Goal: Task Accomplishment & Management: Manage account settings

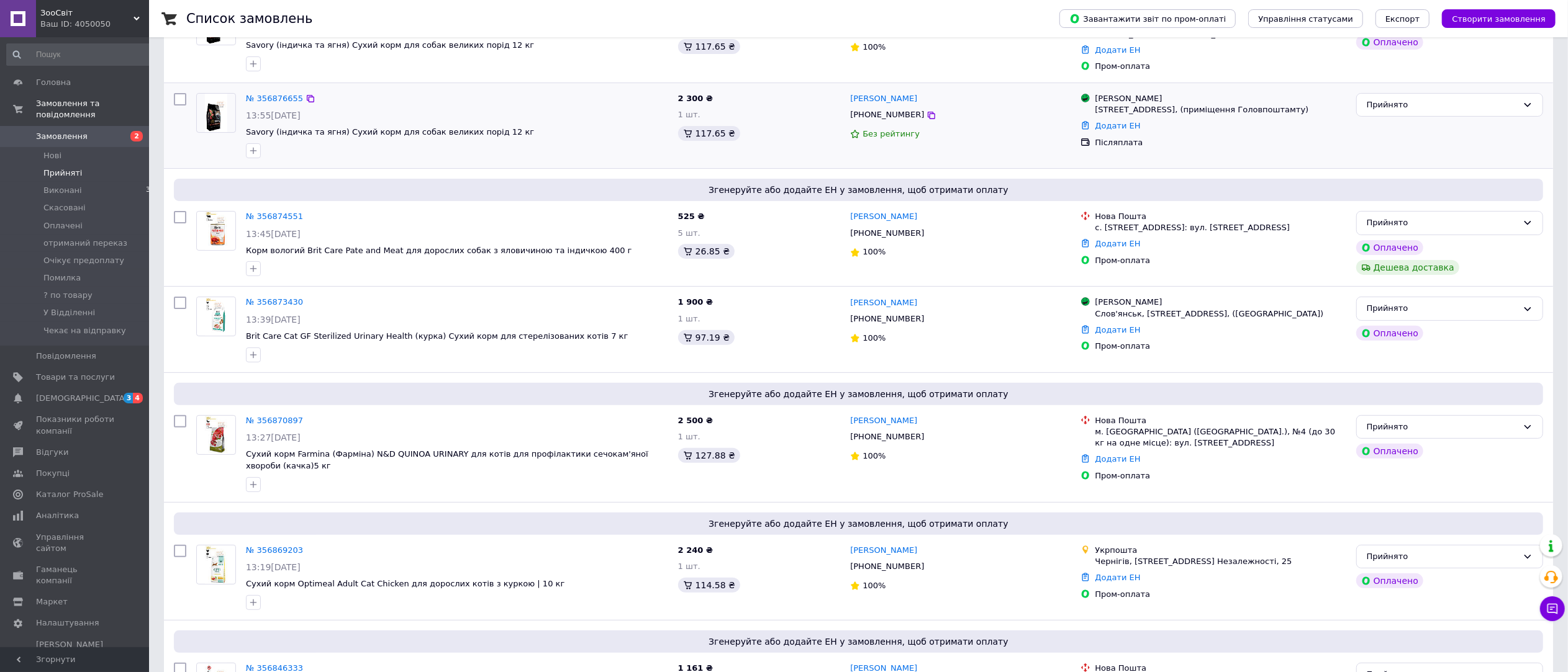
scroll to position [382, 0]
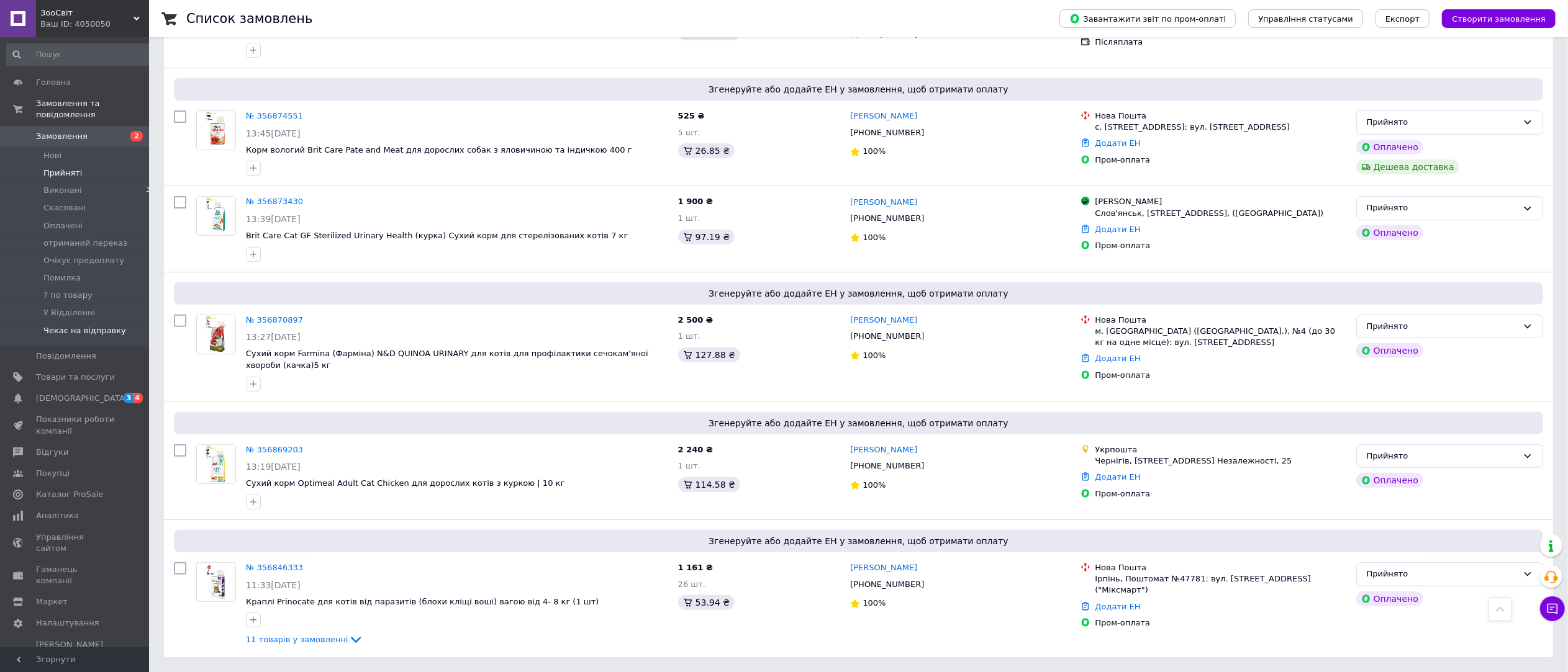
click at [67, 325] on span "Чекає на відправку" at bounding box center [84, 330] width 82 height 12
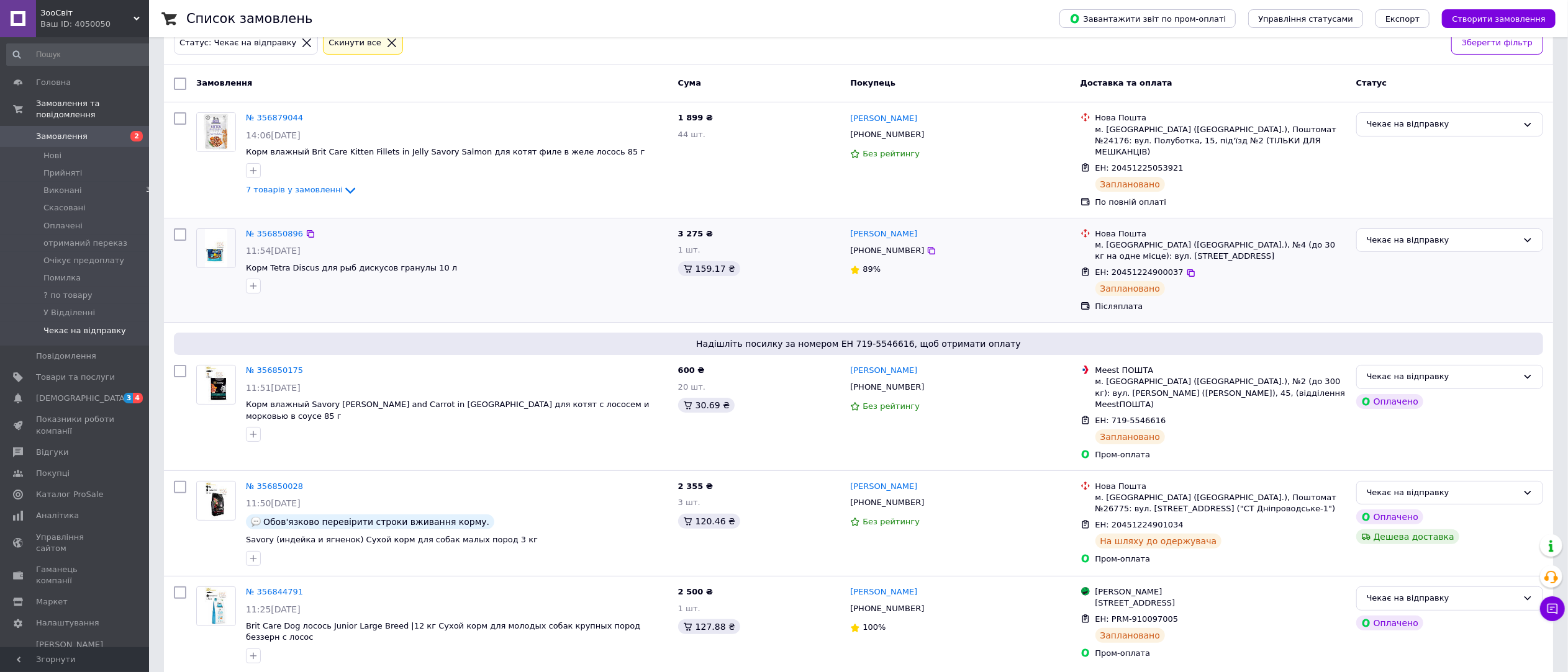
scroll to position [209, 0]
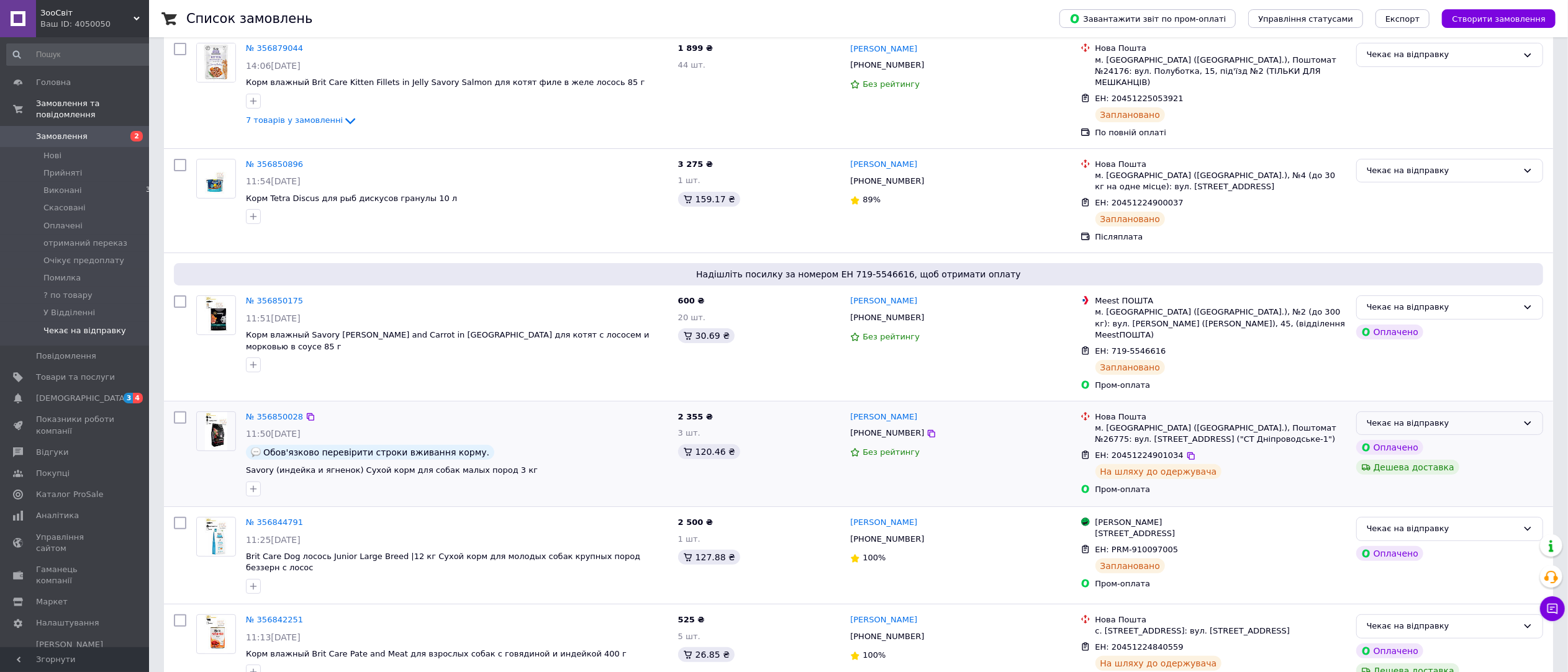
click at [1476, 417] on div "Чекає на відправку" at bounding box center [1441, 423] width 151 height 13
click at [1445, 519] on li "У Відділенні" at bounding box center [1449, 530] width 186 height 23
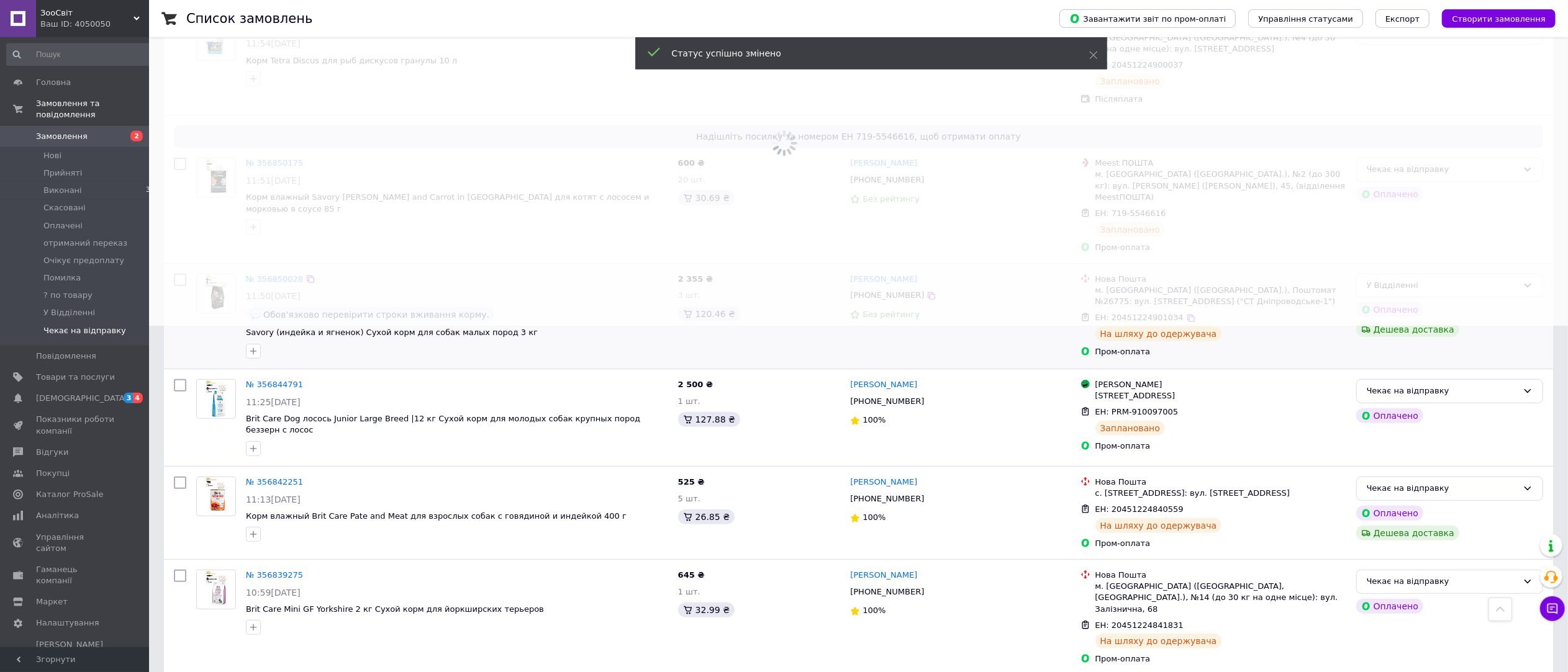
scroll to position [348, 0]
click at [1487, 475] on div "Чекає на відправку" at bounding box center [1449, 487] width 187 height 24
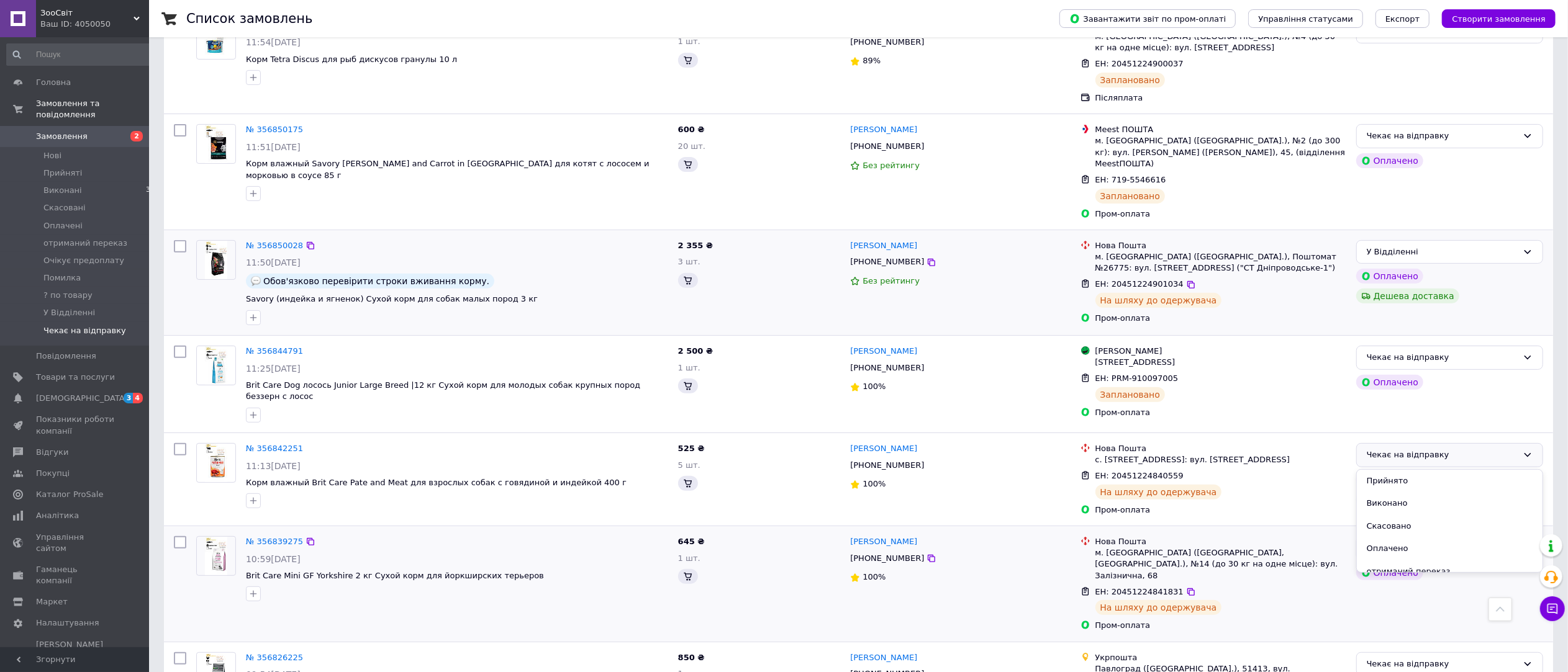
scroll to position [102, 0]
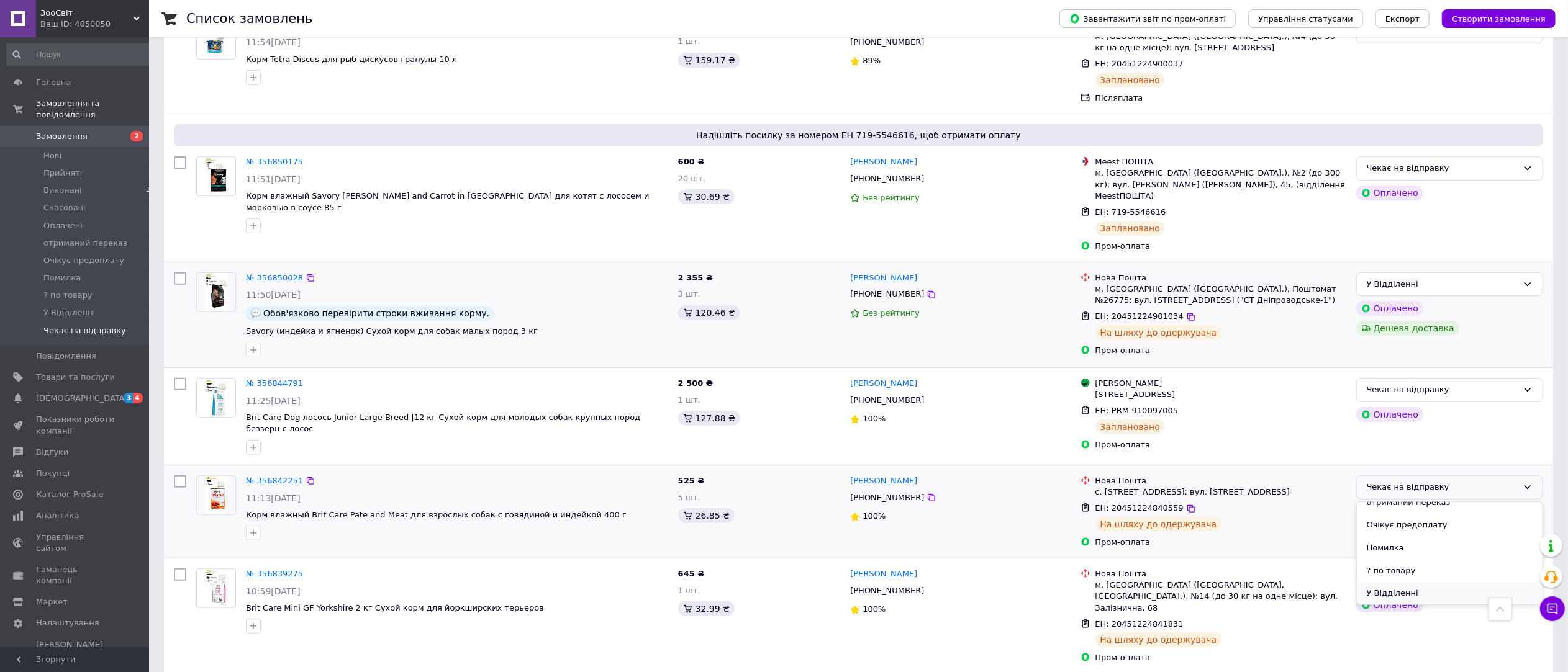
click at [1424, 583] on li "У Відділенні" at bounding box center [1449, 594] width 186 height 23
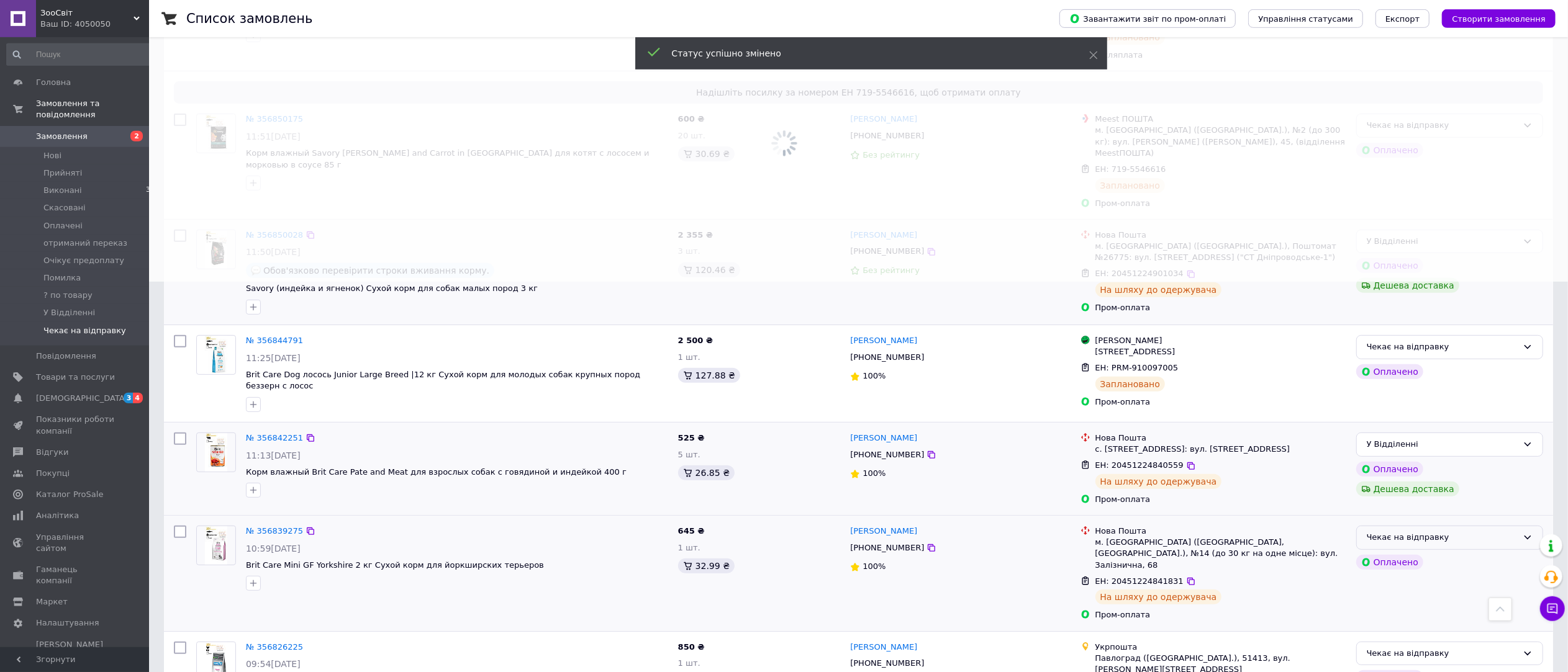
scroll to position [417, 0]
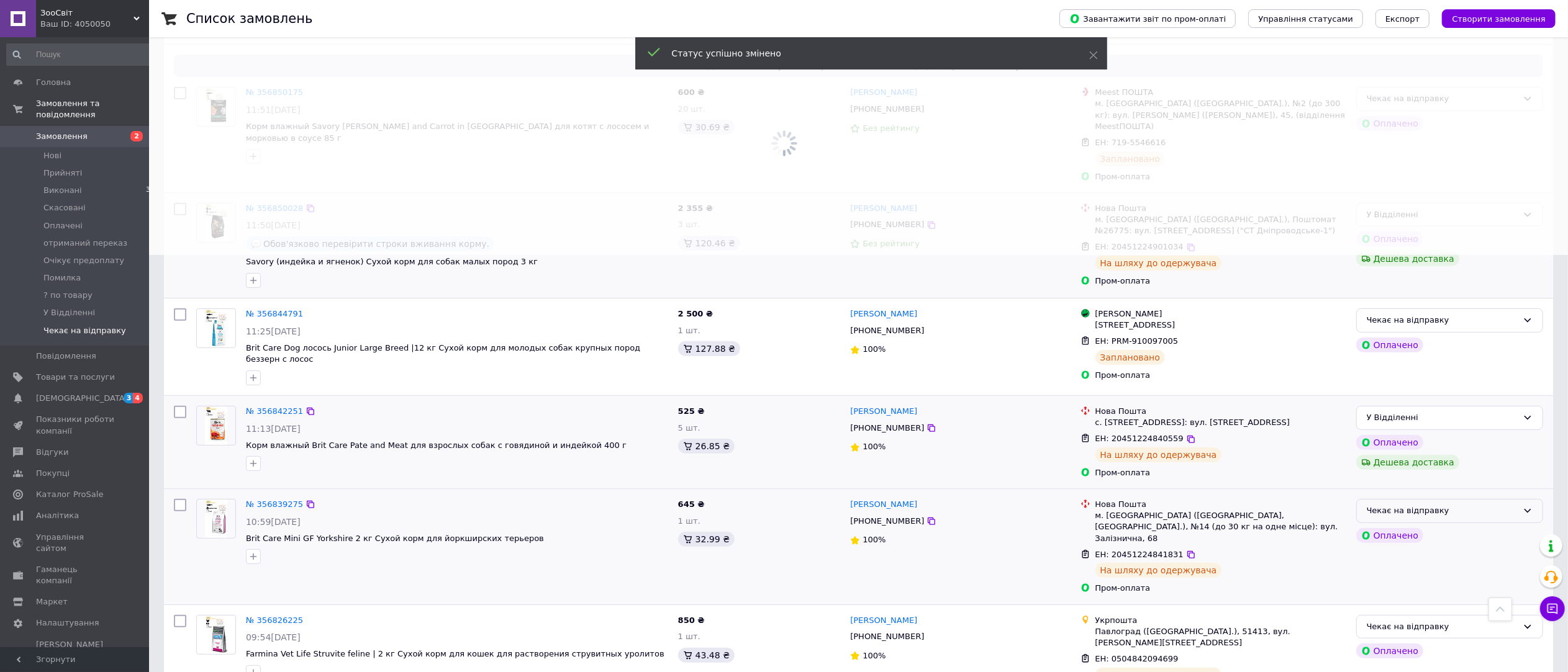
click at [1460, 505] on div "Чекає на відправку" at bounding box center [1441, 511] width 151 height 13
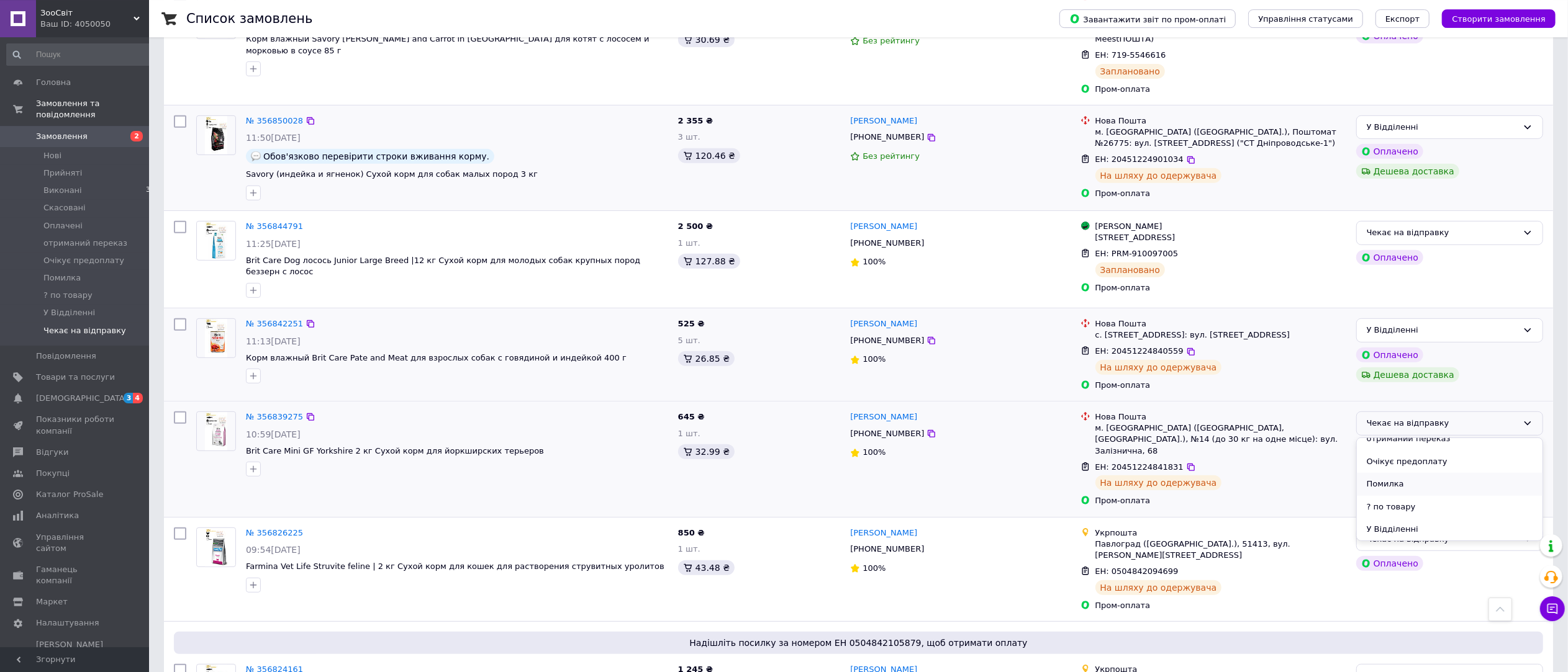
scroll to position [556, 0]
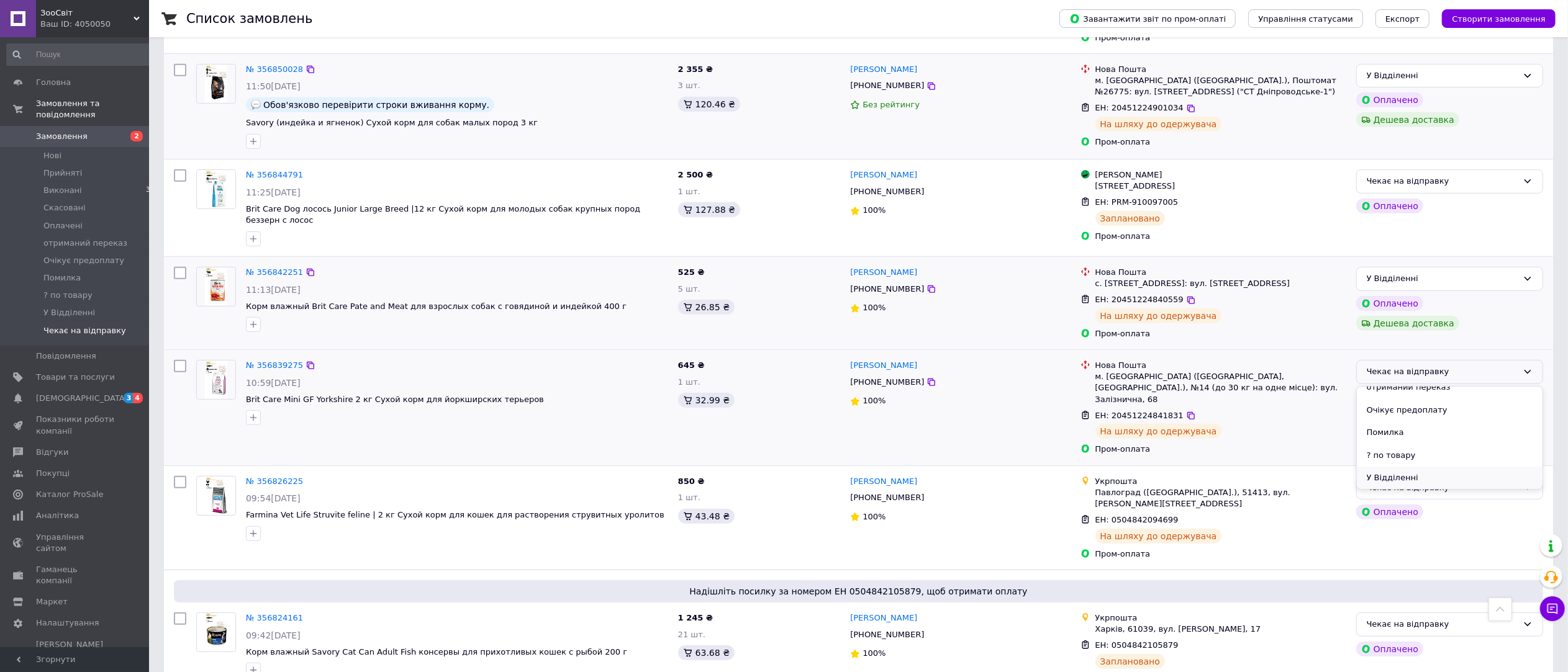
click at [1424, 467] on li "У Відділенні" at bounding box center [1449, 478] width 186 height 23
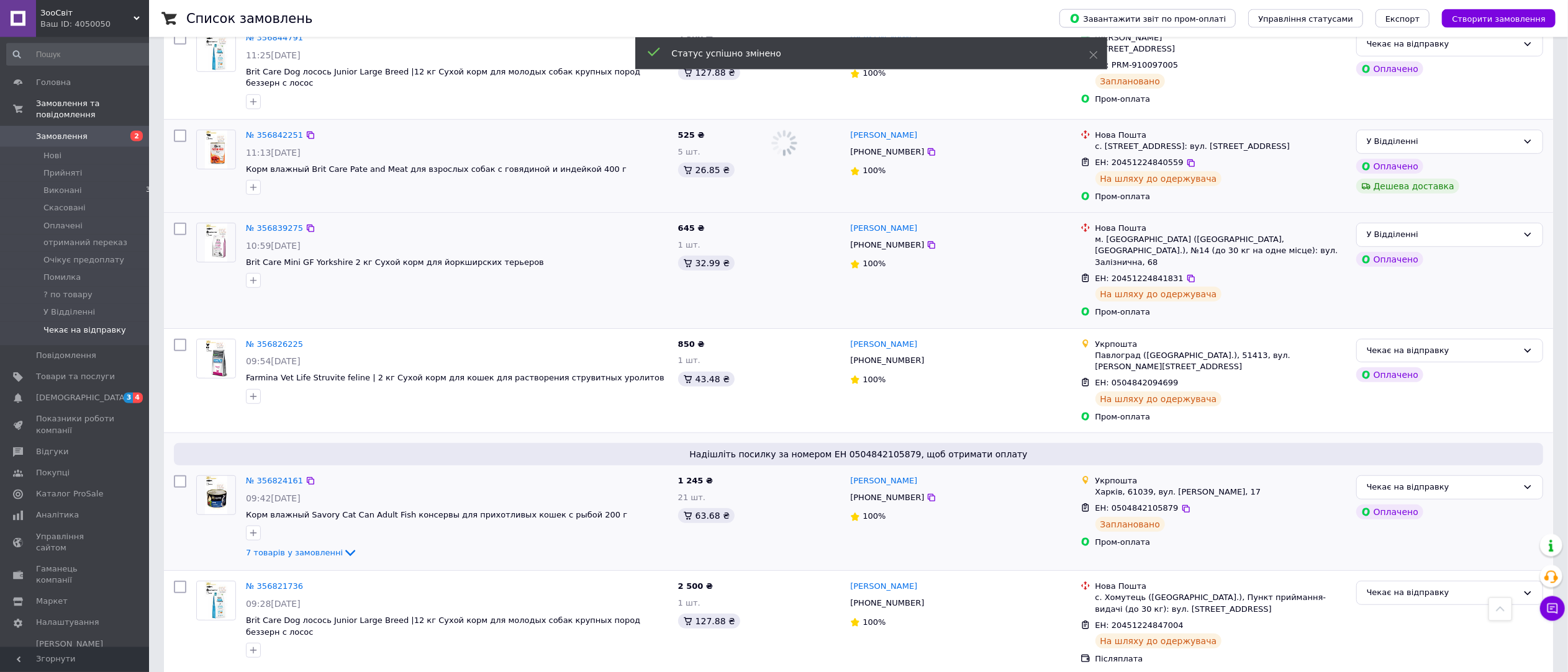
scroll to position [695, 0]
click at [1490, 343] on div "Чекає на відправку" at bounding box center [1441, 349] width 151 height 13
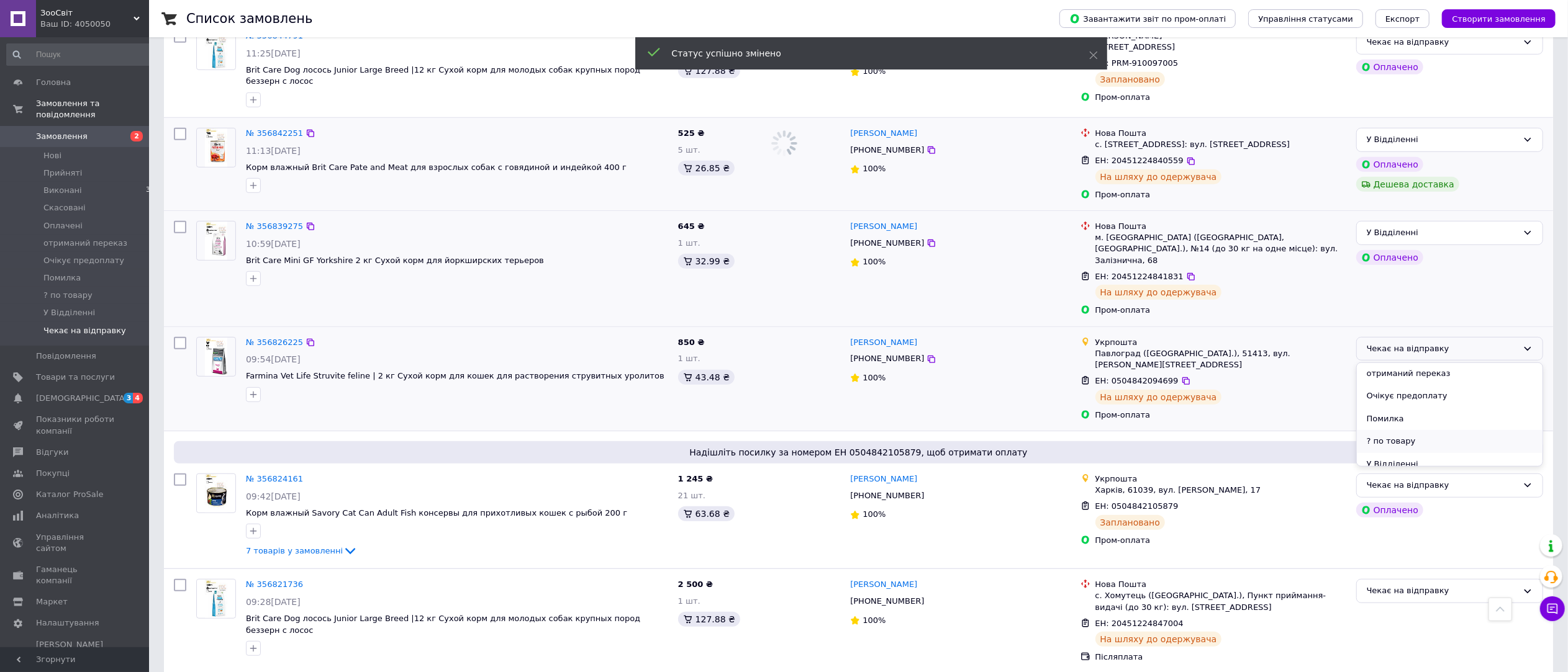
scroll to position [102, 0]
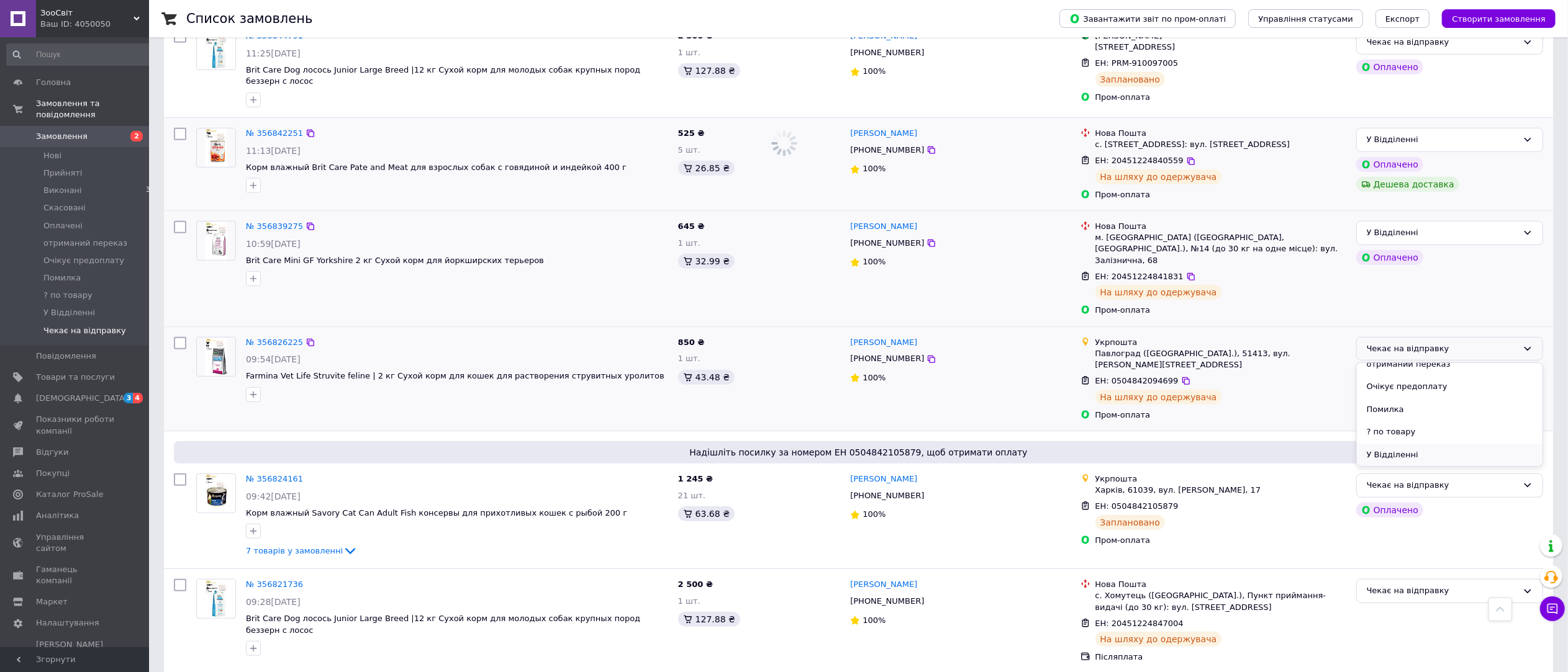
click at [1443, 444] on li "У Відділенні" at bounding box center [1449, 455] width 186 height 23
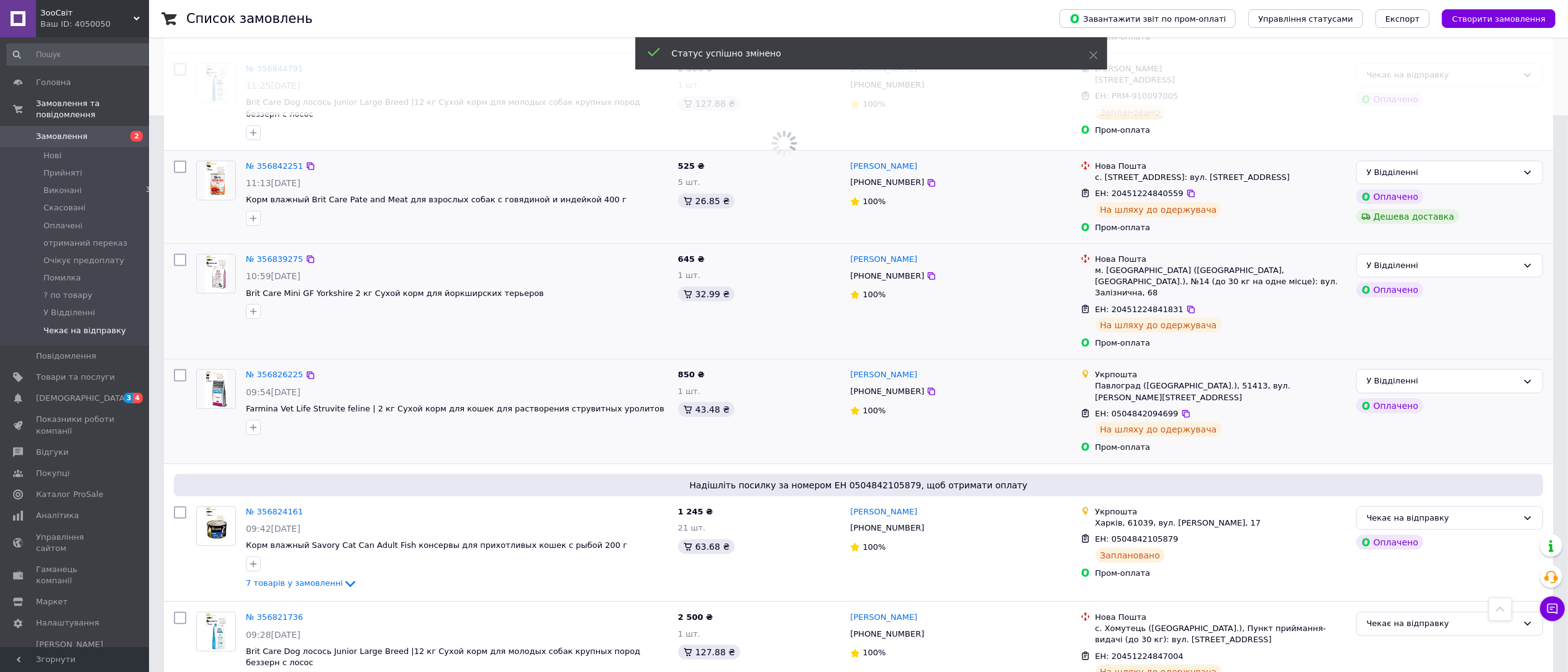
scroll to position [696, 0]
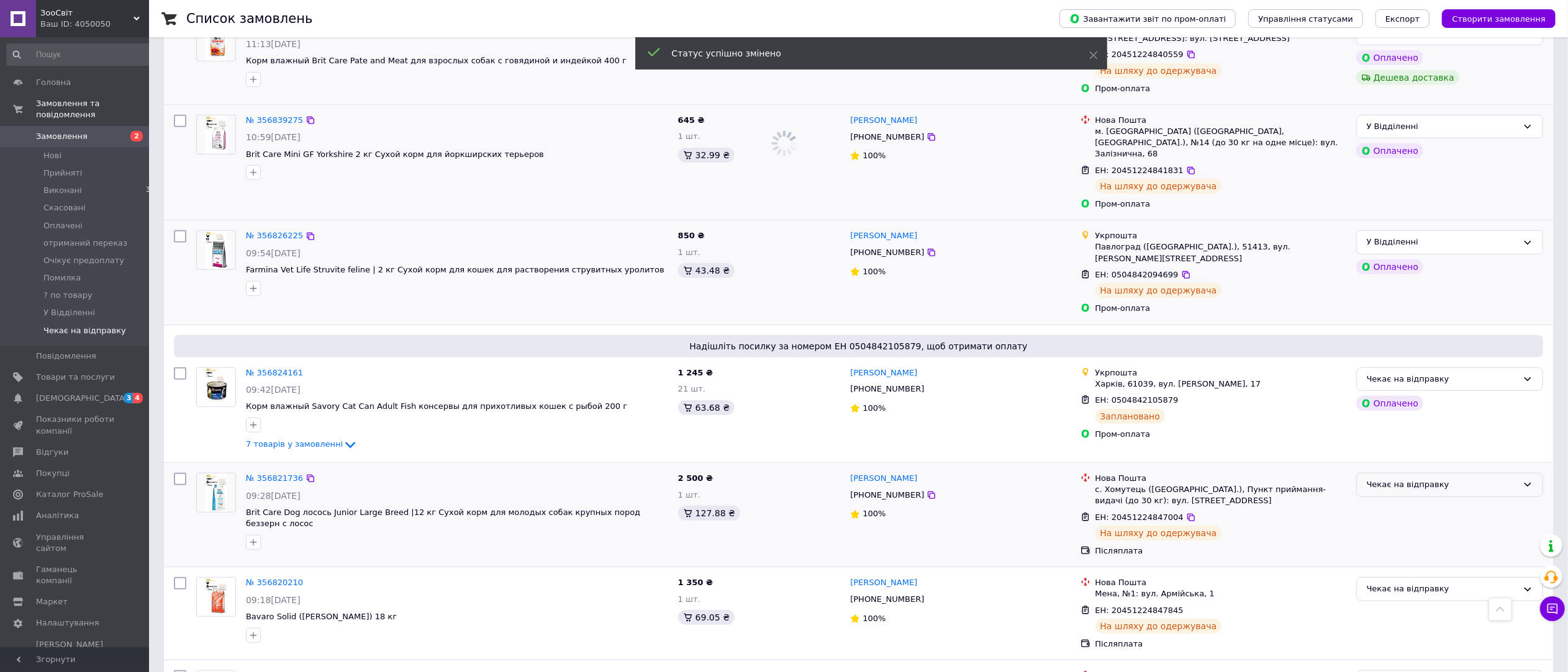
click at [1454, 479] on div "Чекає на відправку" at bounding box center [1441, 485] width 151 height 13
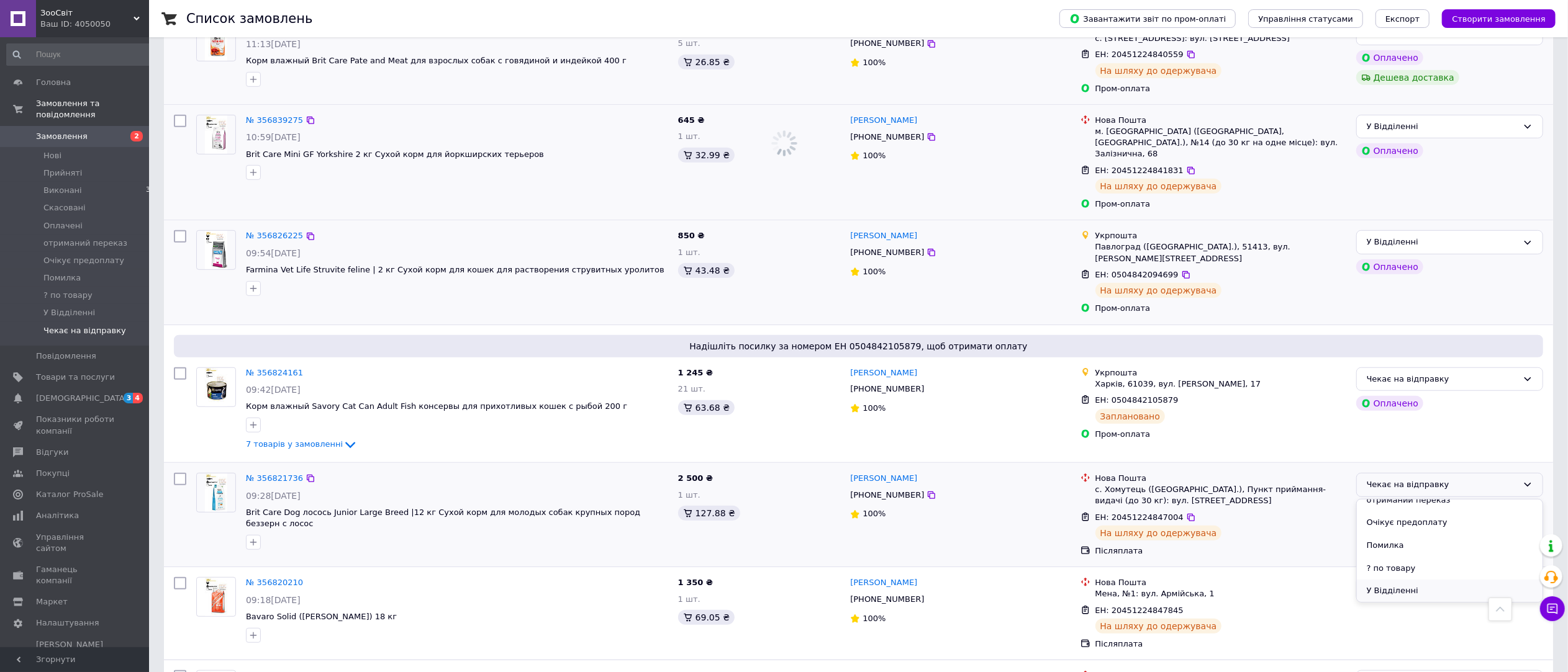
click at [1441, 580] on li "У Відділенні" at bounding box center [1449, 591] width 186 height 23
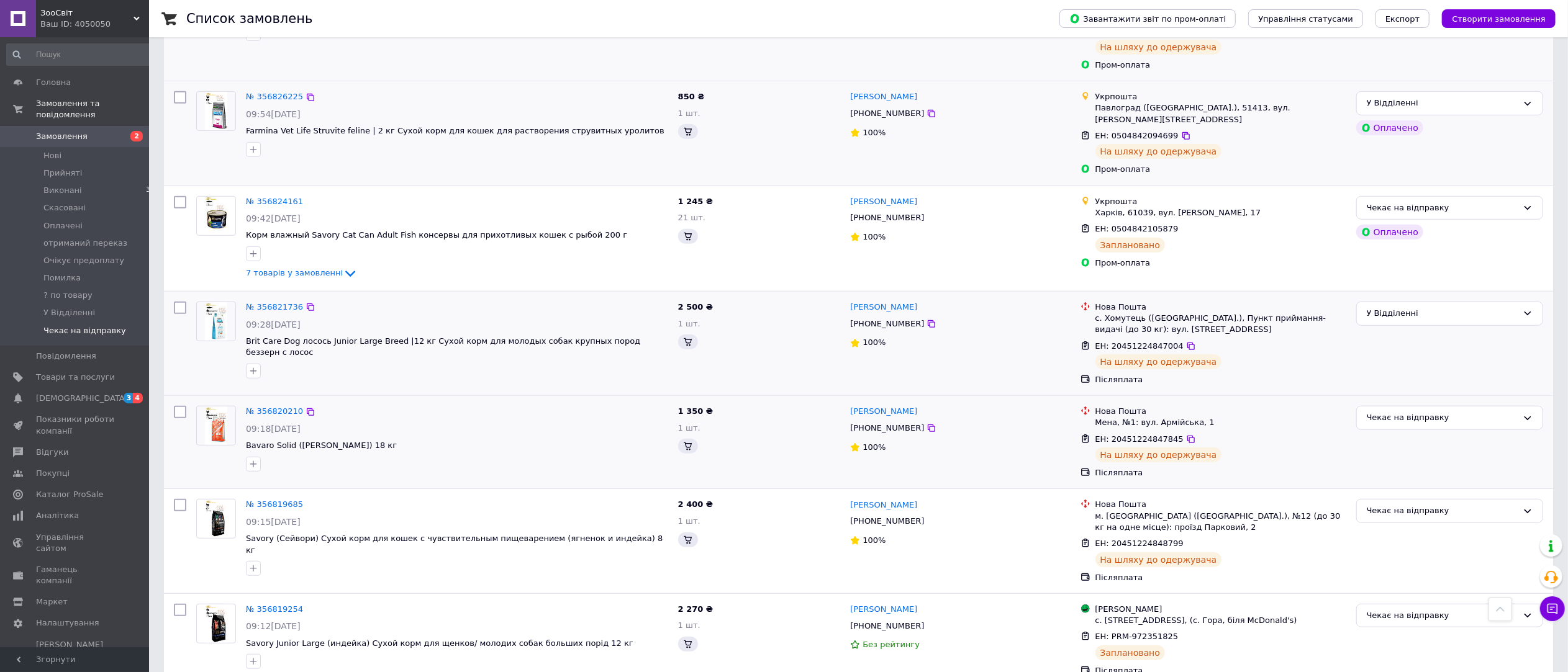
scroll to position [835, 0]
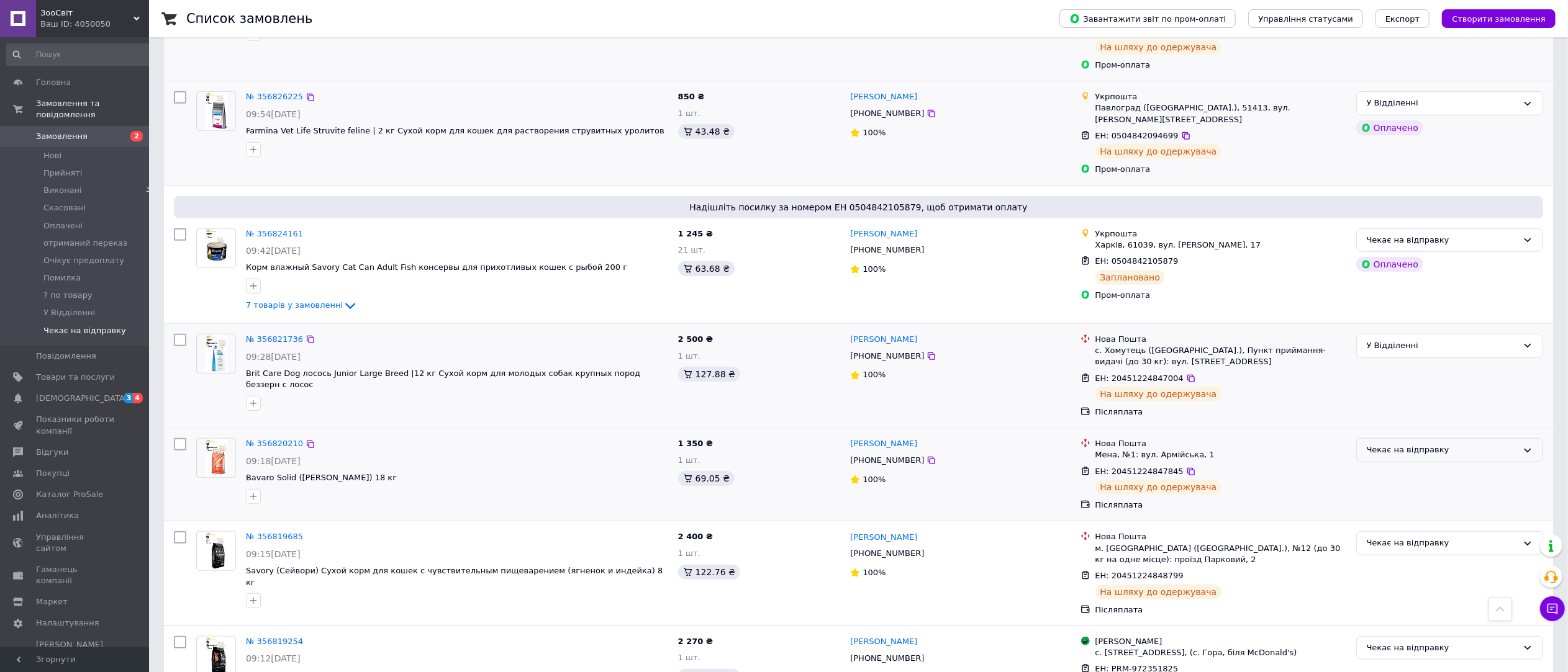
click at [1443, 444] on div "Чекає на відправку" at bounding box center [1441, 450] width 151 height 13
click at [1423, 545] on li "У Відділенні" at bounding box center [1449, 557] width 186 height 23
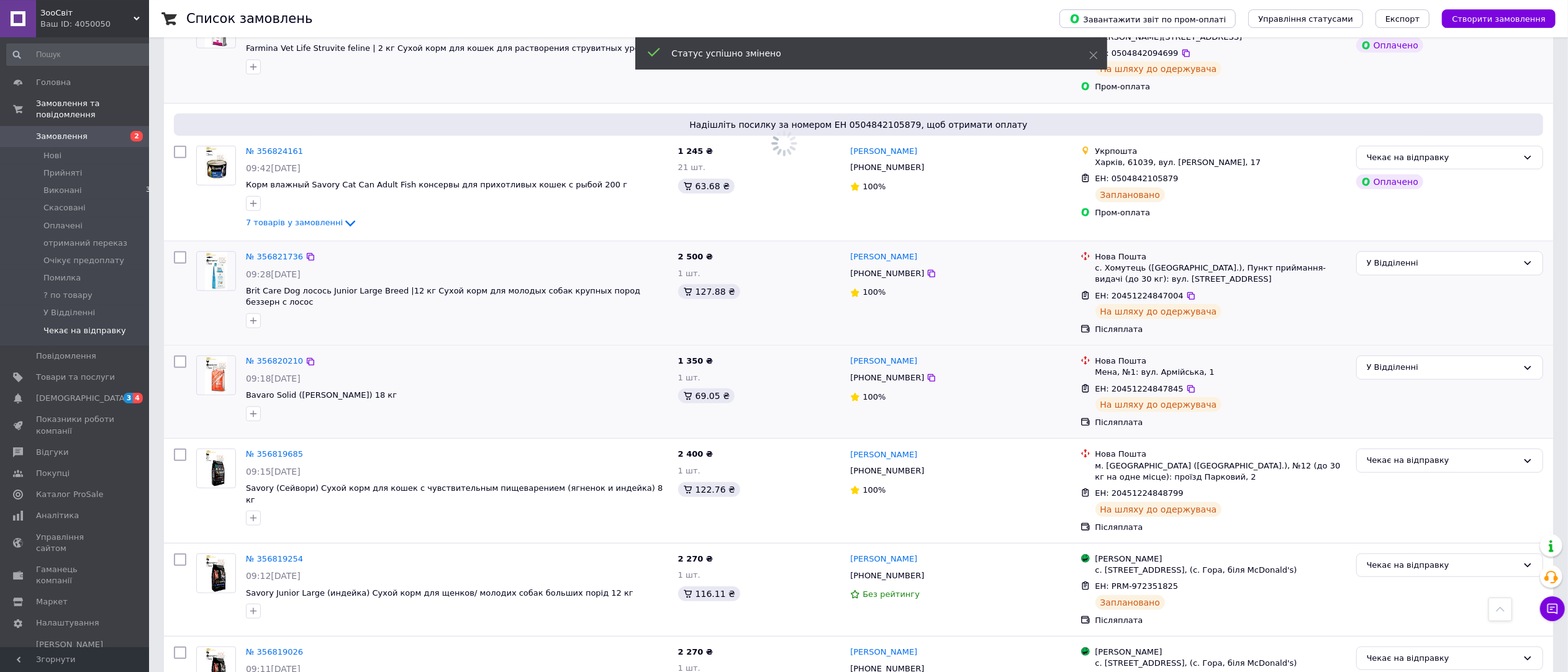
scroll to position [974, 0]
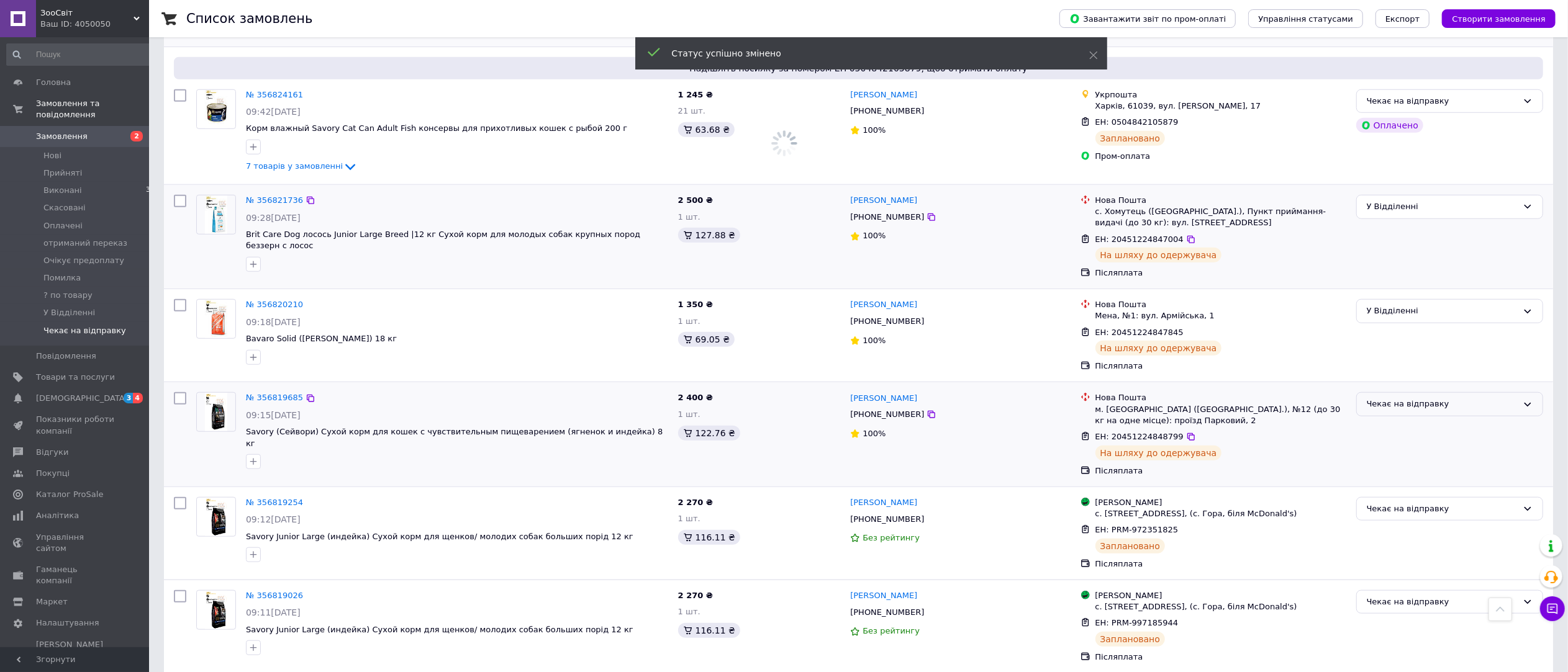
click at [1445, 398] on div "Чекає на відправку" at bounding box center [1441, 405] width 151 height 13
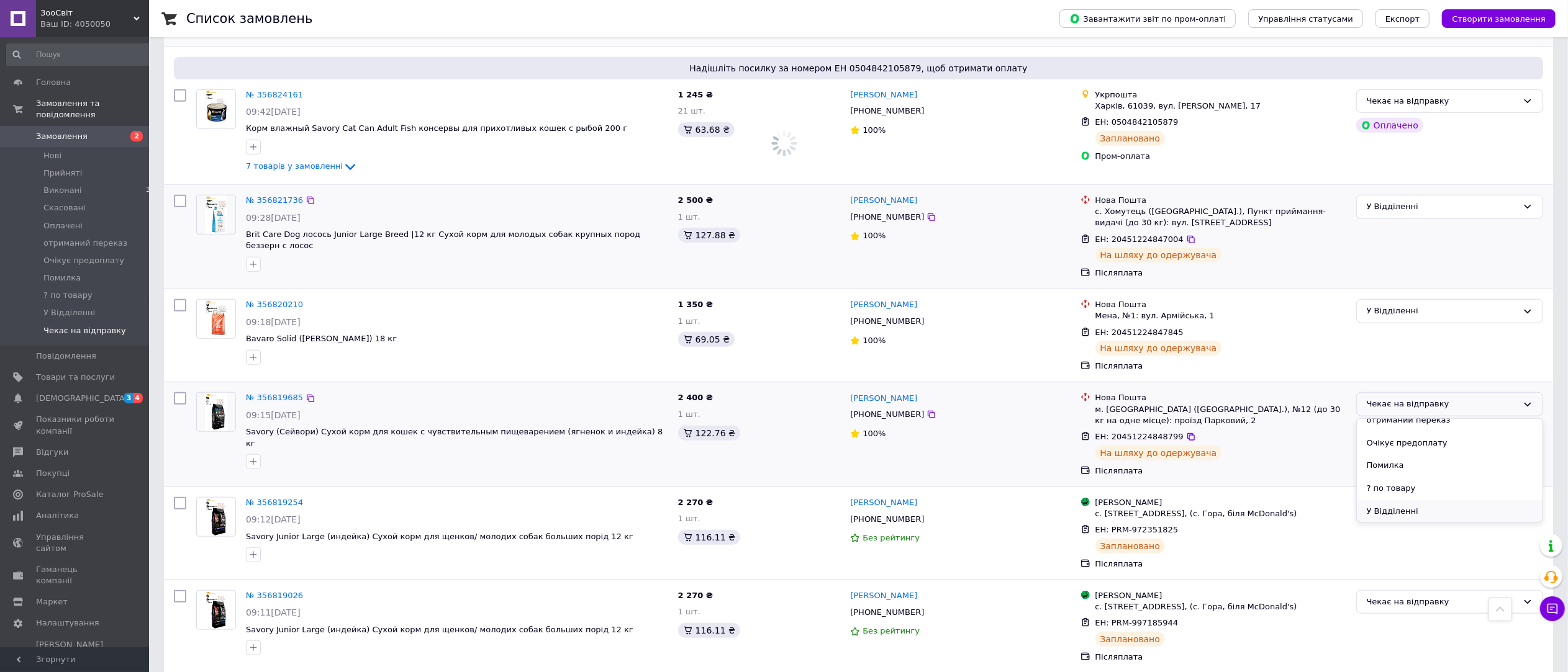
click at [1435, 500] on li "У Відділенні" at bounding box center [1449, 512] width 186 height 23
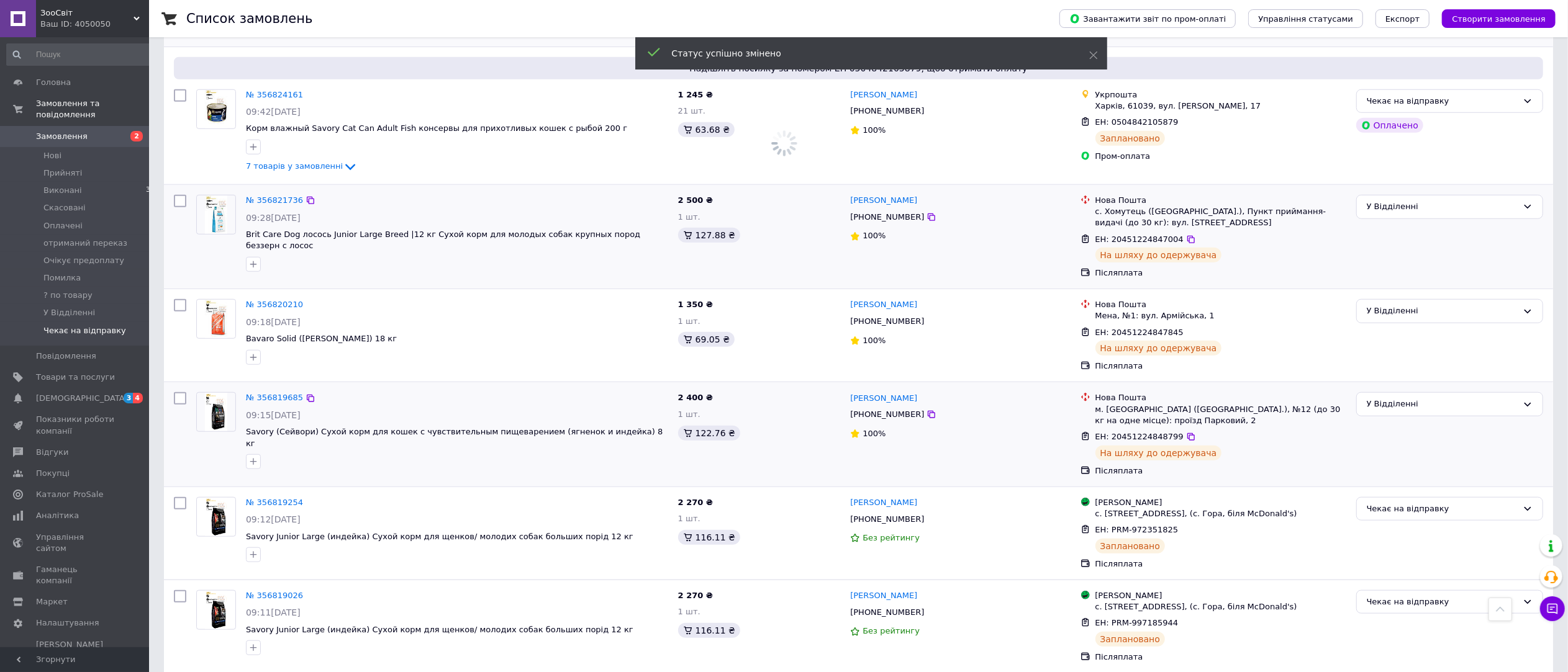
click at [1435, 503] on div "Чекає на відправку" at bounding box center [1441, 509] width 151 height 13
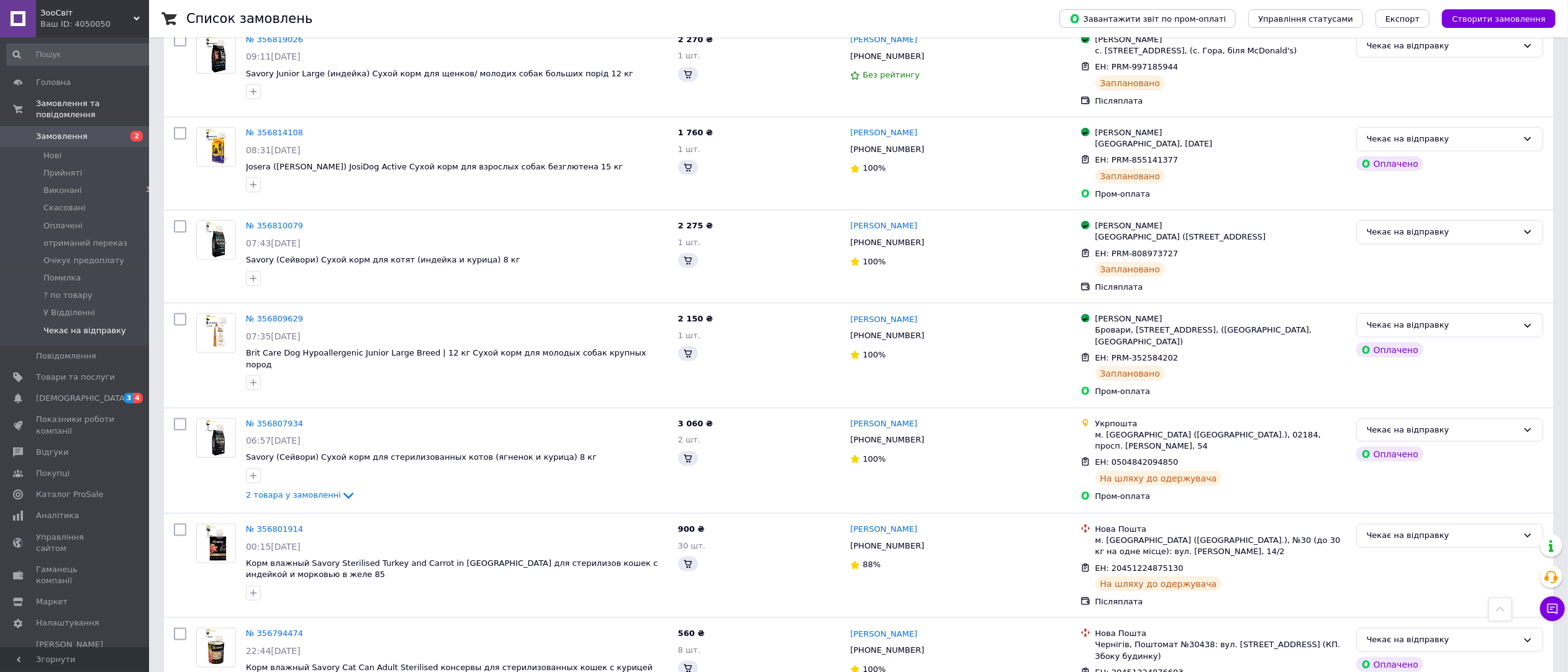
scroll to position [1531, 0]
click at [1449, 424] on div "Чекає на відправку" at bounding box center [1441, 430] width 151 height 13
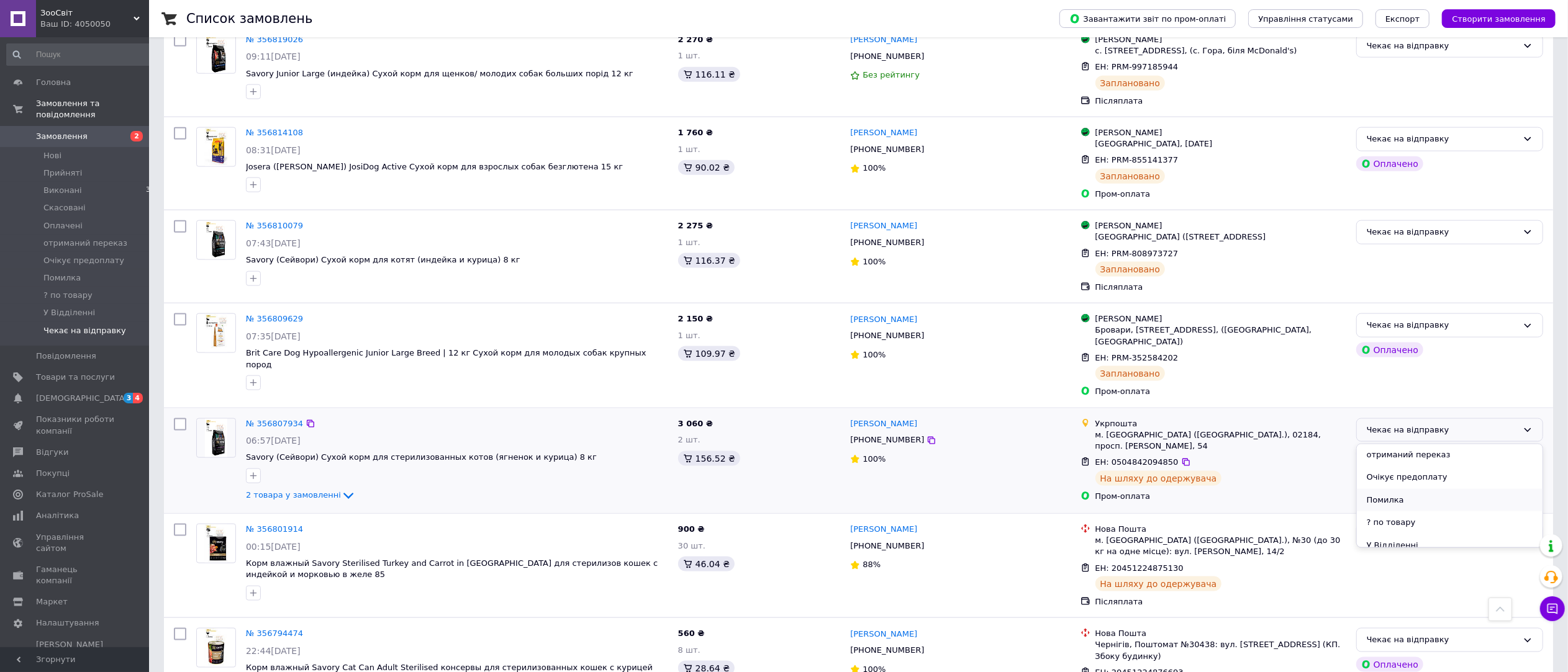
scroll to position [102, 0]
click at [1440, 525] on li "У Відділенні" at bounding box center [1449, 537] width 186 height 23
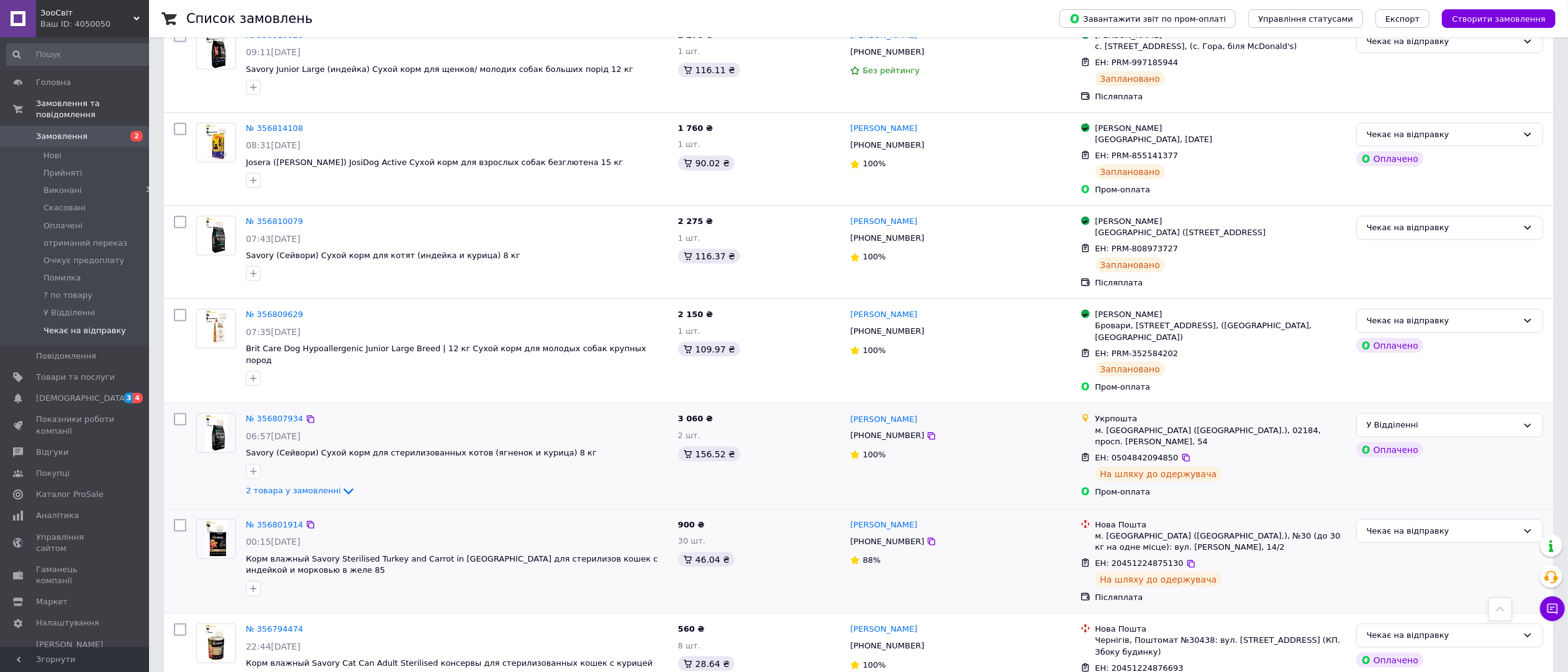
scroll to position [1506, 0]
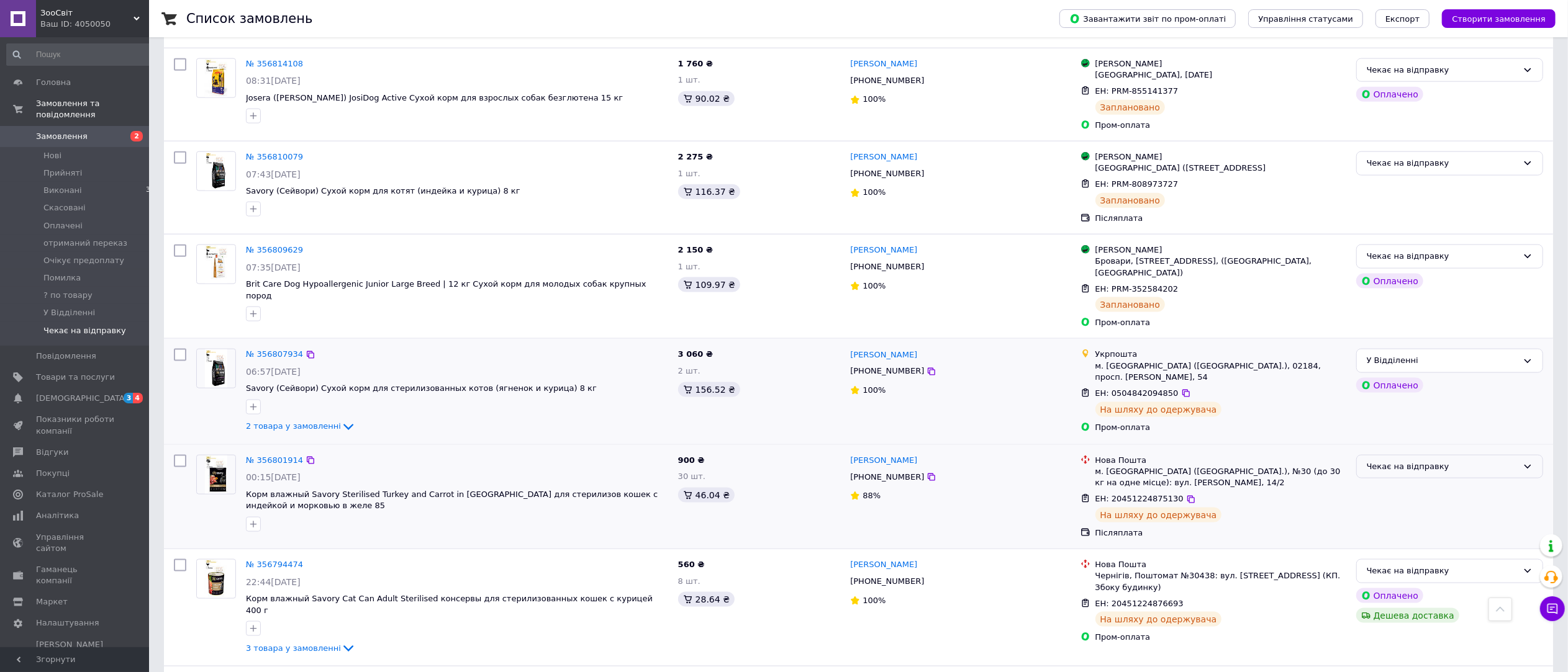
click at [1457, 460] on div "Чекає на відправку" at bounding box center [1441, 467] width 151 height 13
click at [1435, 562] on li "У Відділенні" at bounding box center [1449, 574] width 186 height 23
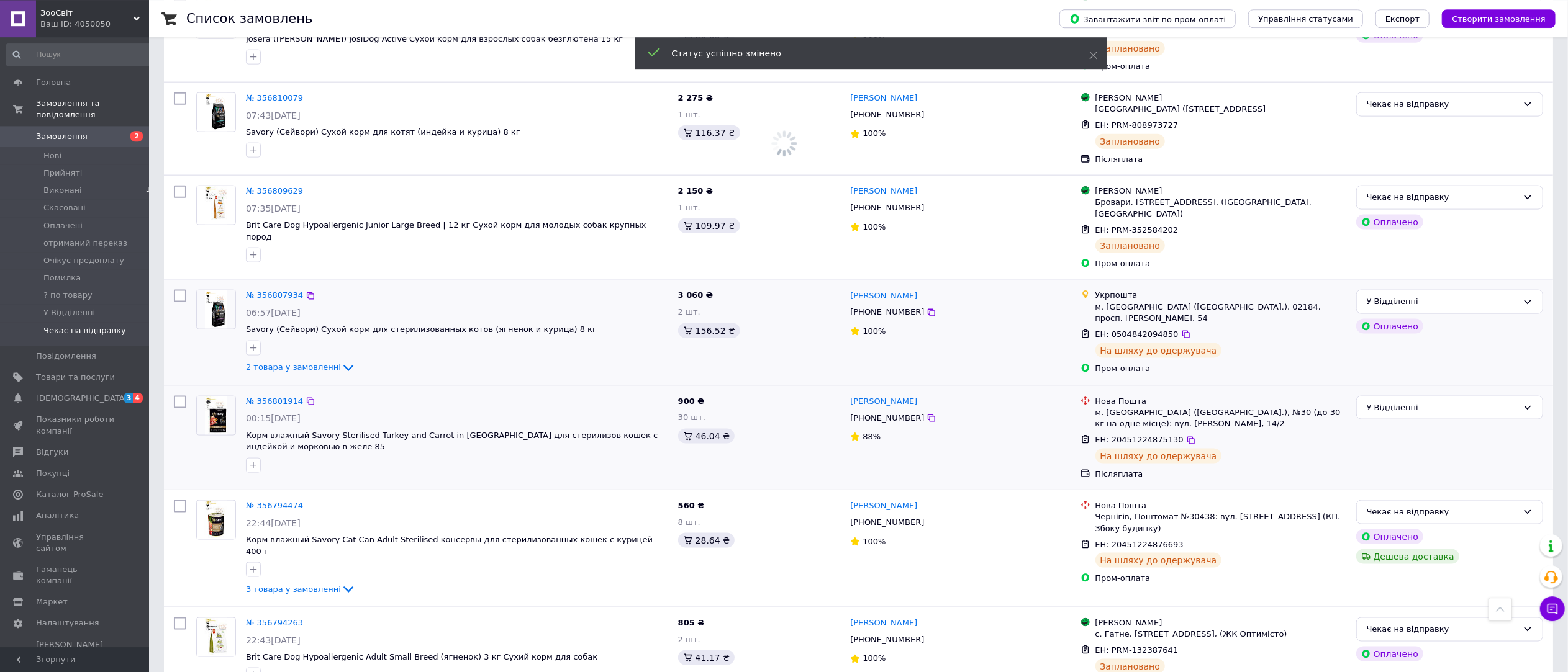
scroll to position [1645, 0]
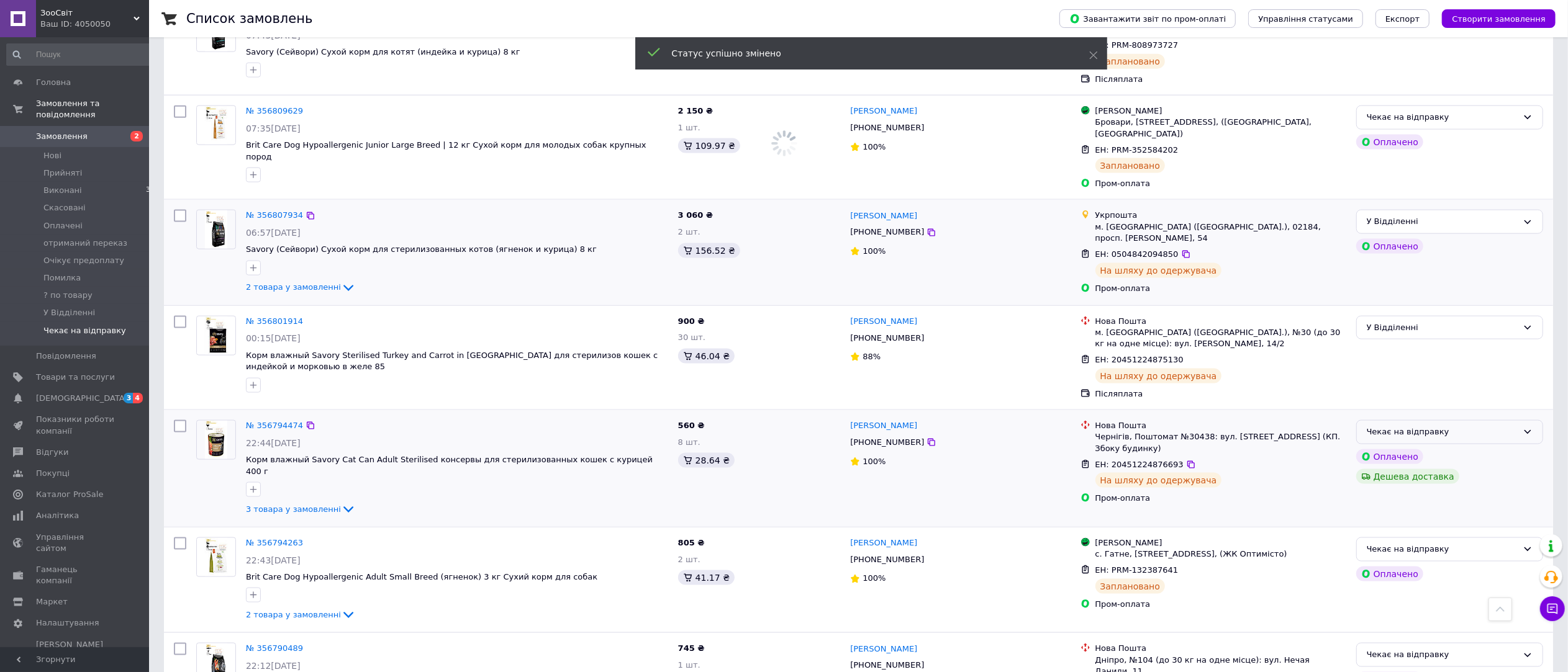
click at [1486, 426] on div "Чекає на відправку" at bounding box center [1441, 432] width 151 height 13
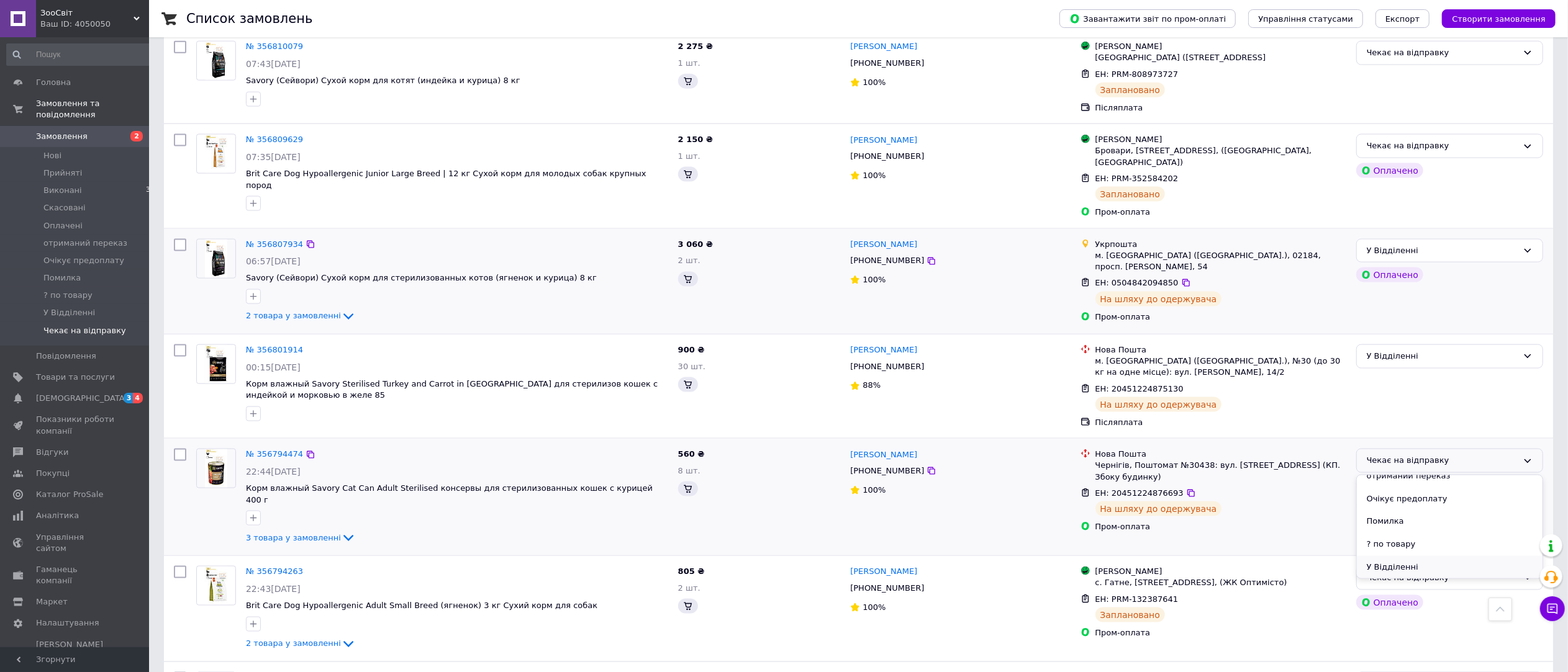
scroll to position [1739, 0]
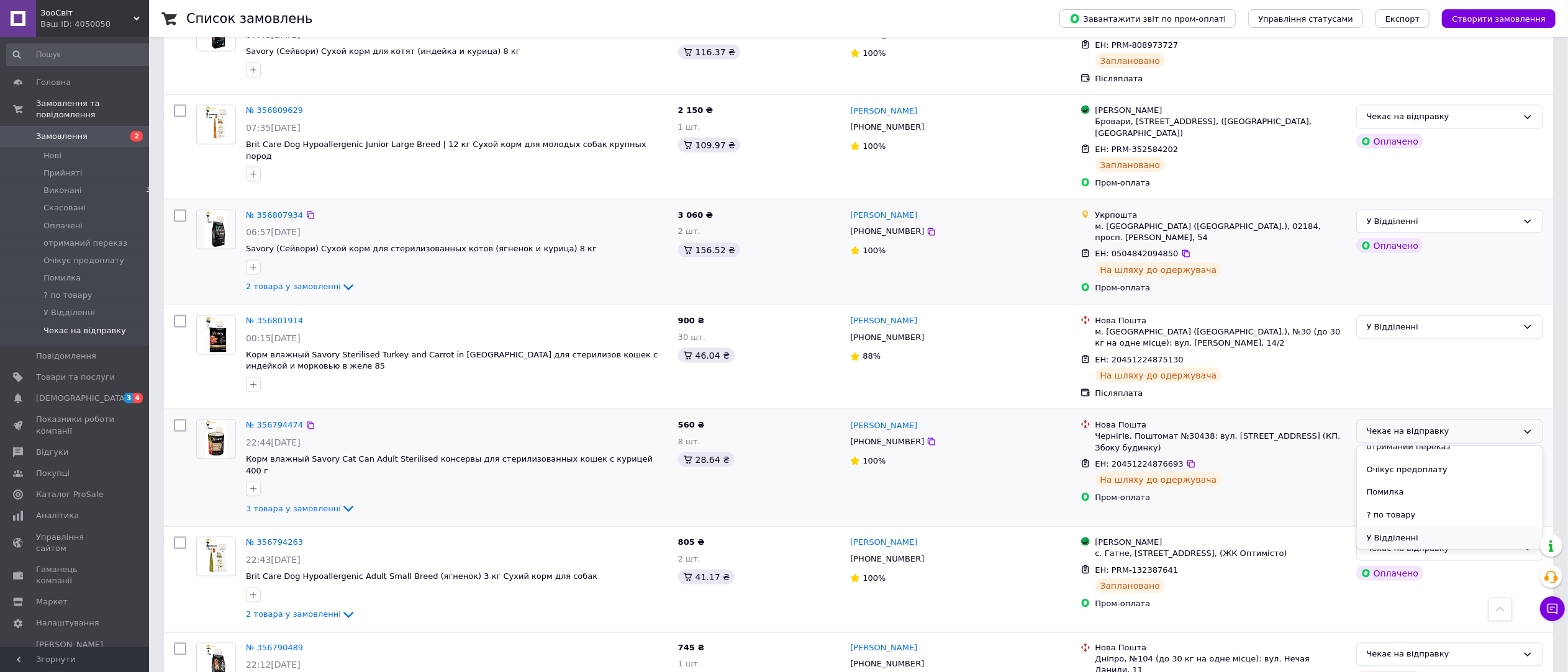
click at [1446, 527] on li "У Відділенні" at bounding box center [1449, 538] width 186 height 23
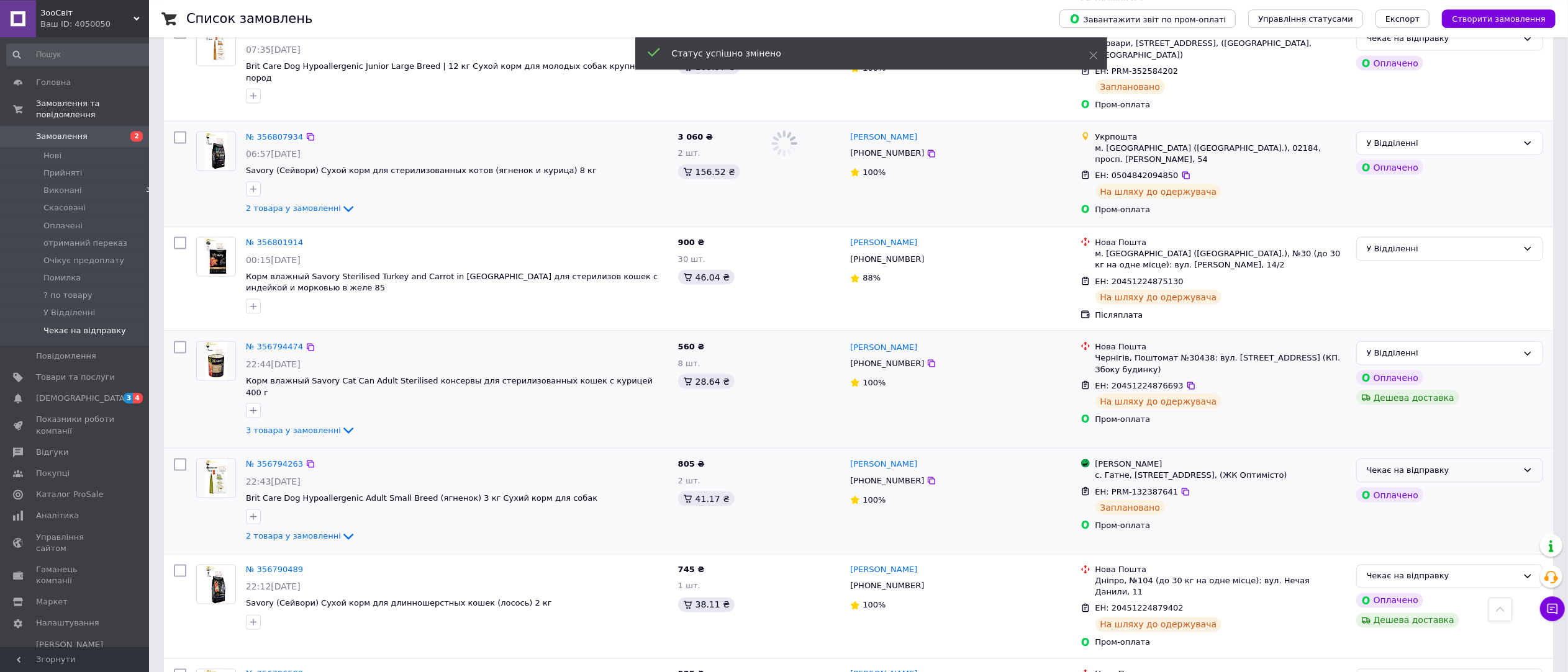
scroll to position [1878, 0]
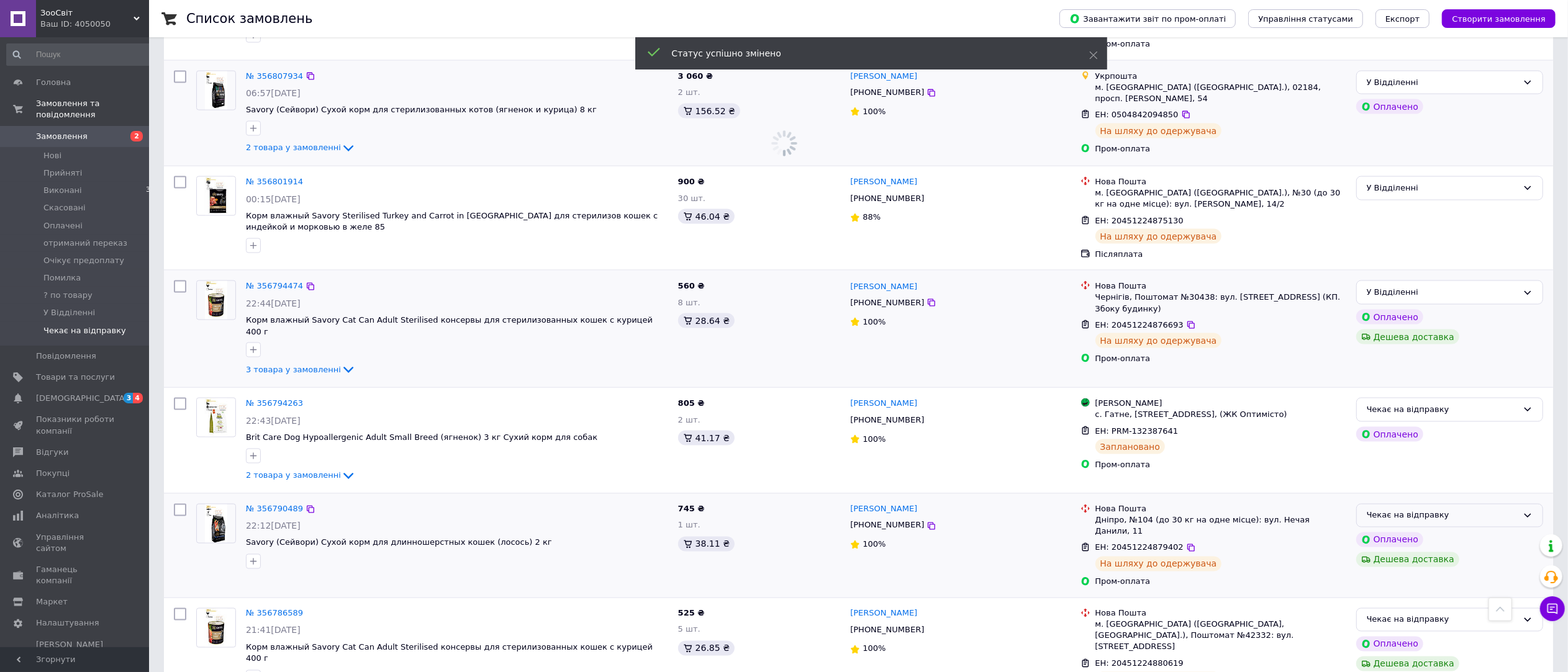
click at [1443, 510] on div "Чекає на відправку" at bounding box center [1441, 516] width 151 height 13
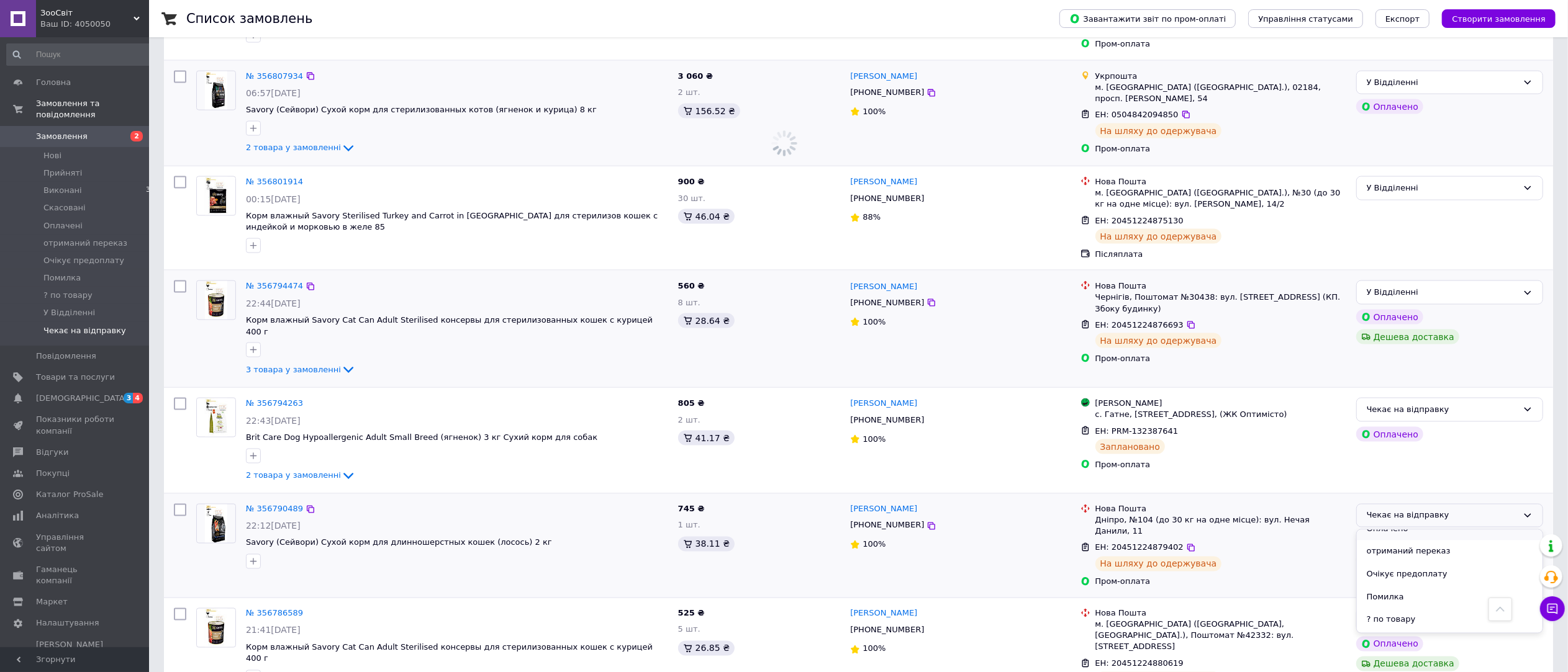
scroll to position [102, 0]
click at [1425, 611] on li "У Відділенні" at bounding box center [1449, 622] width 186 height 23
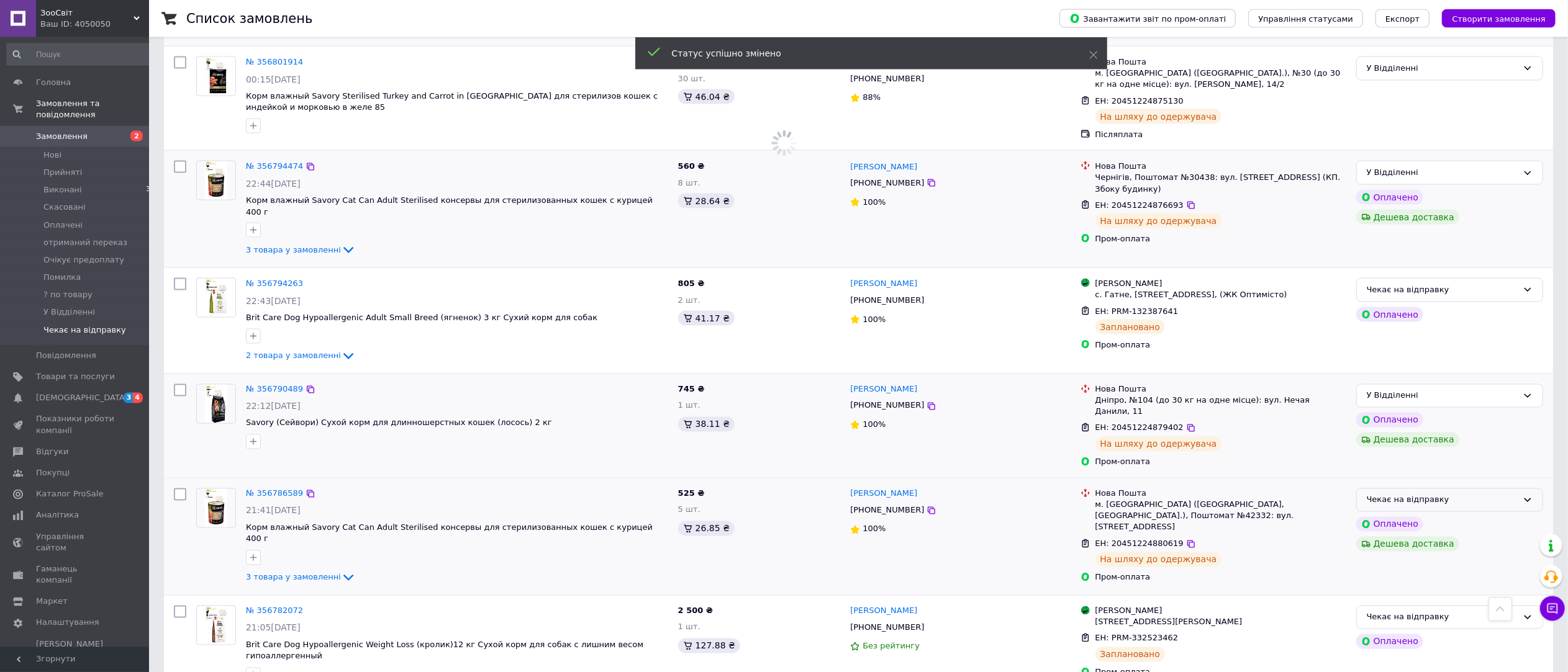
scroll to position [2087, 0]
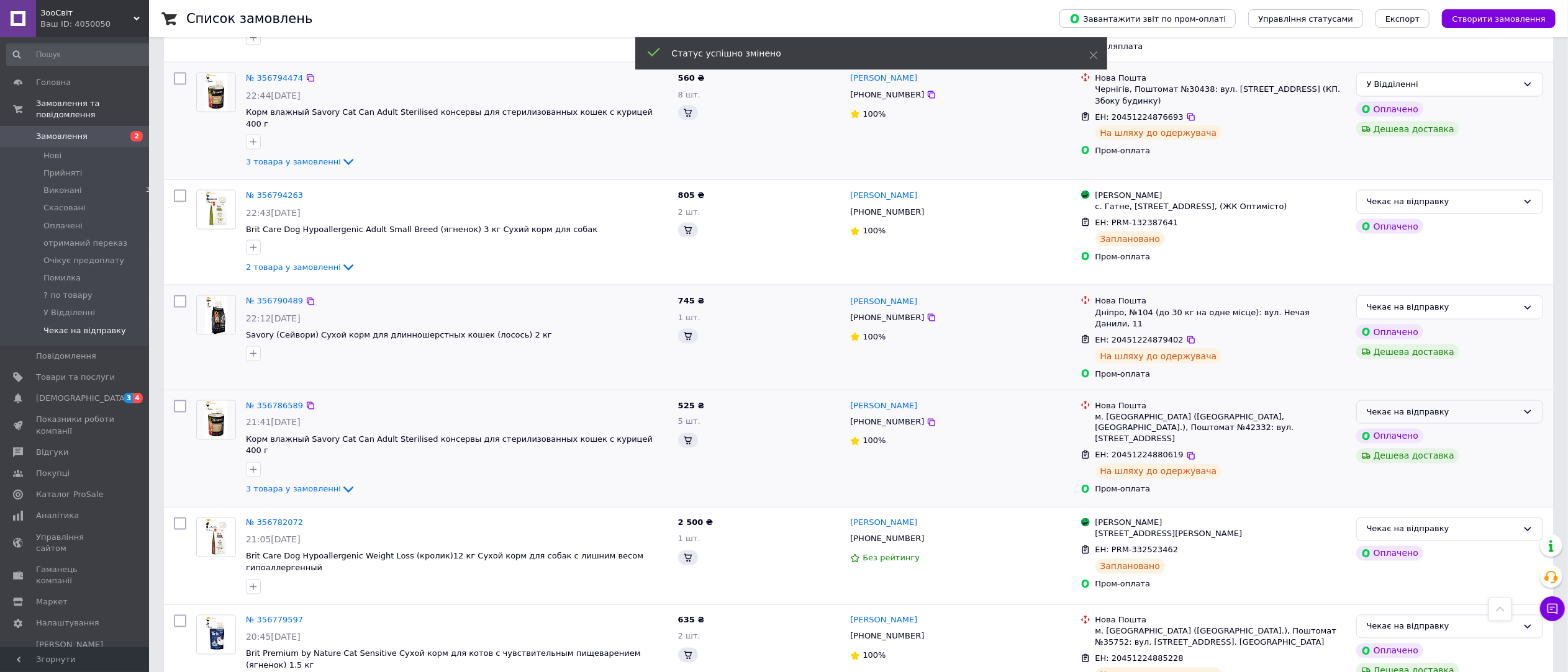
click at [1487, 406] on div "Чекає на відправку" at bounding box center [1441, 413] width 151 height 13
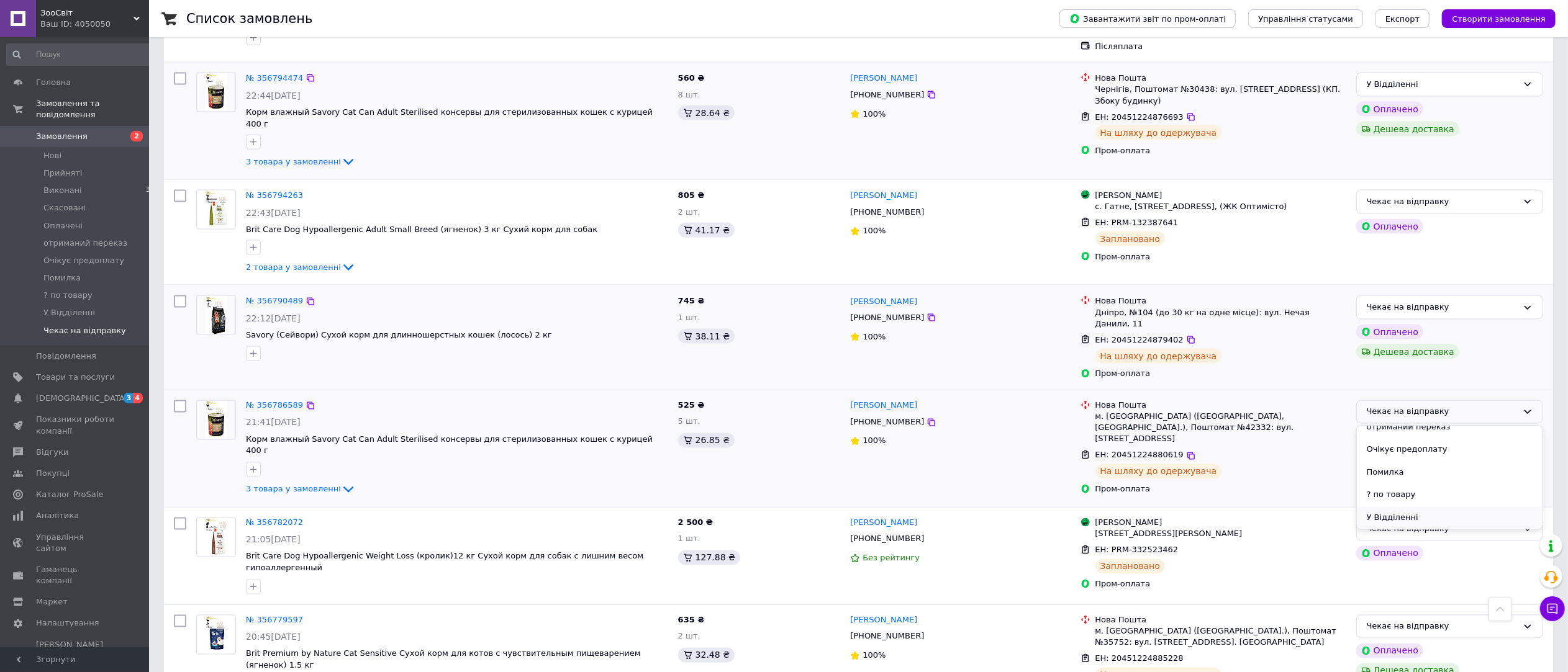
click at [1445, 507] on li "У Відділенні" at bounding box center [1449, 519] width 186 height 23
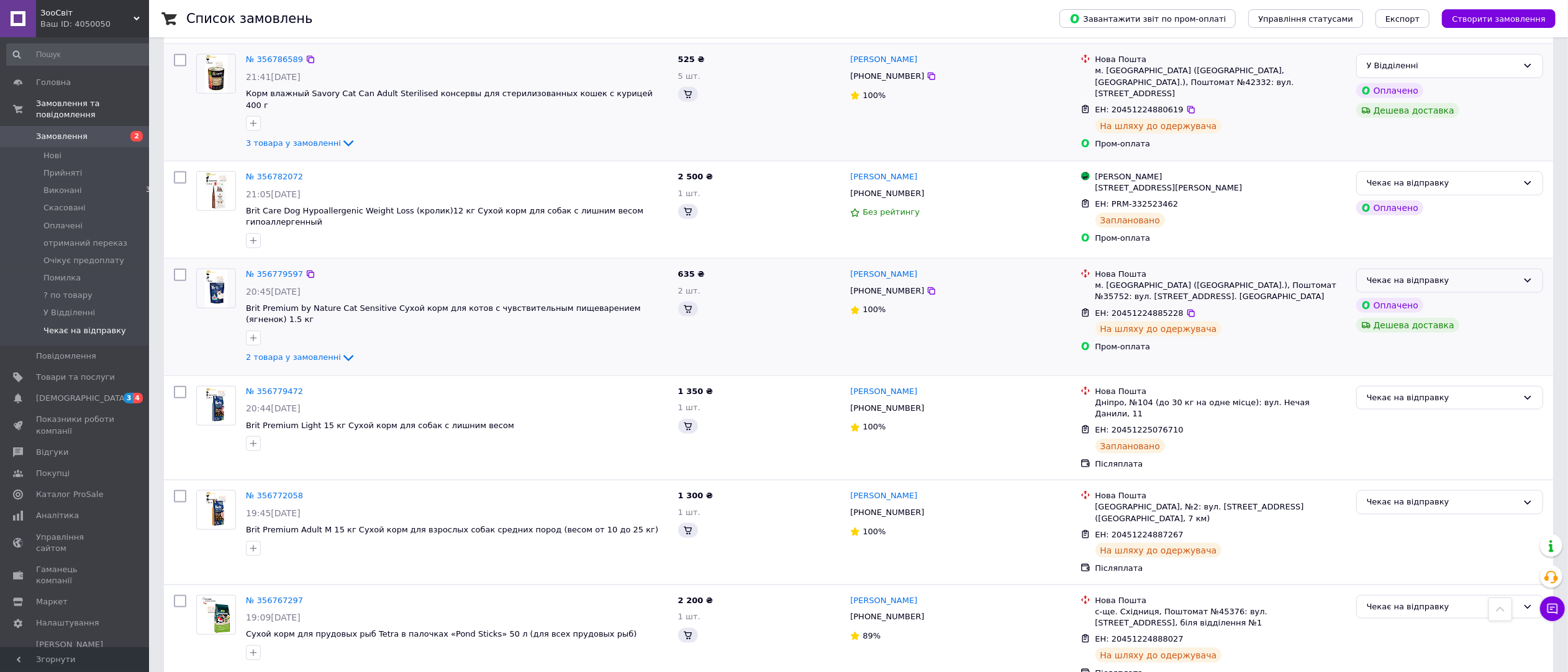
scroll to position [1385, 0]
click at [1442, 490] on div "Чекає на відправку" at bounding box center [1449, 502] width 187 height 24
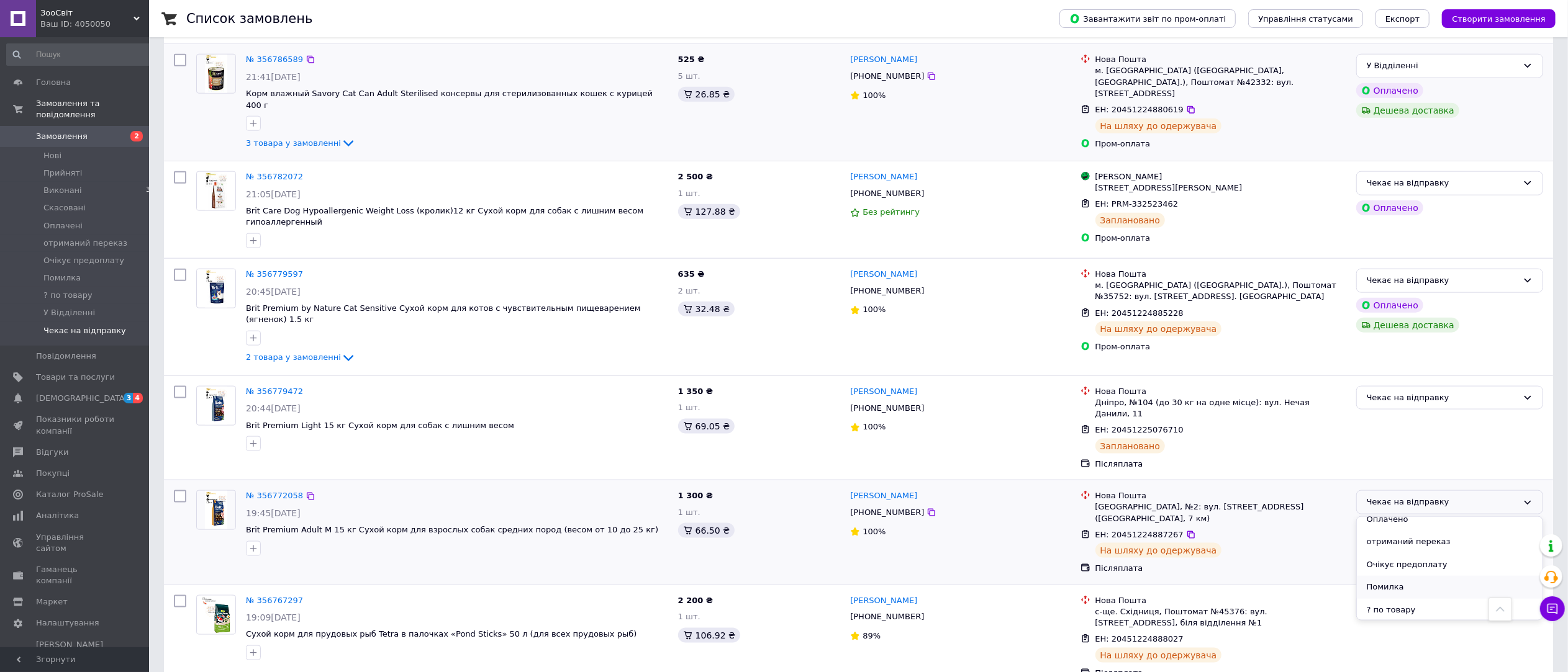
scroll to position [101, 0]
click at [1416, 598] on li "У Відділенні" at bounding box center [1449, 609] width 186 height 23
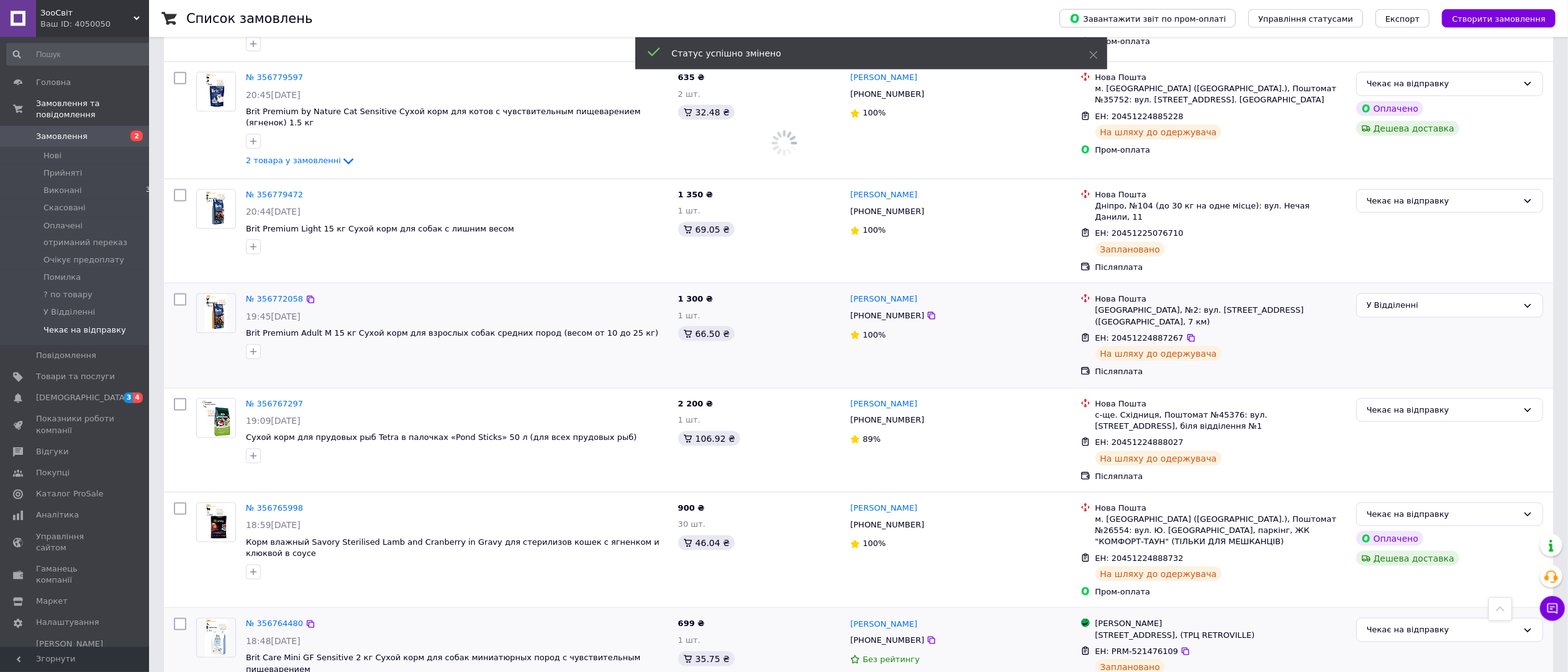
scroll to position [1593, 0]
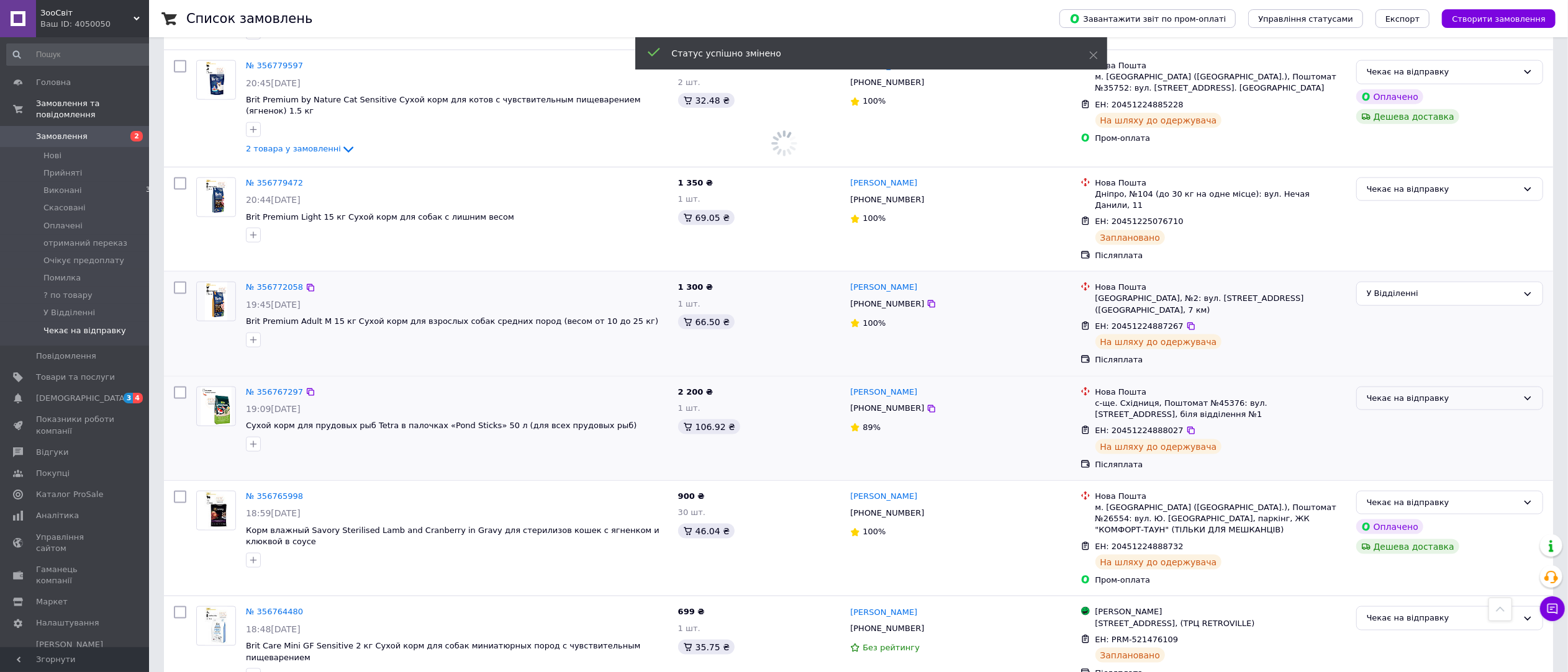
click at [1445, 392] on div "Чекає на відправку" at bounding box center [1441, 398] width 151 height 13
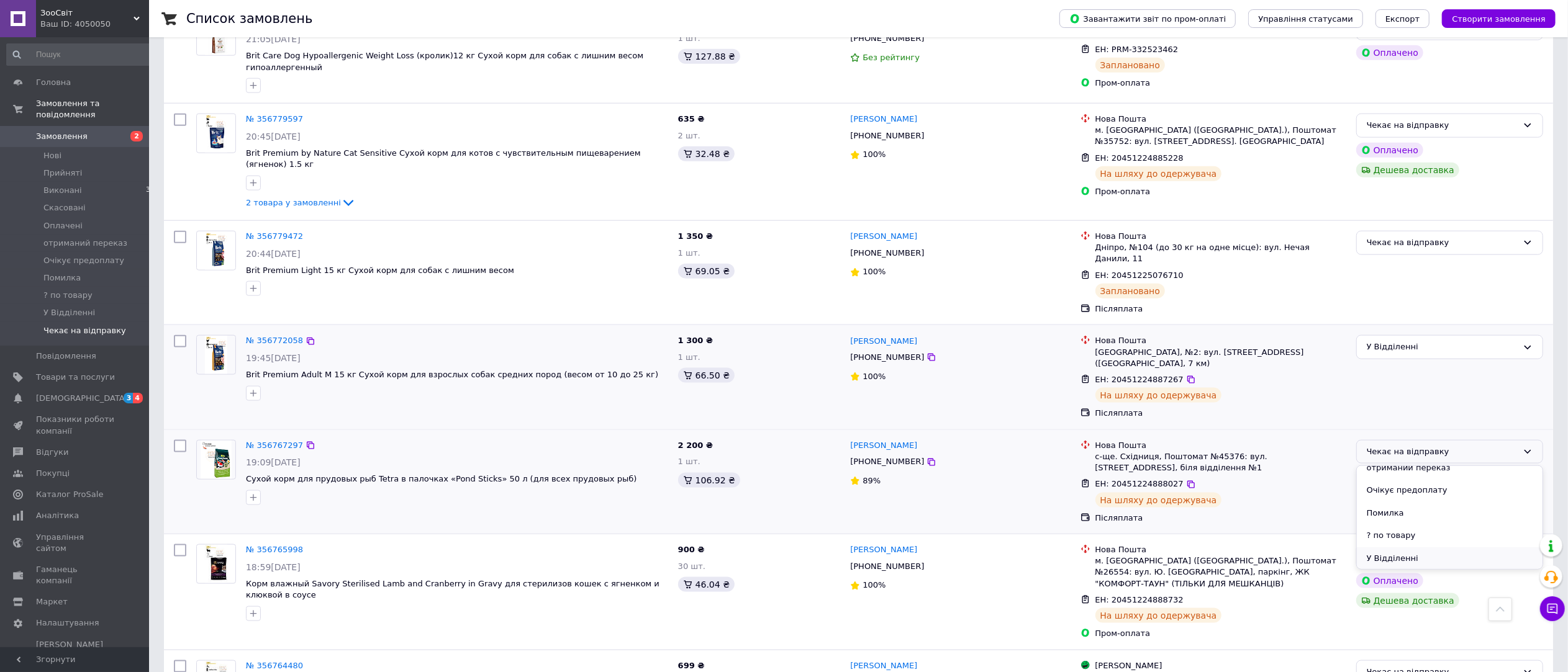
scroll to position [1487, 0]
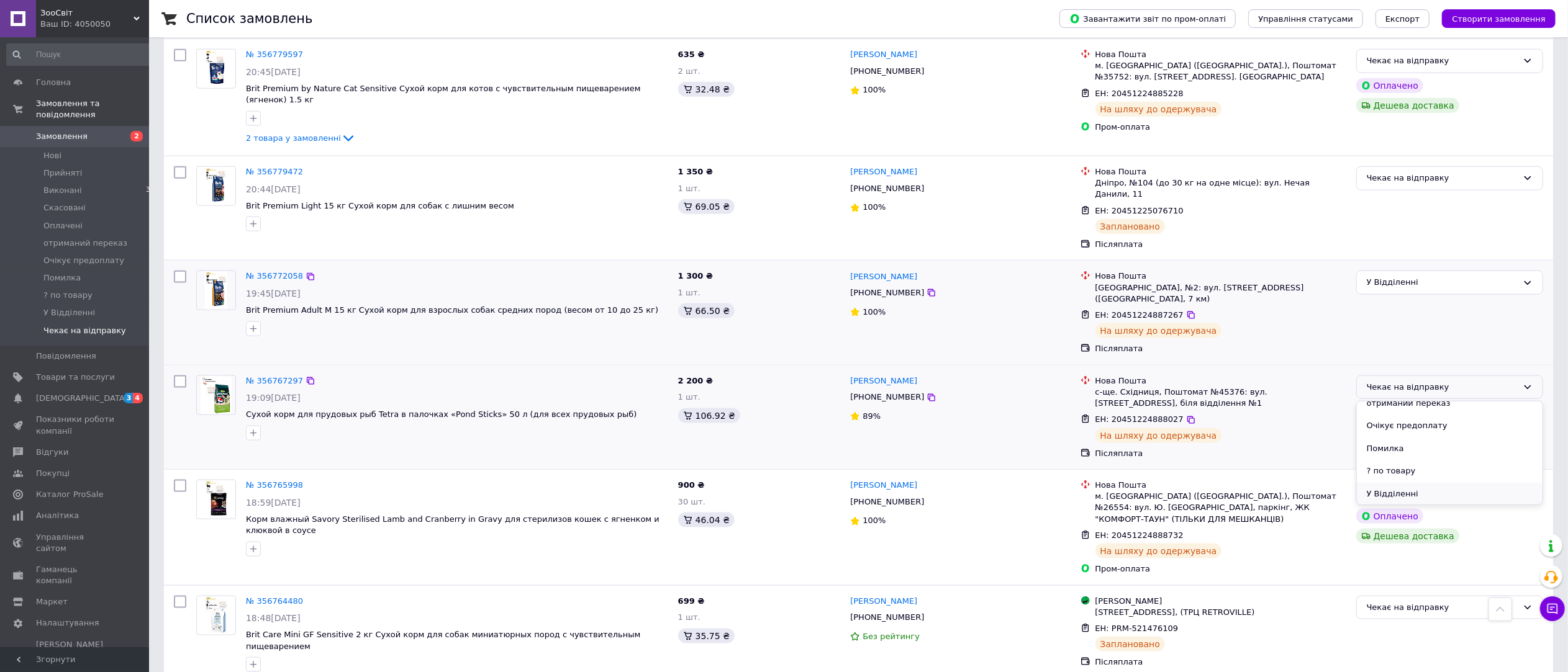
click at [1425, 483] on li "У Відділенні" at bounding box center [1449, 495] width 186 height 23
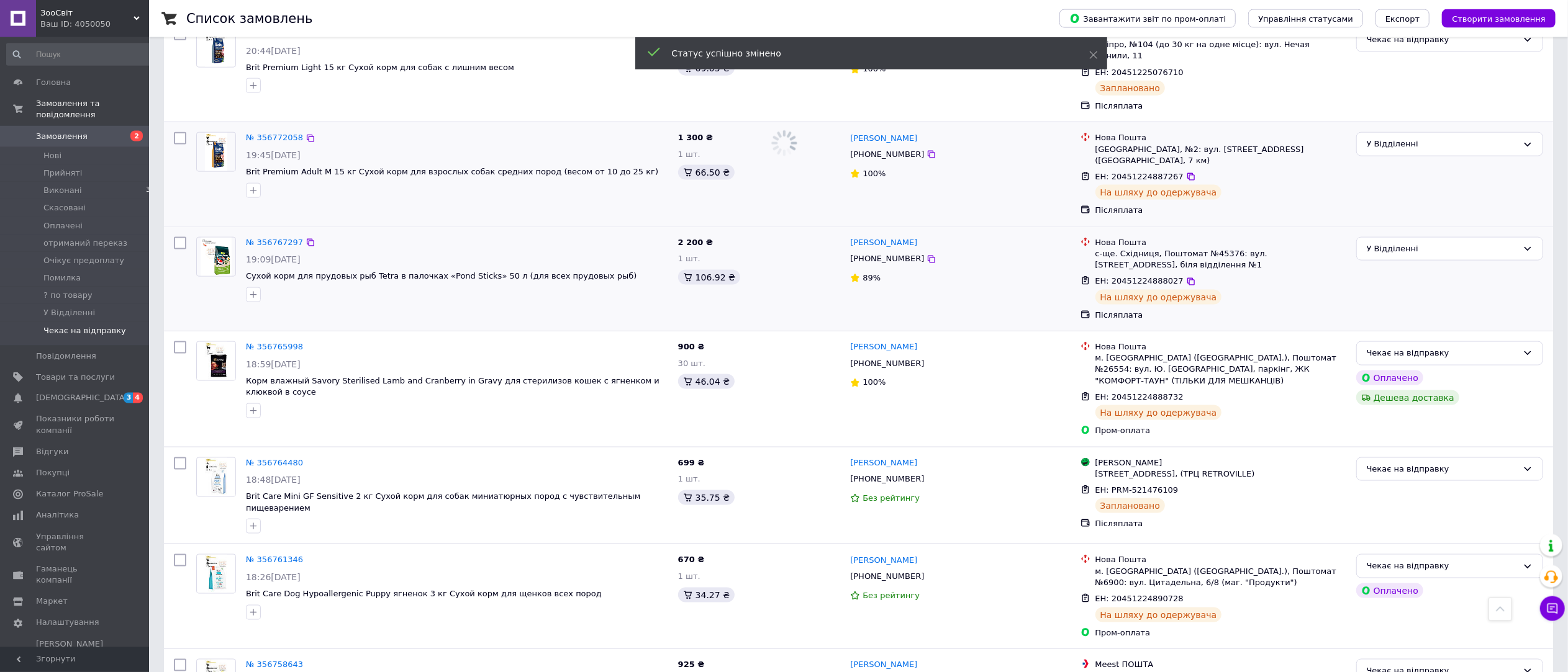
scroll to position [1626, 0]
click at [1485, 346] on div "Чекає на відправку" at bounding box center [1441, 352] width 151 height 13
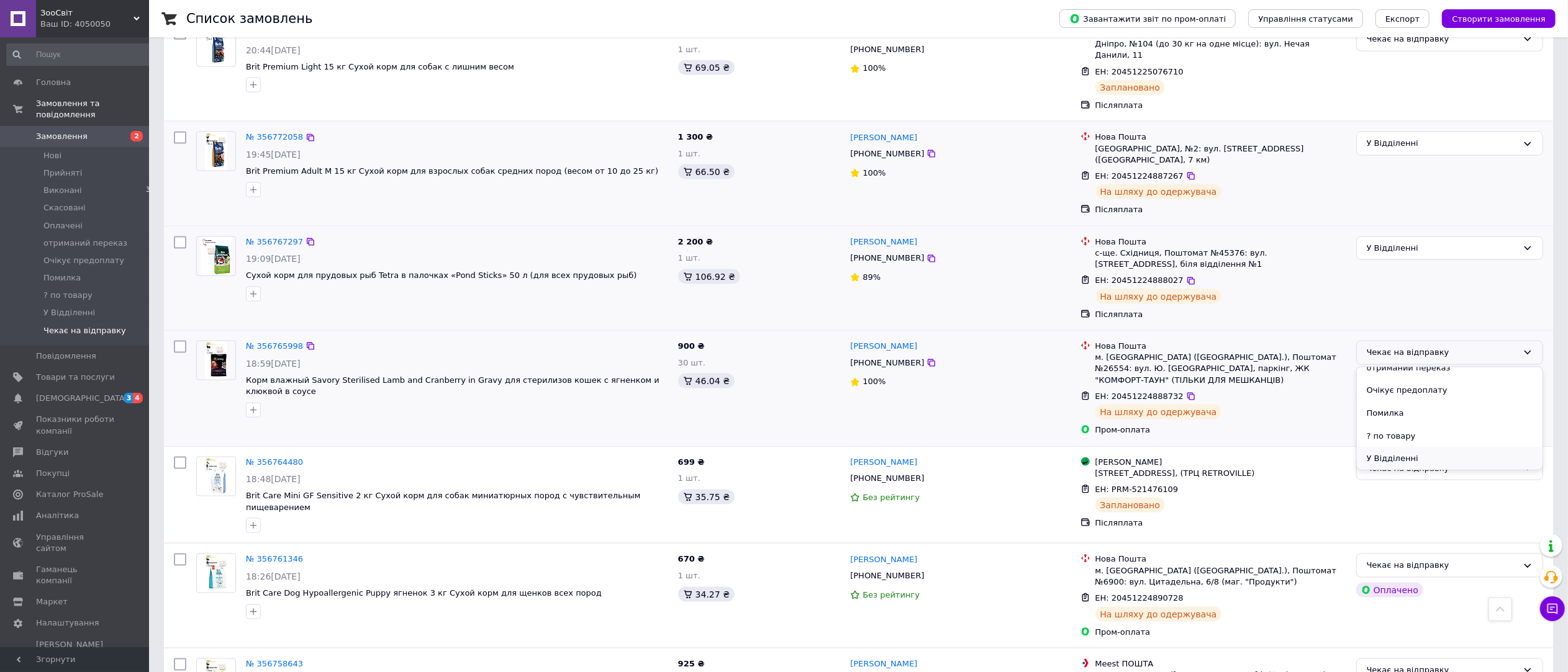
click at [1456, 448] on li "У Відділенні" at bounding box center [1449, 460] width 186 height 23
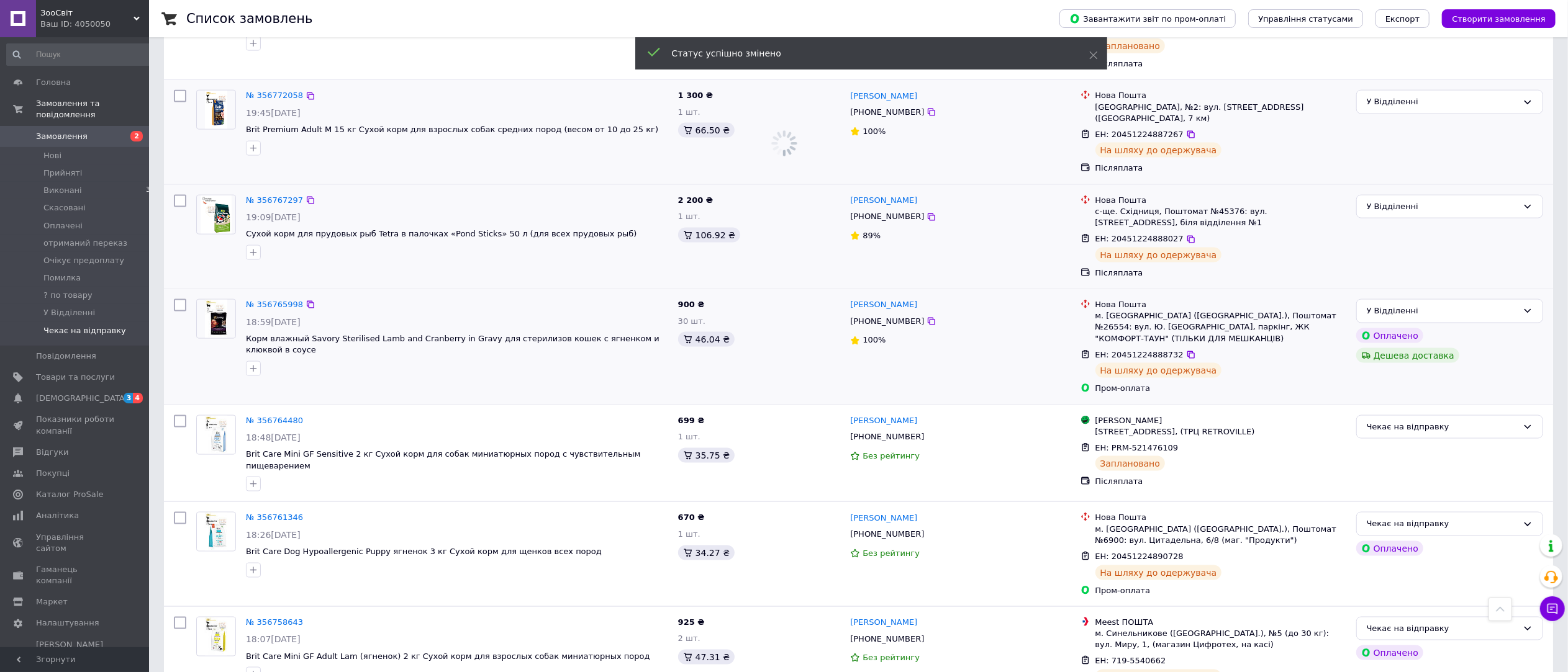
scroll to position [1765, 0]
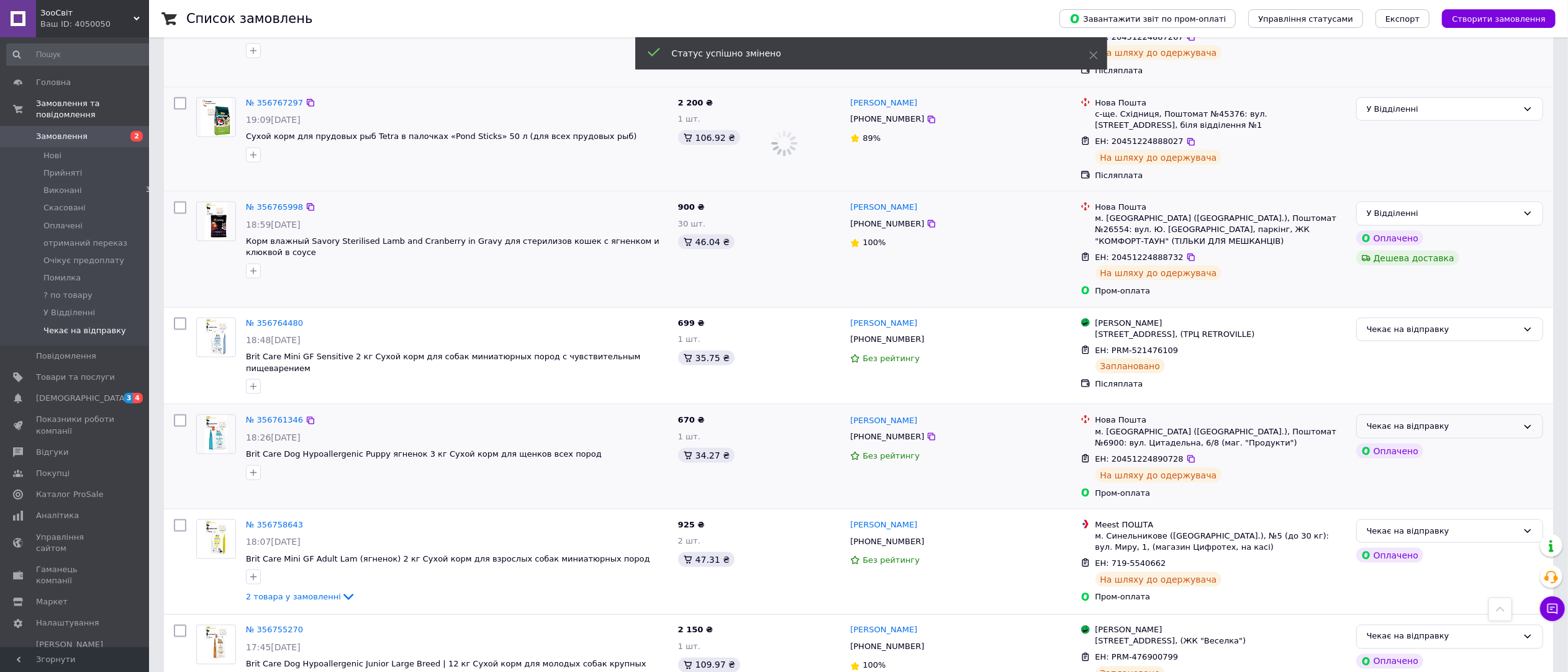
click at [1456, 421] on div "Чекає на відправку" at bounding box center [1441, 427] width 151 height 13
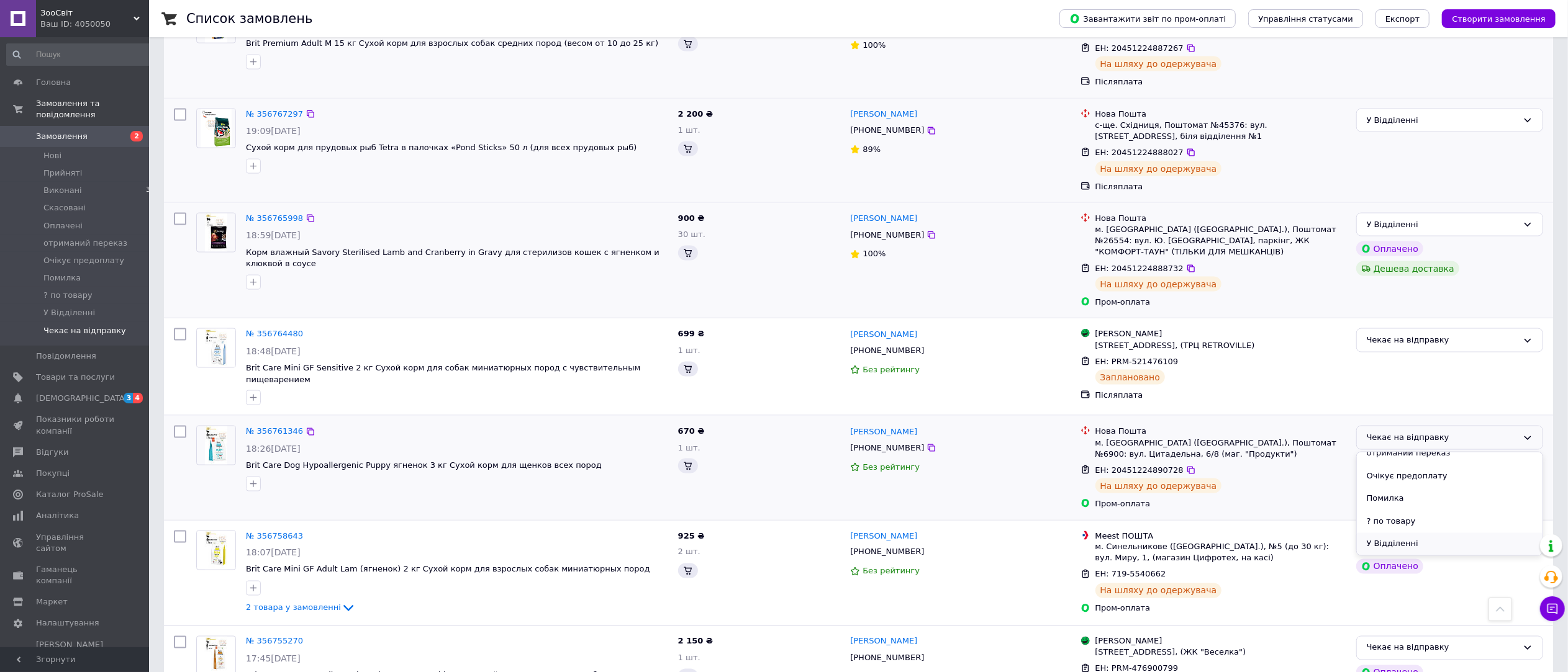
click at [1430, 533] on li "У Відділенні" at bounding box center [1449, 545] width 186 height 23
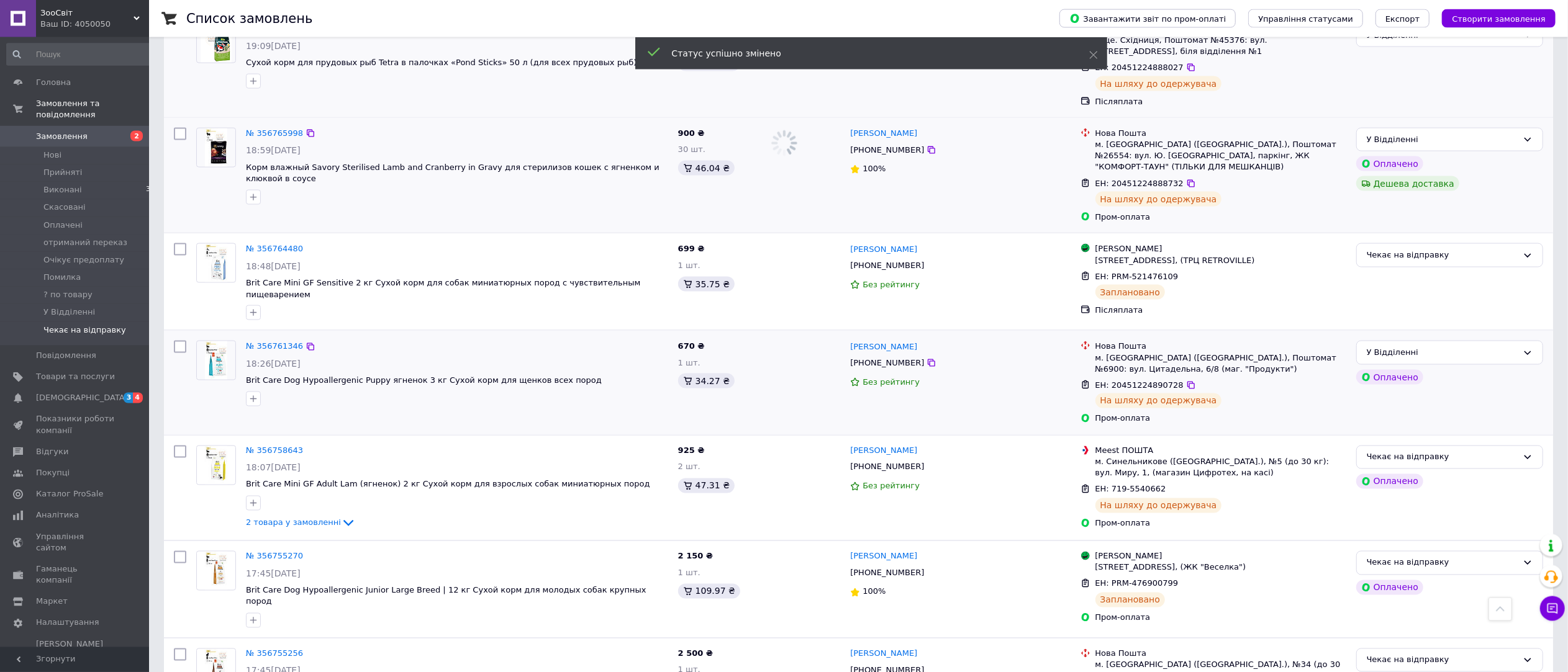
scroll to position [2011, 0]
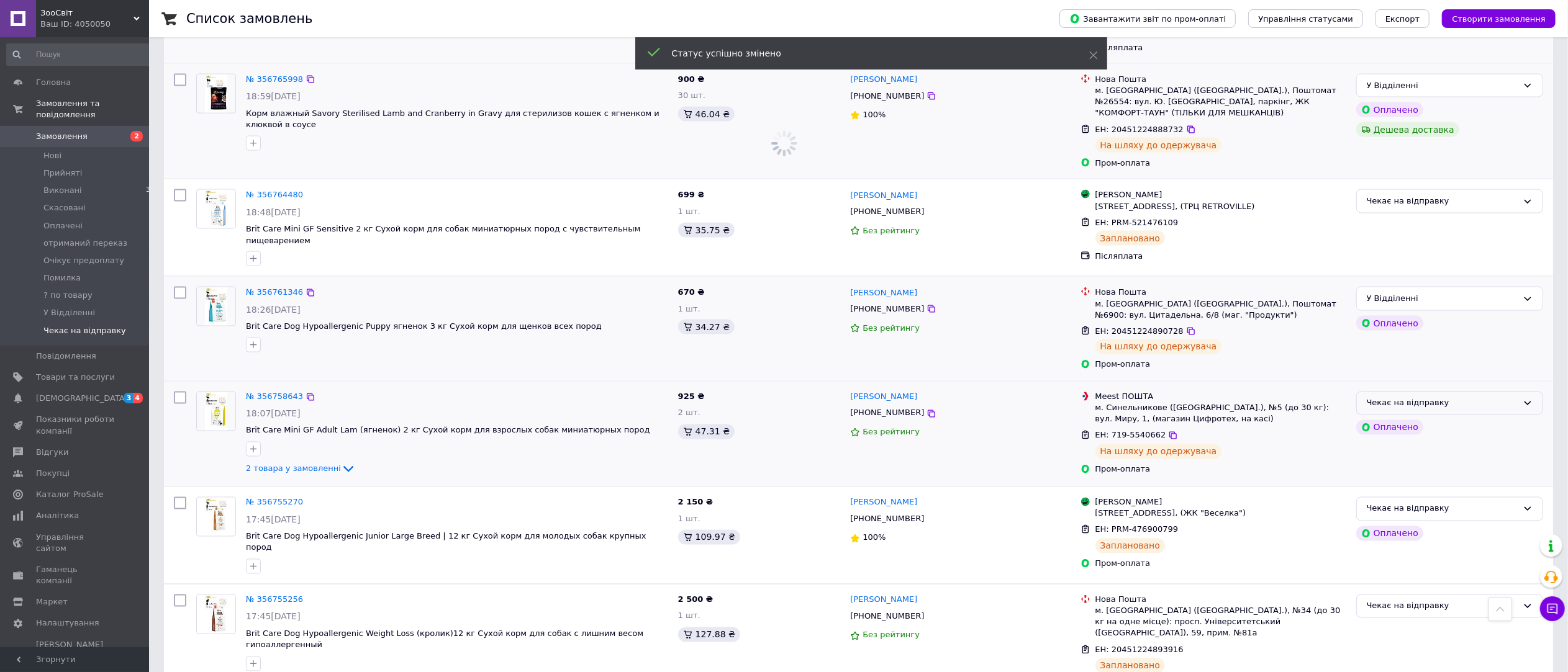
click at [1463, 398] on div "Чекає на відправку" at bounding box center [1441, 404] width 151 height 13
click at [1430, 499] on li "У Відділенні" at bounding box center [1449, 511] width 186 height 23
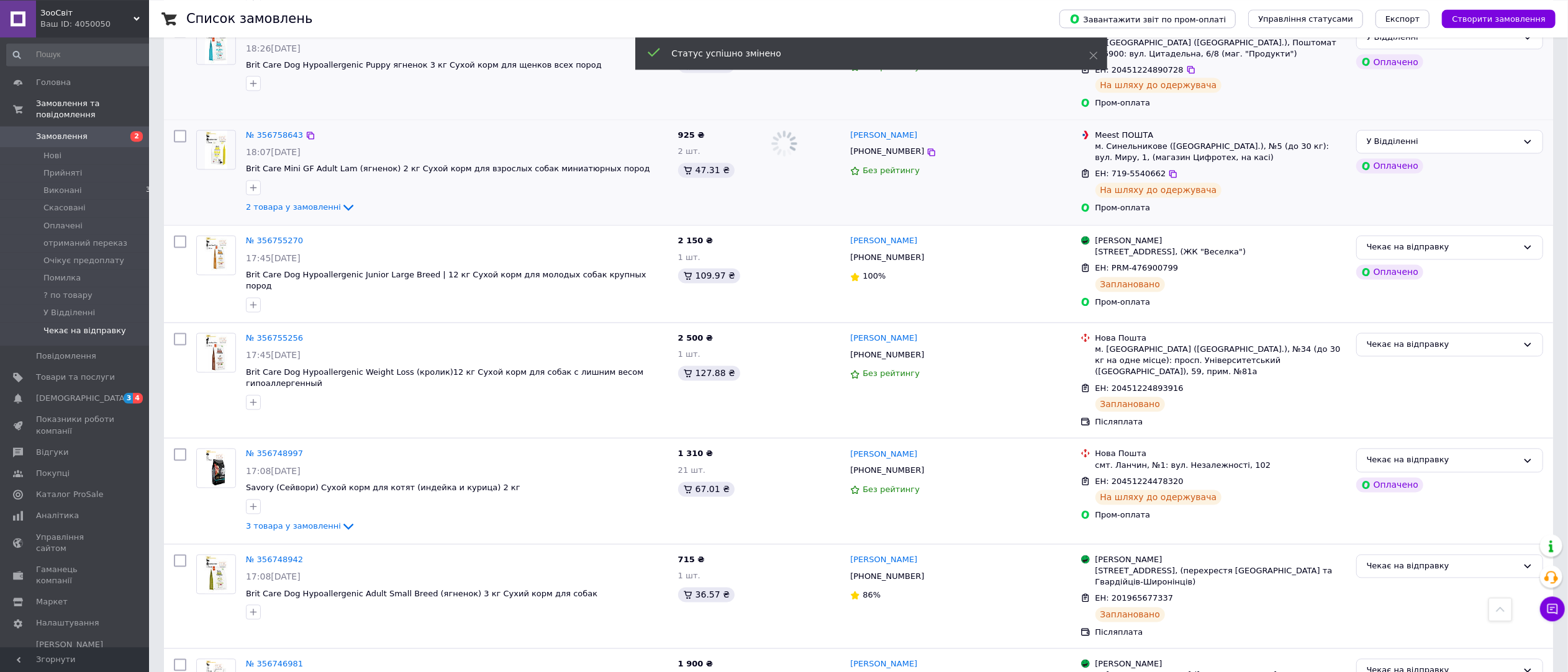
scroll to position [2289, 0]
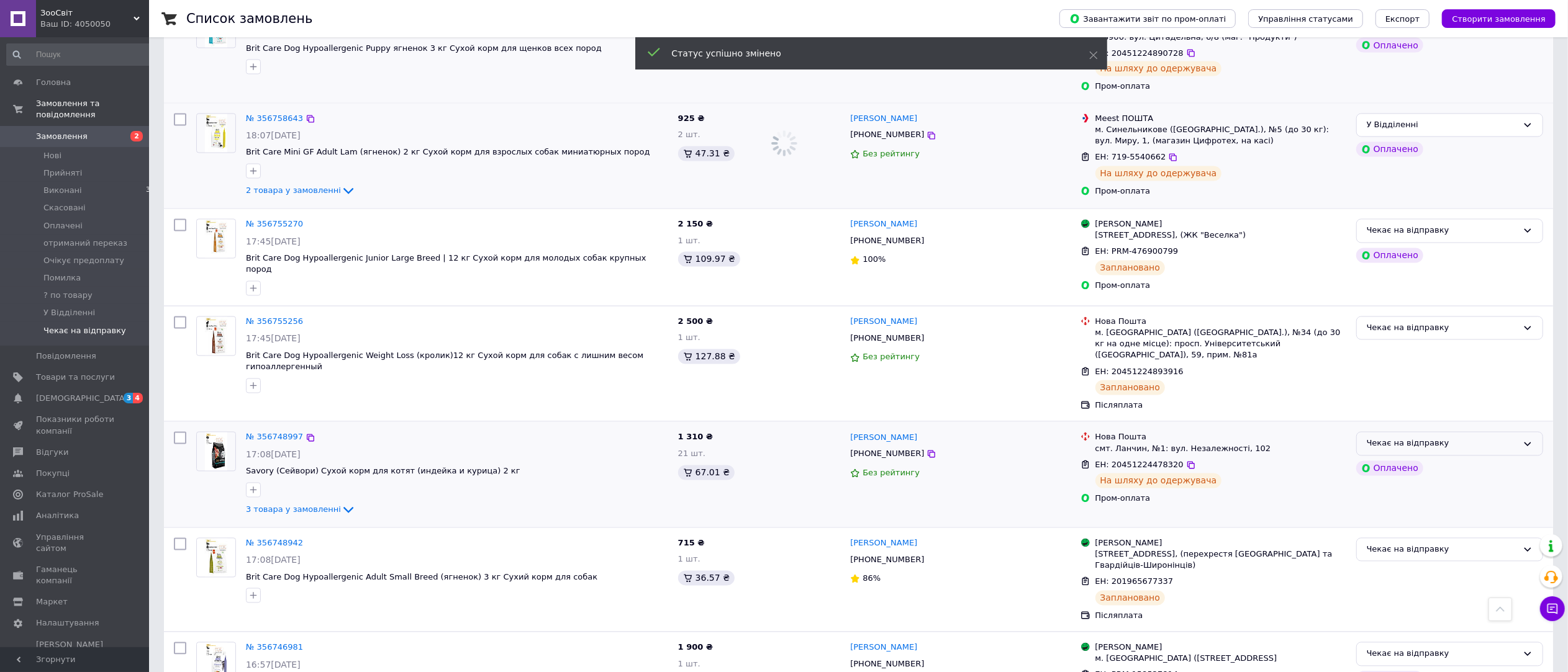
click at [1470, 432] on div "Чекає на відправку" at bounding box center [1449, 444] width 187 height 24
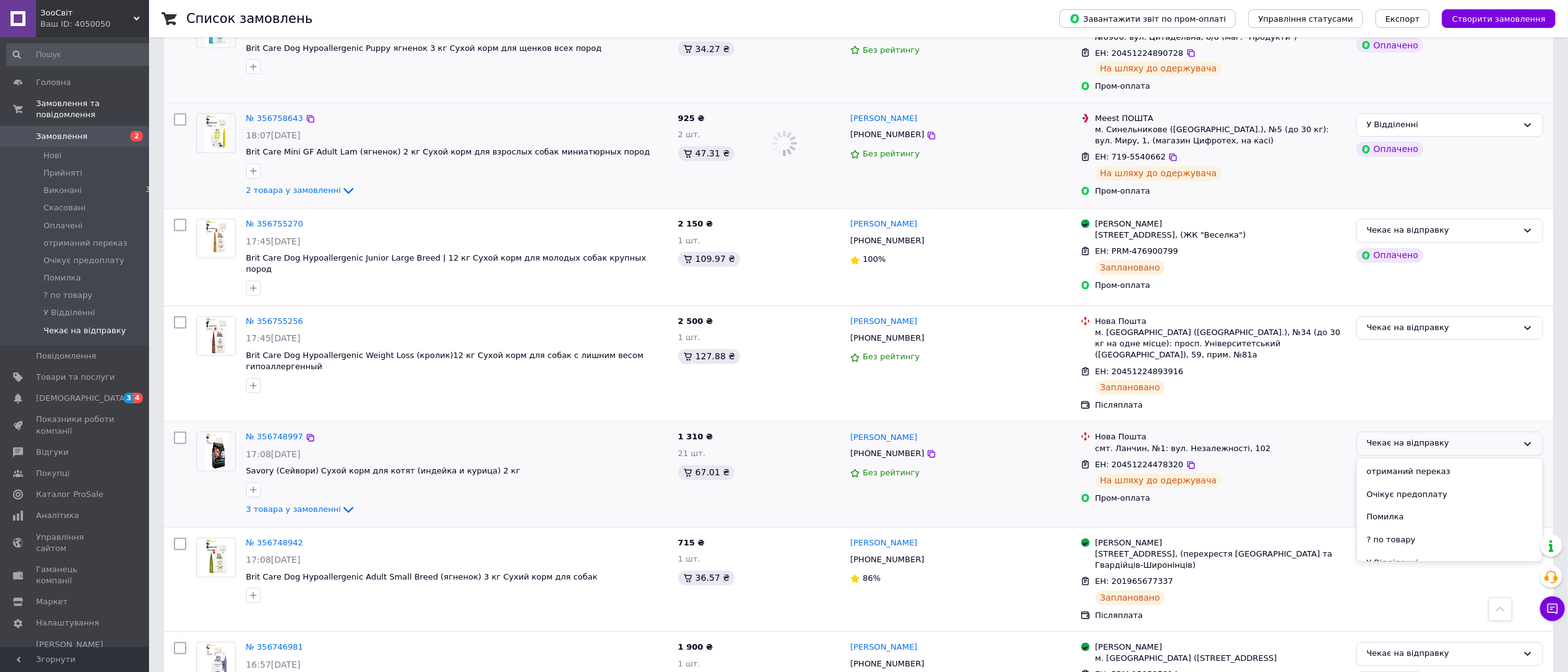
scroll to position [102, 0]
click at [1438, 539] on li "У Відділенні" at bounding box center [1449, 551] width 186 height 23
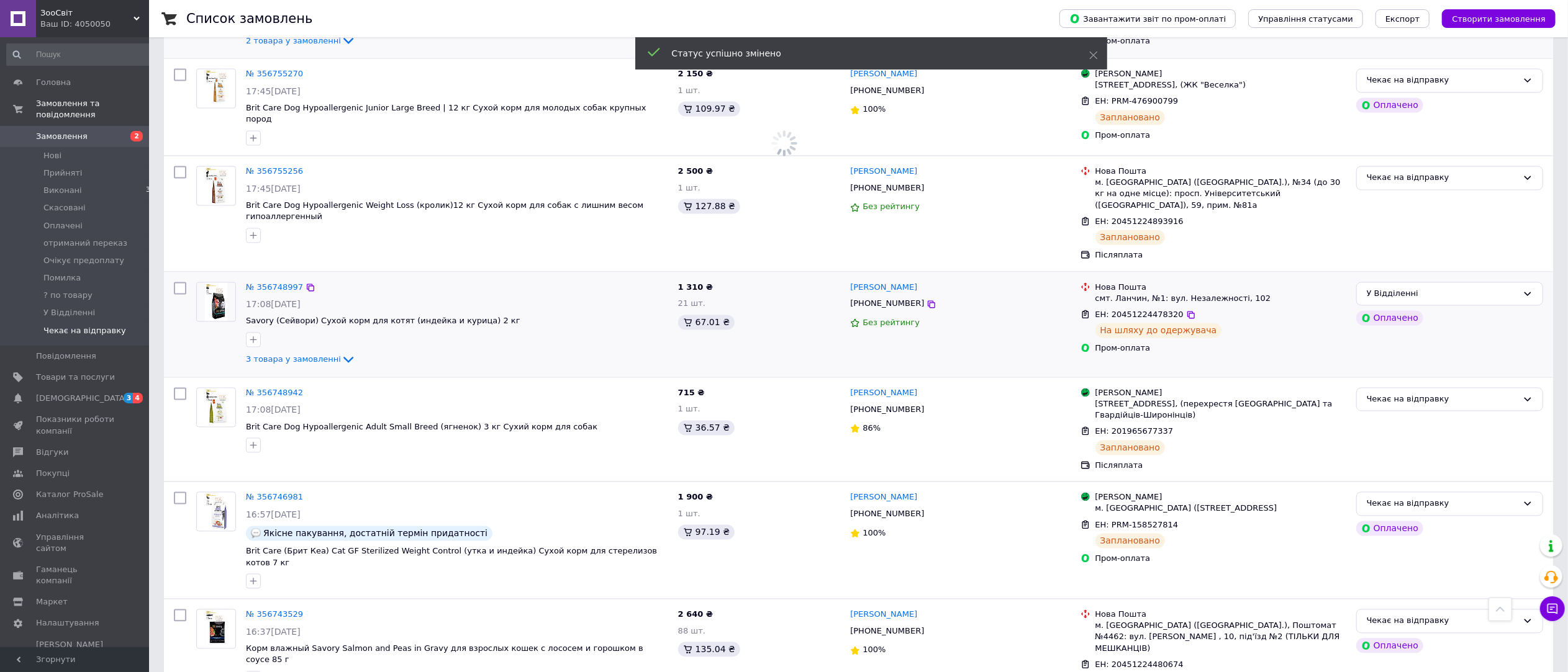
scroll to position [2391, 0]
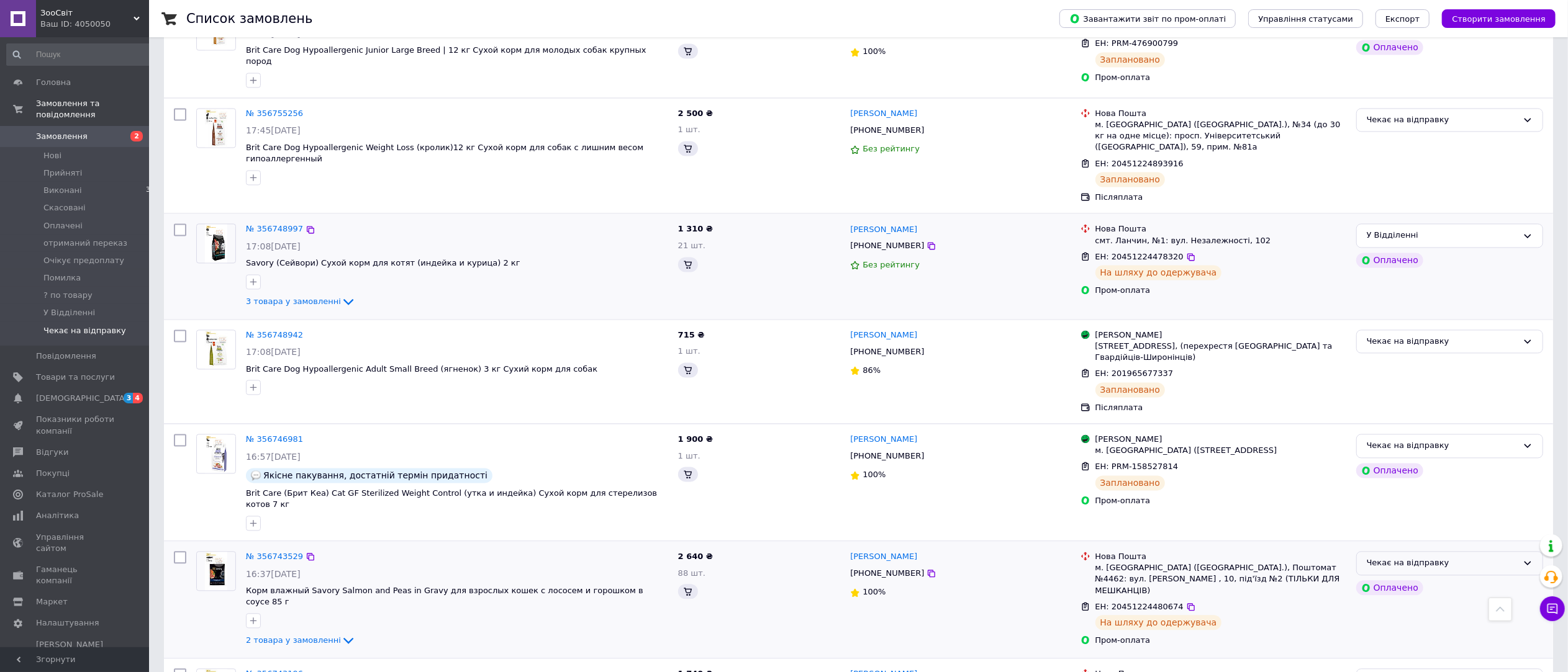
click at [1435, 557] on div "Чекає на відправку" at bounding box center [1441, 563] width 151 height 13
click at [1424, 658] on li "У Відділенні" at bounding box center [1449, 669] width 186 height 23
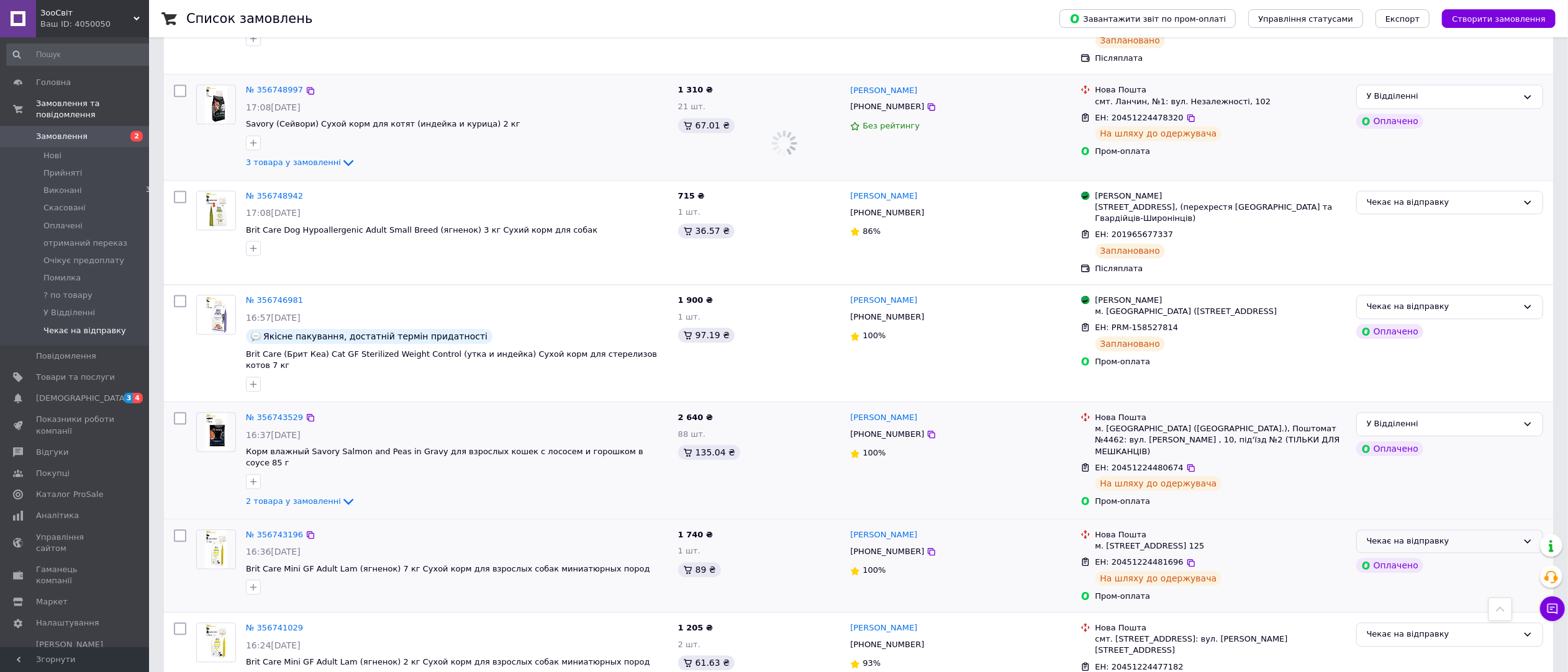
click at [1468, 529] on div "Чекає на відправку" at bounding box center [1449, 541] width 187 height 24
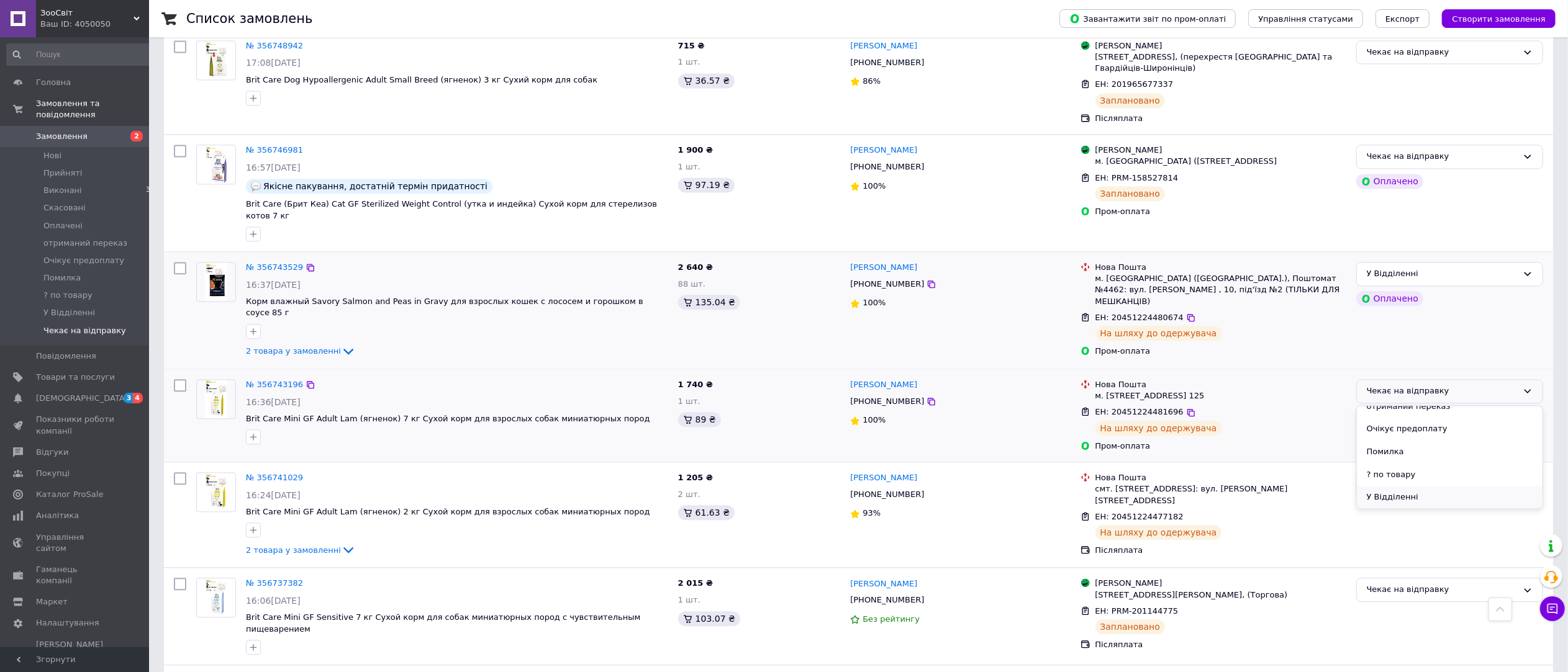
click at [1402, 486] on li "У Відділенні" at bounding box center [1449, 498] width 186 height 23
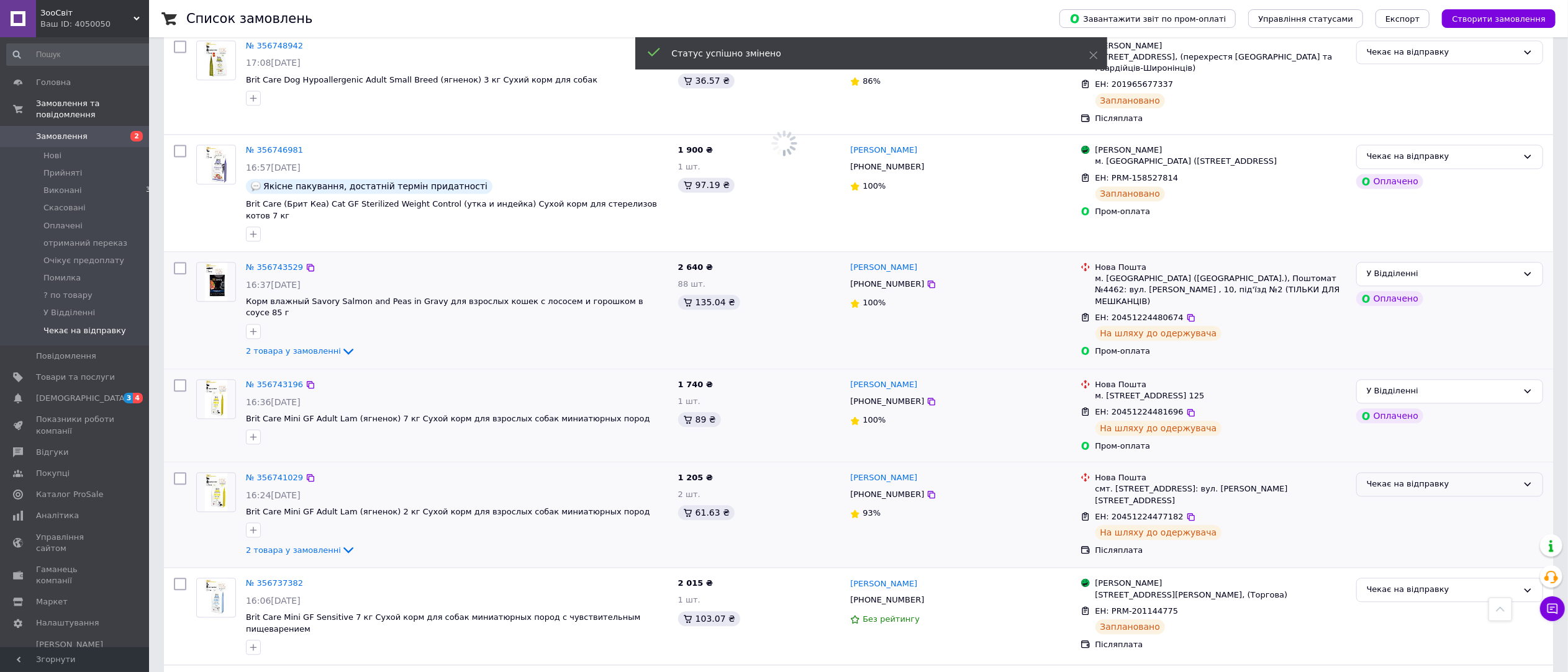
click at [1425, 478] on div "Чекає на відправку" at bounding box center [1441, 484] width 151 height 13
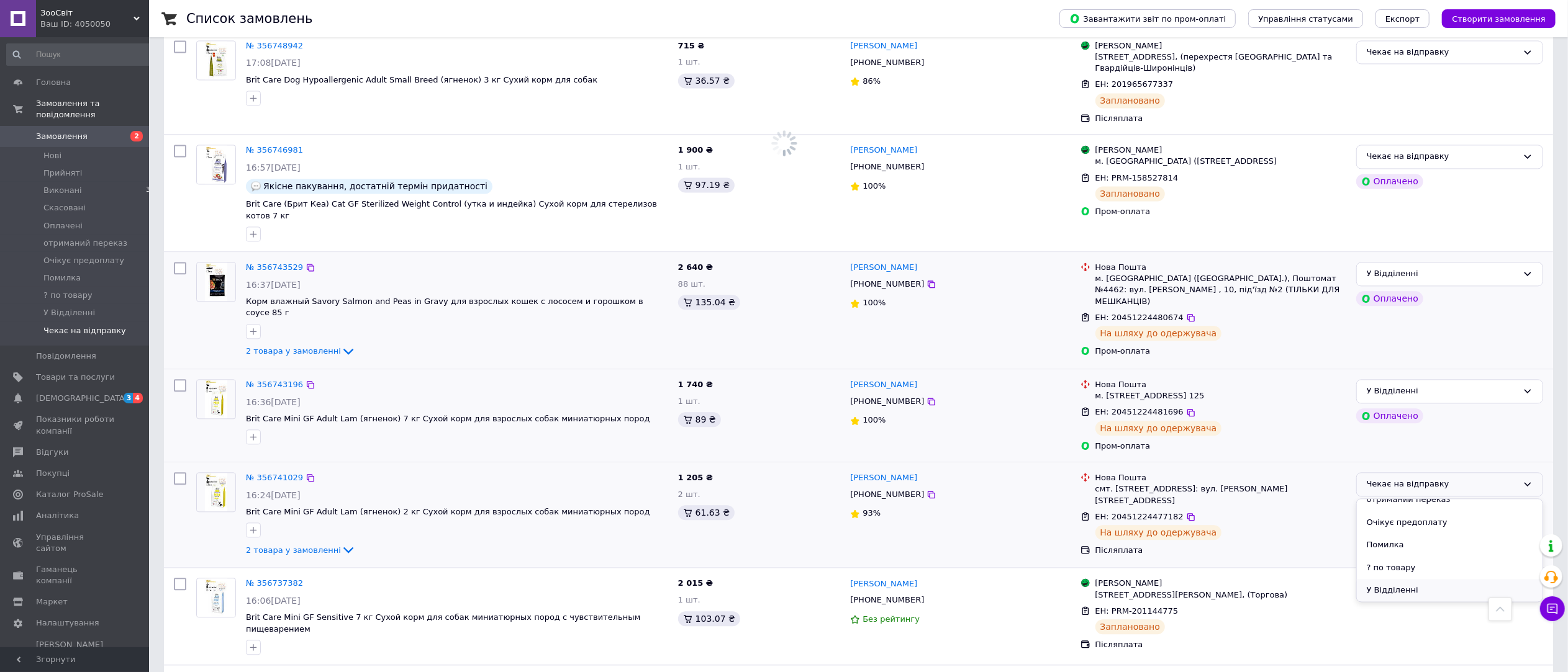
click at [1414, 579] on li "У Відділенні" at bounding box center [1449, 591] width 186 height 23
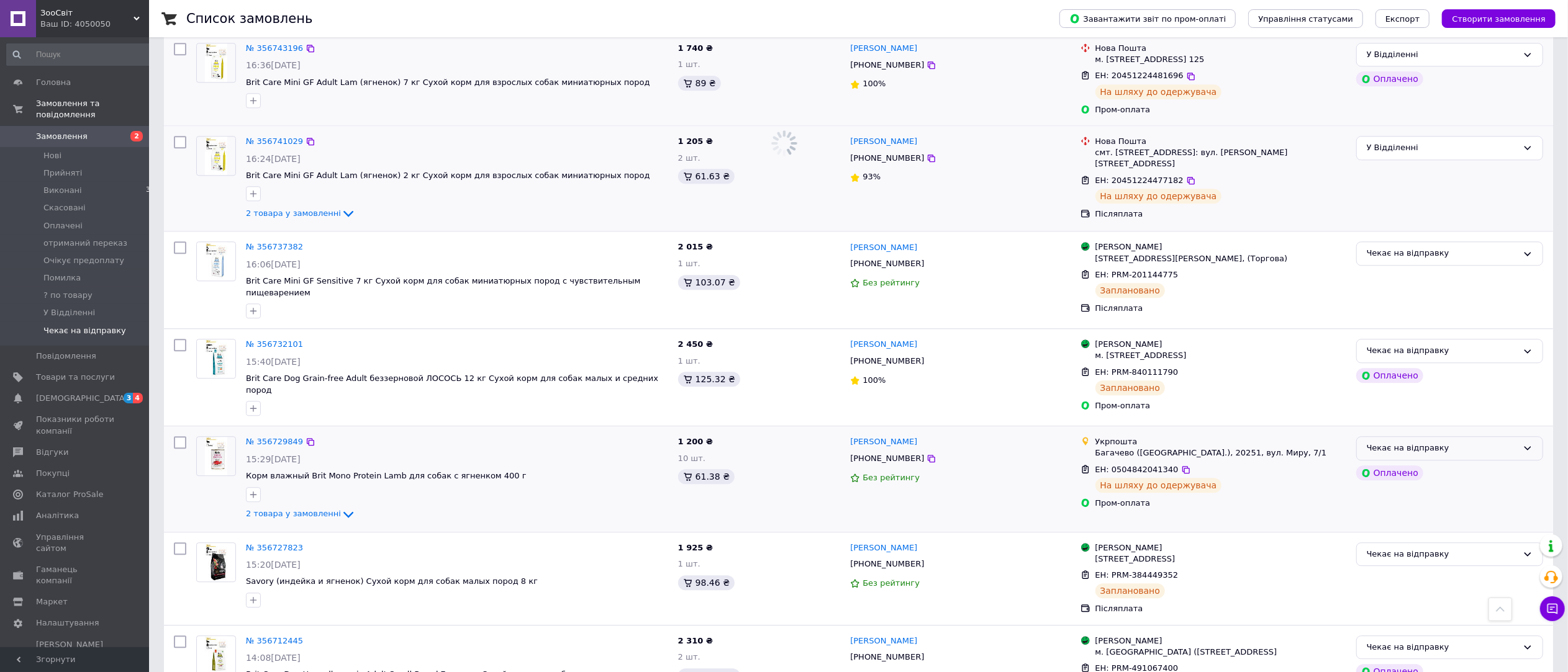
click at [1467, 436] on div "Чекає на відправку" at bounding box center [1449, 448] width 187 height 24
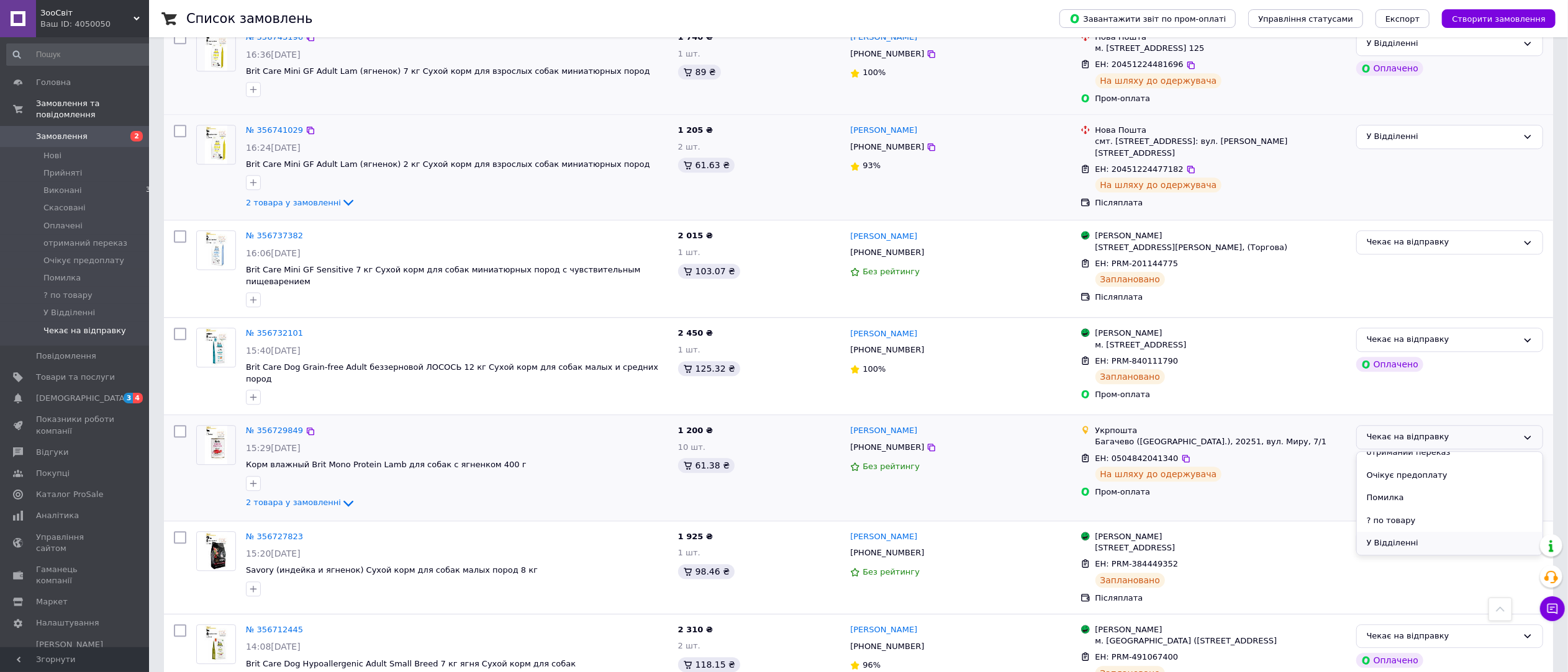
click at [1456, 532] on li "У Відділенні" at bounding box center [1449, 544] width 186 height 23
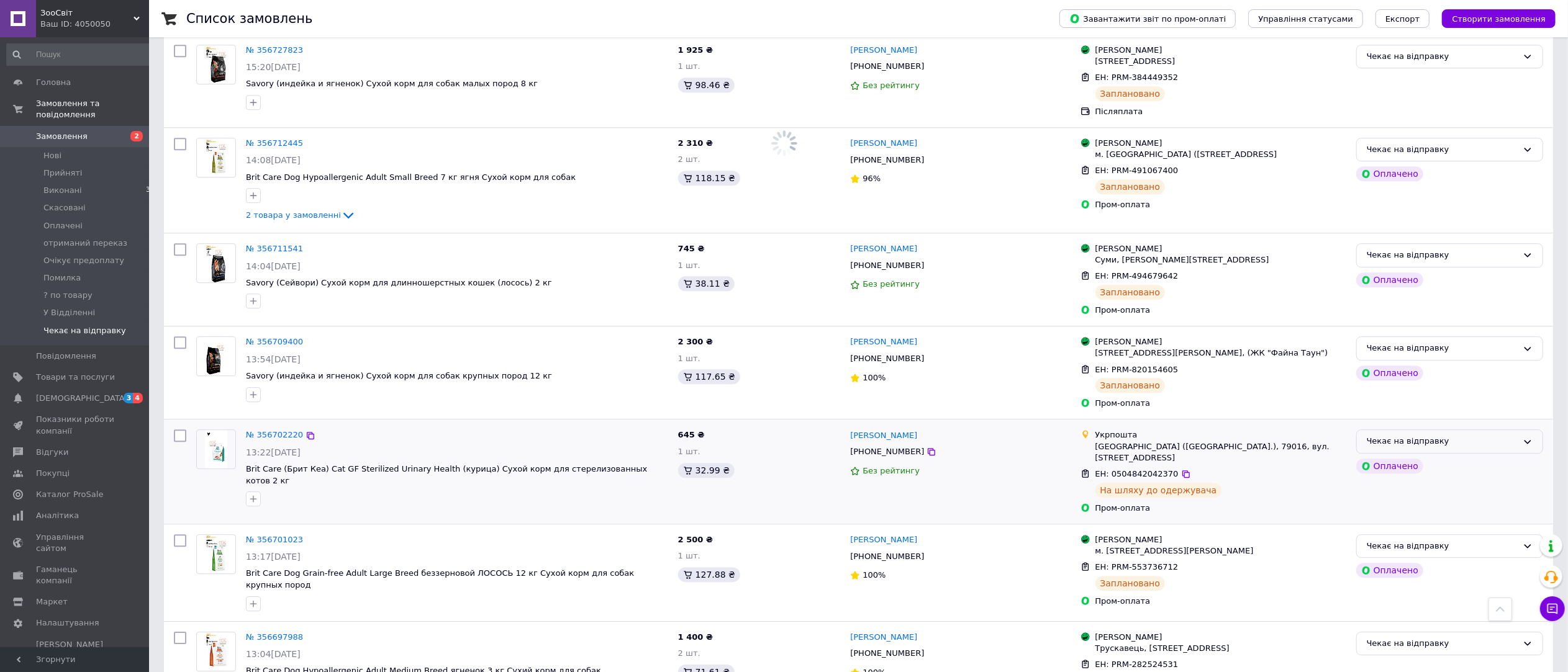
click at [1458, 436] on div "Чекає на відправку" at bounding box center [1441, 442] width 151 height 13
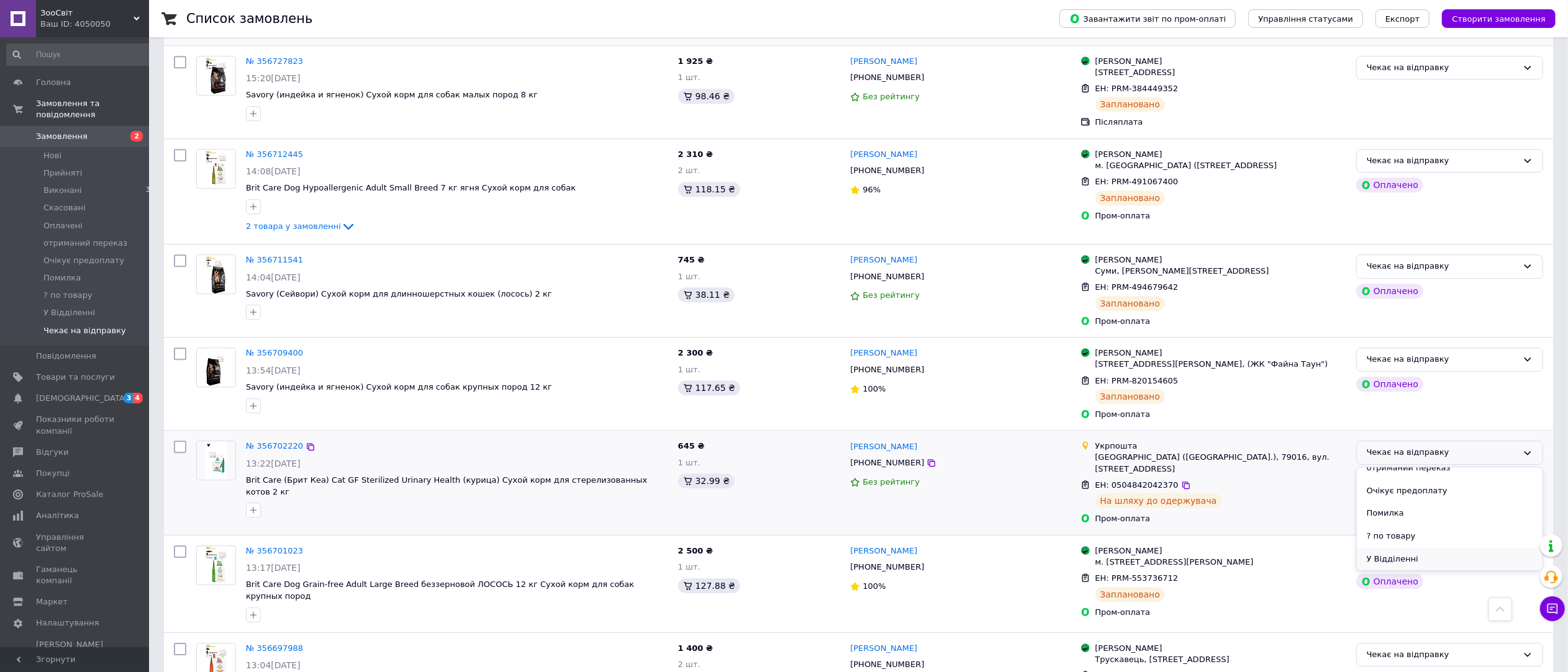
click at [1433, 548] on li "У Відділенні" at bounding box center [1449, 560] width 186 height 23
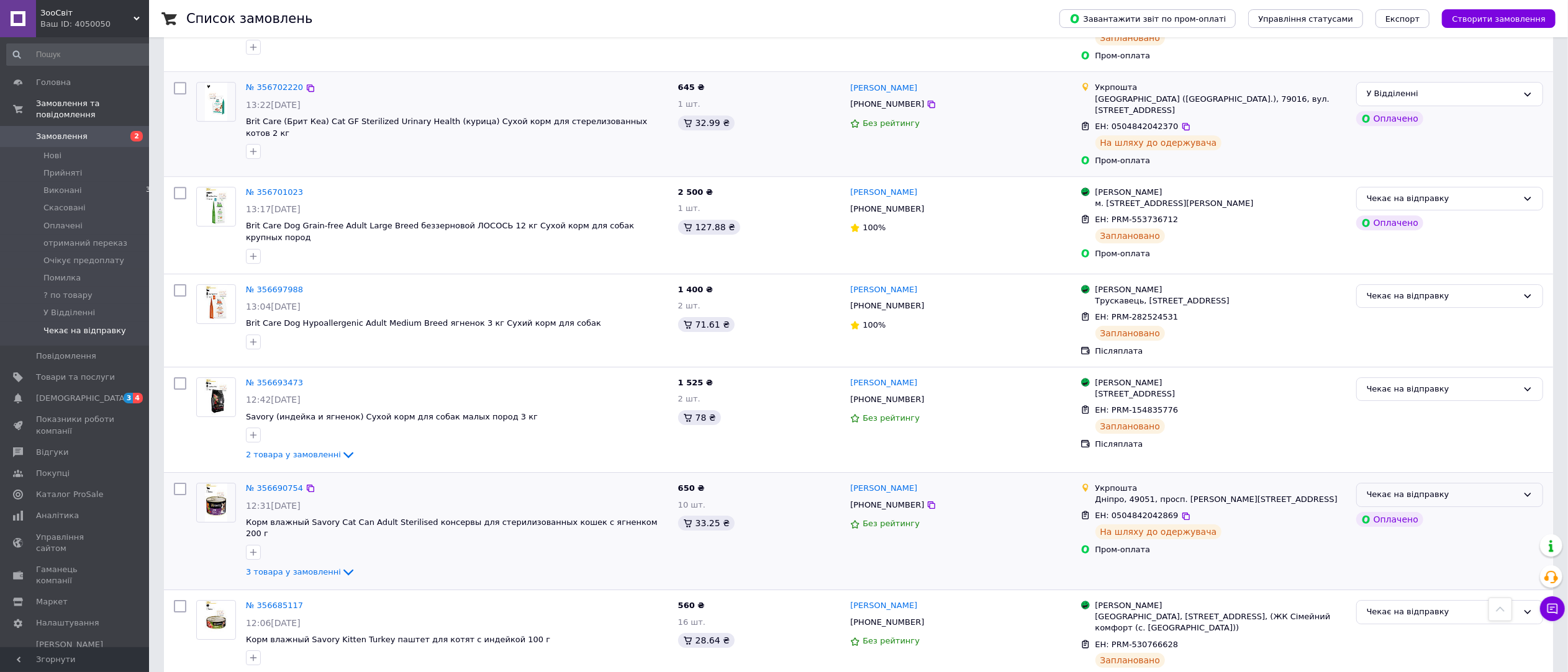
click at [1457, 489] on div "Чекає на відправку" at bounding box center [1441, 495] width 151 height 13
click at [1441, 591] on li "У Відділенні" at bounding box center [1449, 602] width 186 height 23
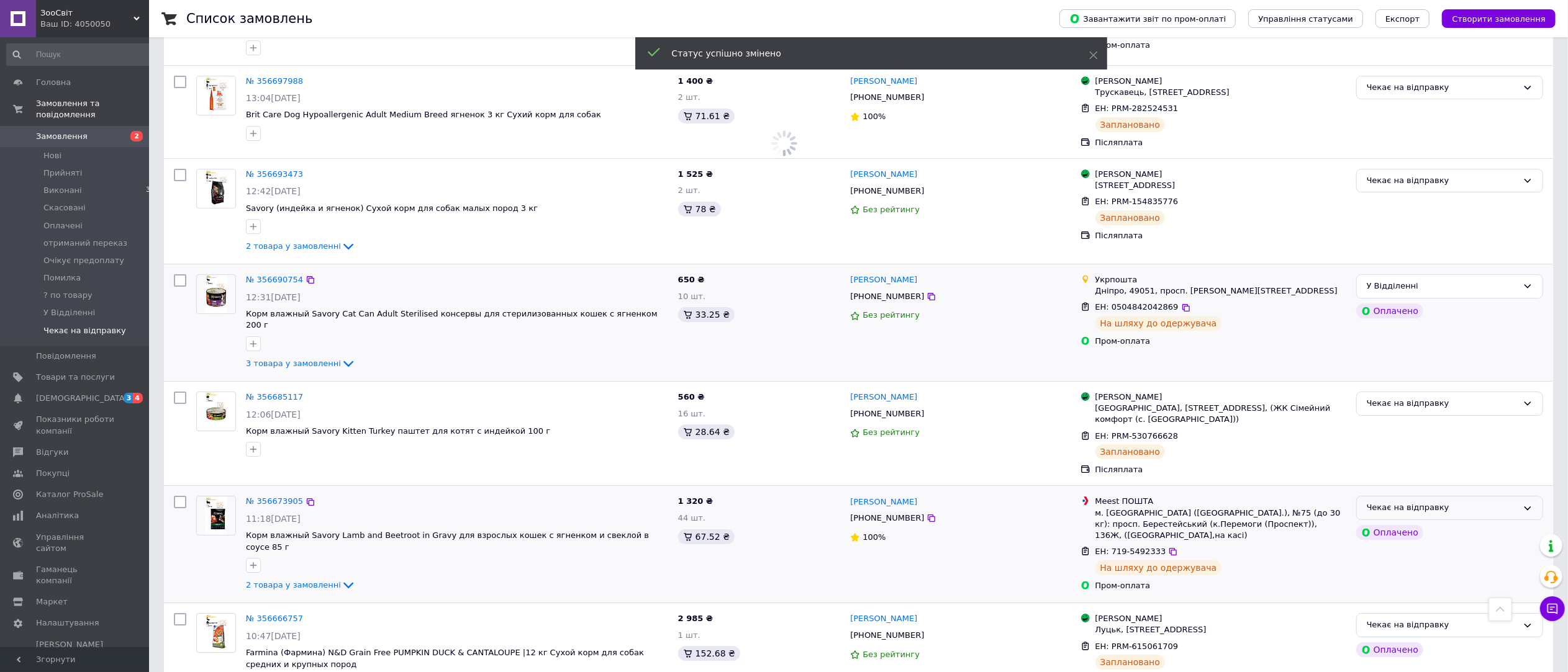
click at [1458, 502] on div "Чекає на відправку" at bounding box center [1441, 508] width 151 height 13
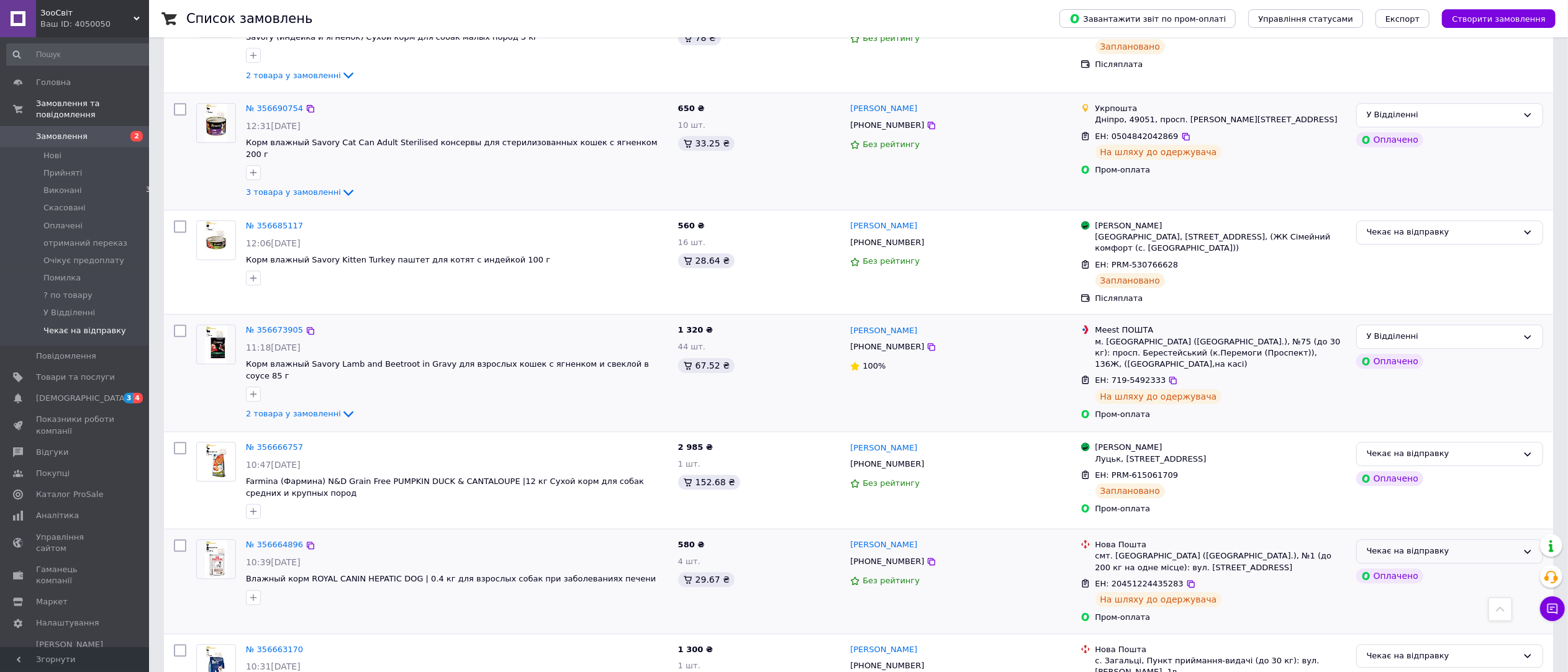
click at [1464, 545] on div "Чекає на відправку" at bounding box center [1441, 552] width 151 height 13
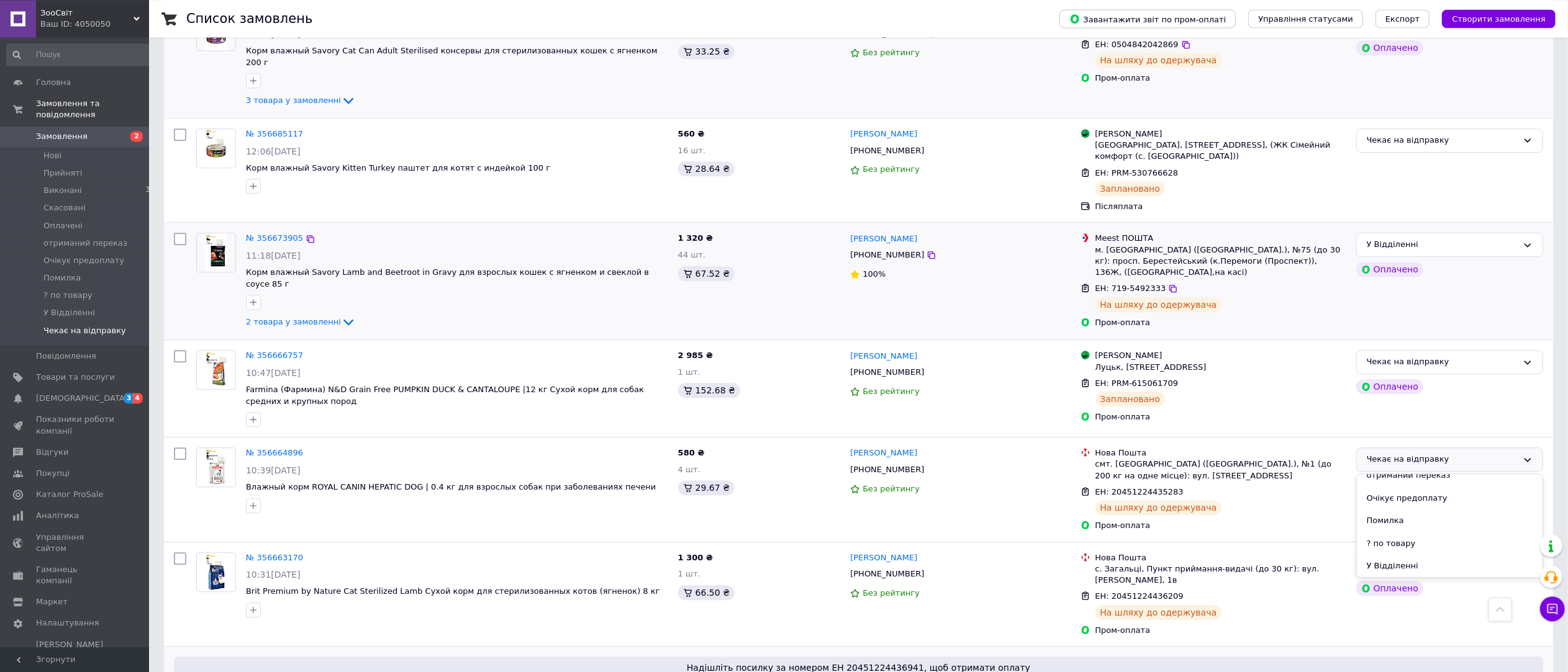
scroll to position [3308, 0]
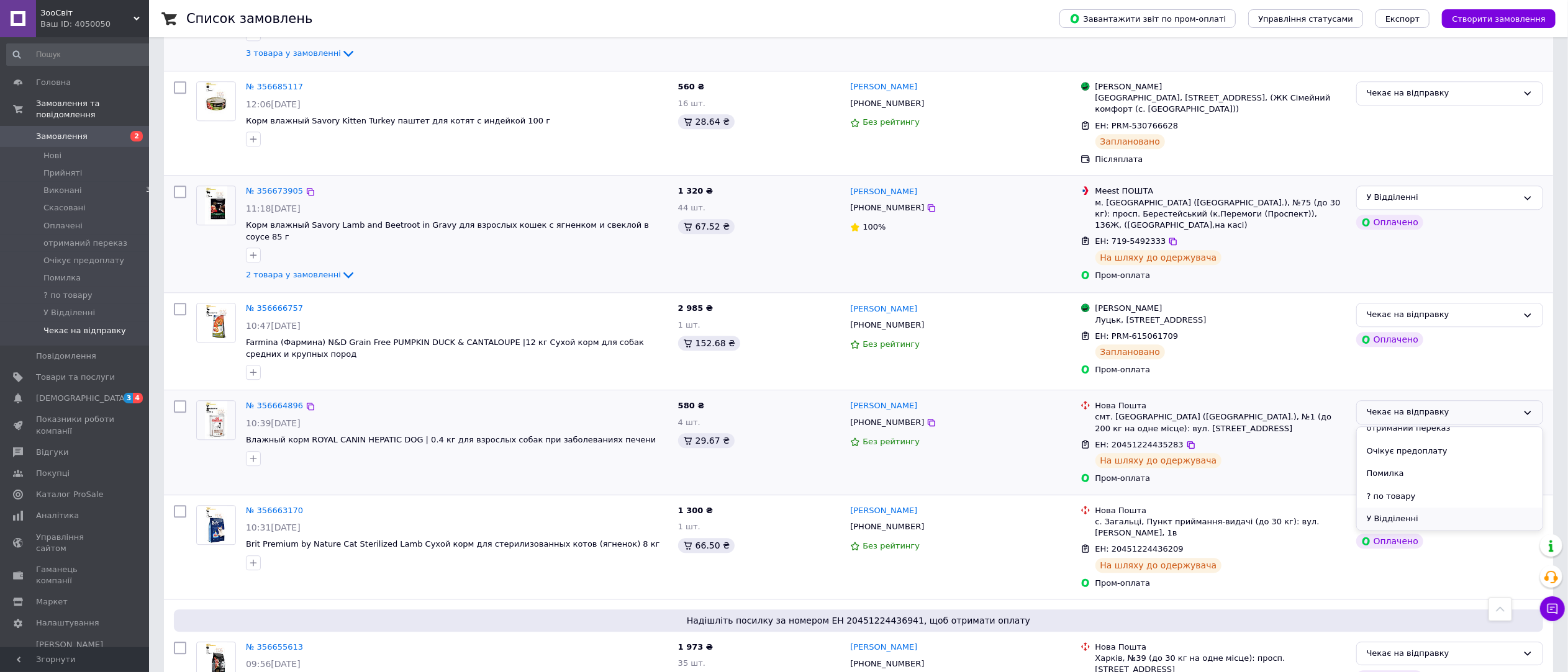
click at [1420, 508] on li "У Відділенні" at bounding box center [1449, 520] width 186 height 23
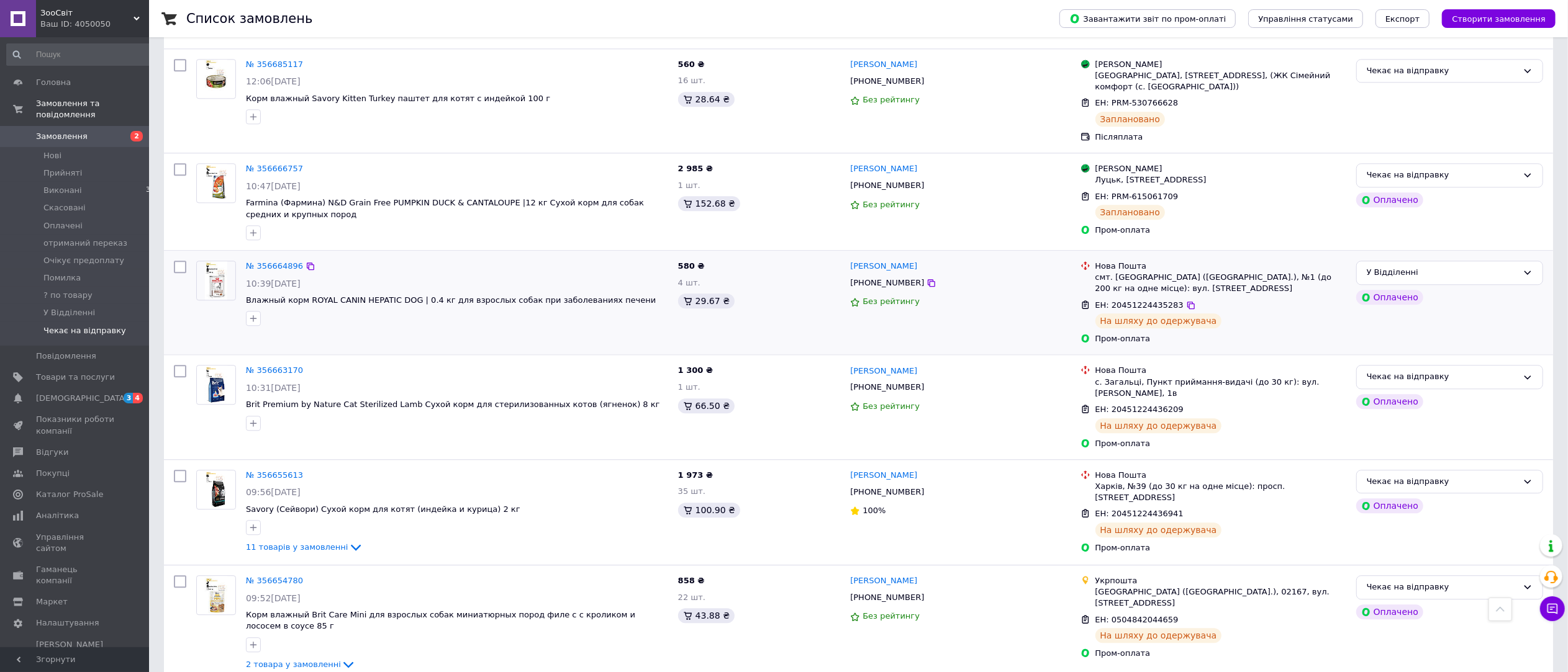
scroll to position [3076, 0]
click at [1463, 371] on div "Чекає на відправку" at bounding box center [1441, 377] width 151 height 13
click at [1428, 473] on li "У Відділенні" at bounding box center [1449, 484] width 186 height 23
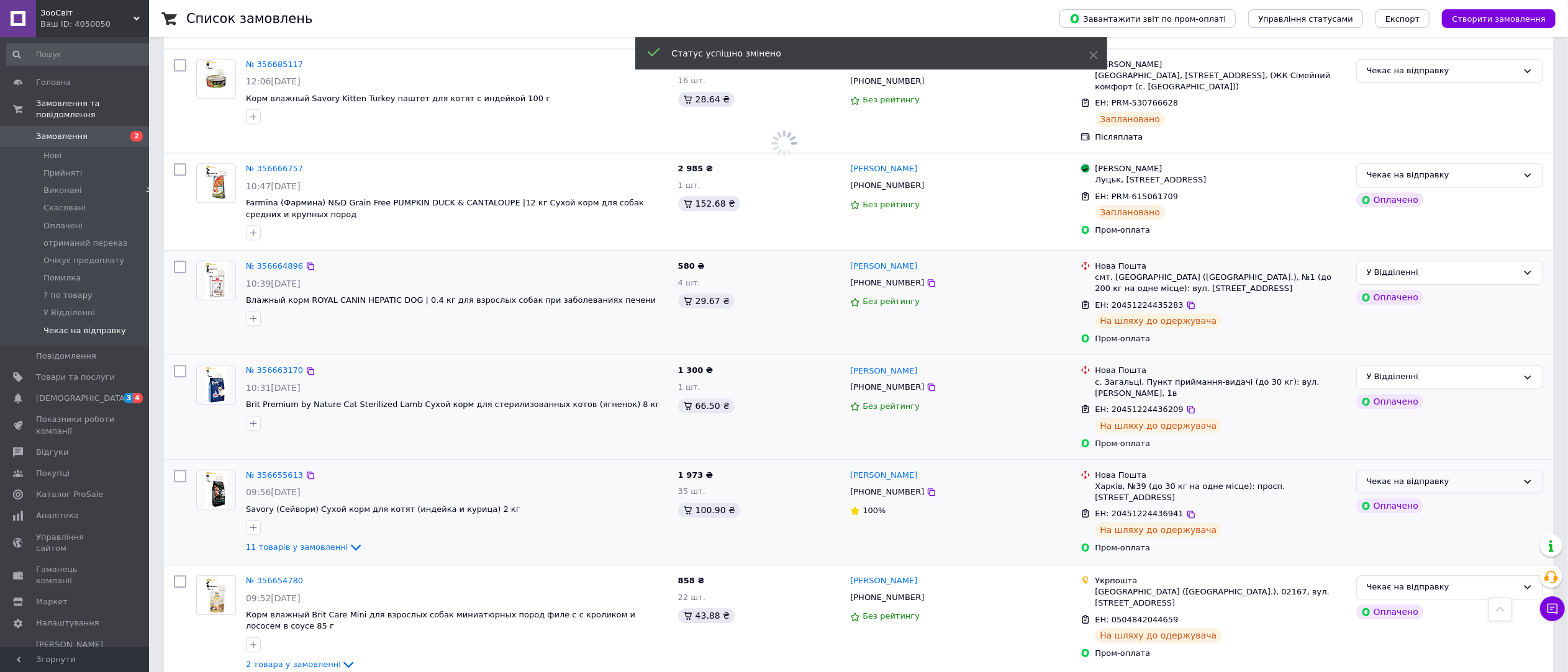
click at [1440, 475] on div "Чекає на відправку" at bounding box center [1441, 482] width 151 height 13
click at [1417, 576] on li "У Відділенні" at bounding box center [1449, 588] width 186 height 23
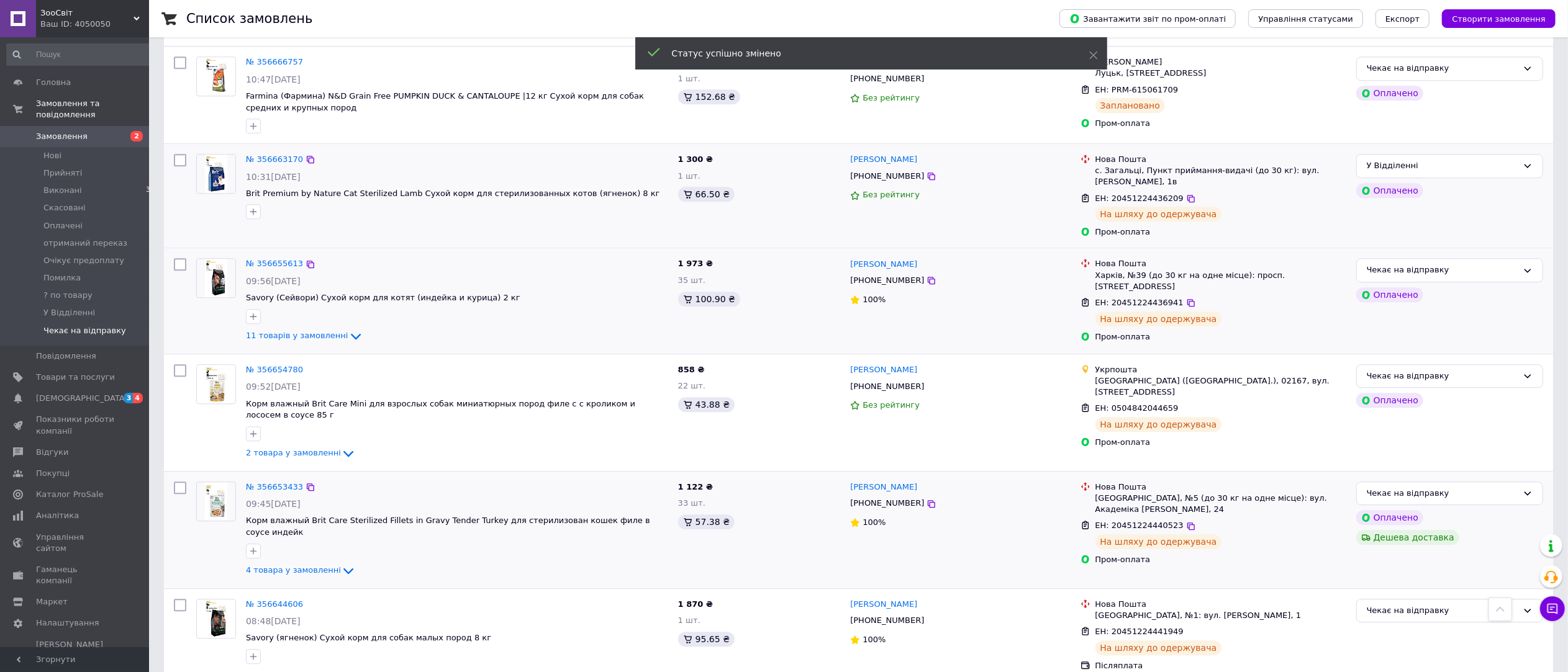
scroll to position [3215, 0]
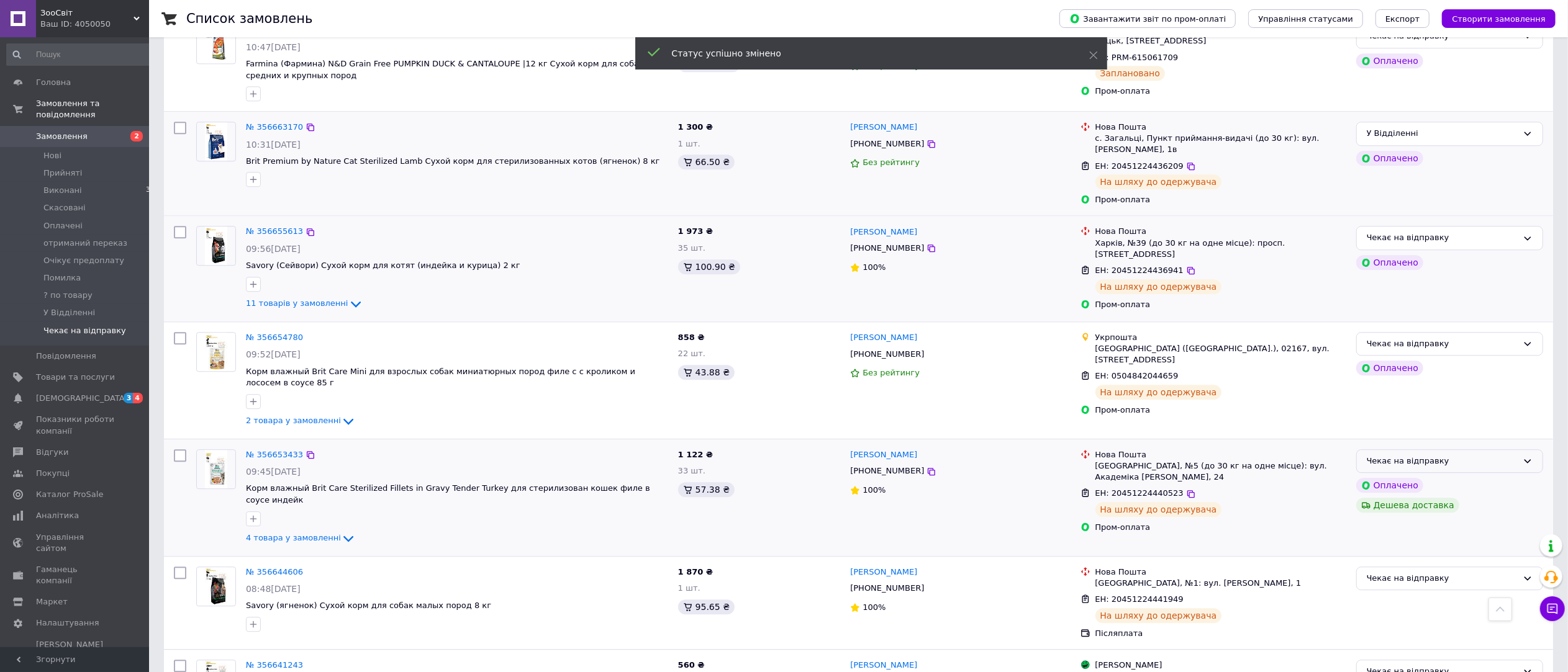
click at [1476, 455] on div "Чекає на відправку" at bounding box center [1441, 461] width 151 height 13
click at [1431, 556] on li "У Відділенні" at bounding box center [1449, 568] width 186 height 23
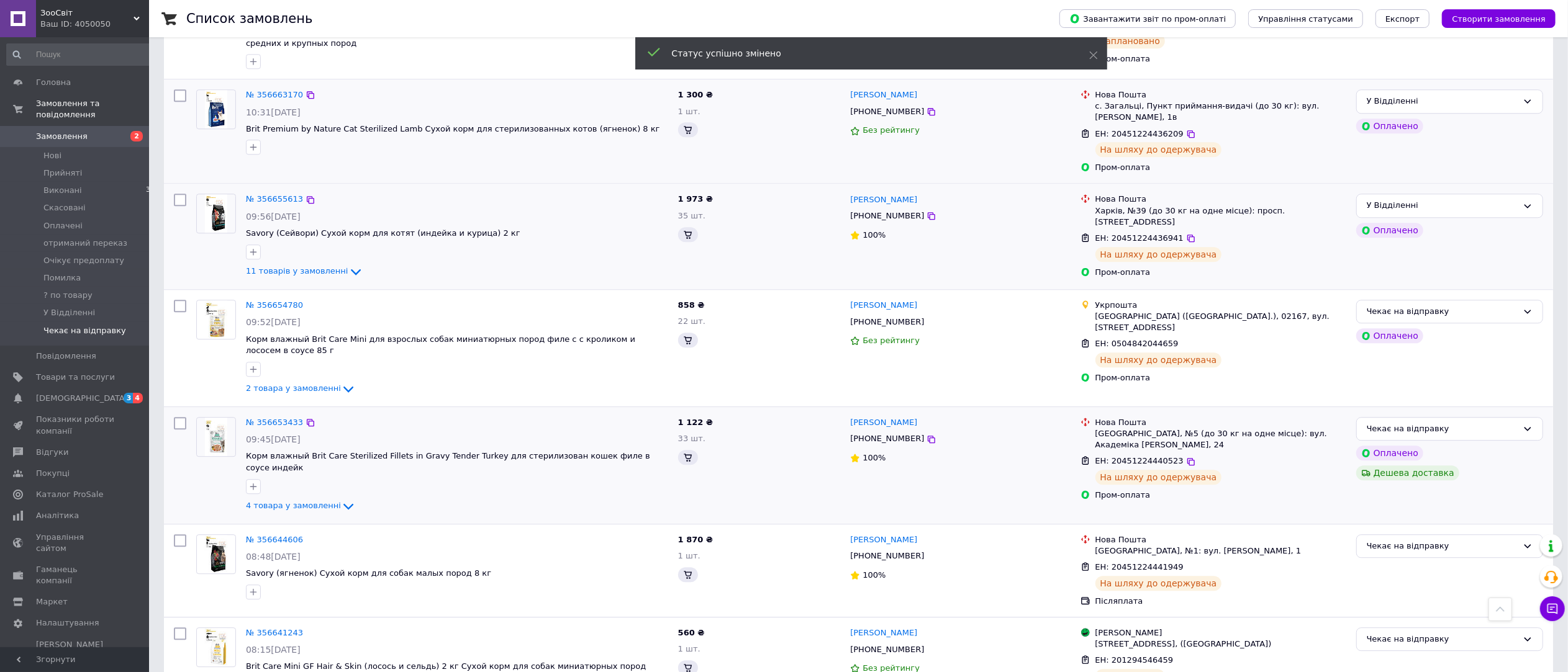
scroll to position [3354, 0]
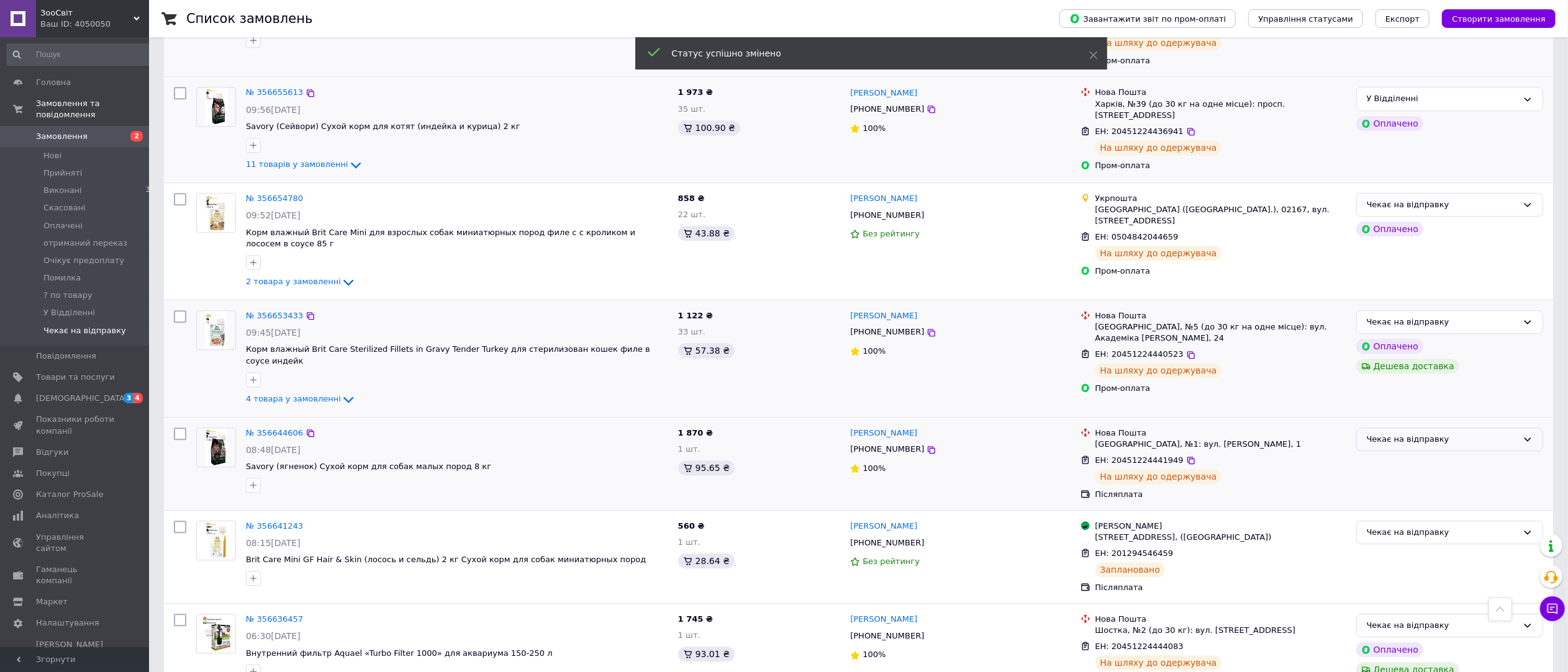
click at [1471, 433] on div "Чекає на відправку" at bounding box center [1441, 439] width 151 height 13
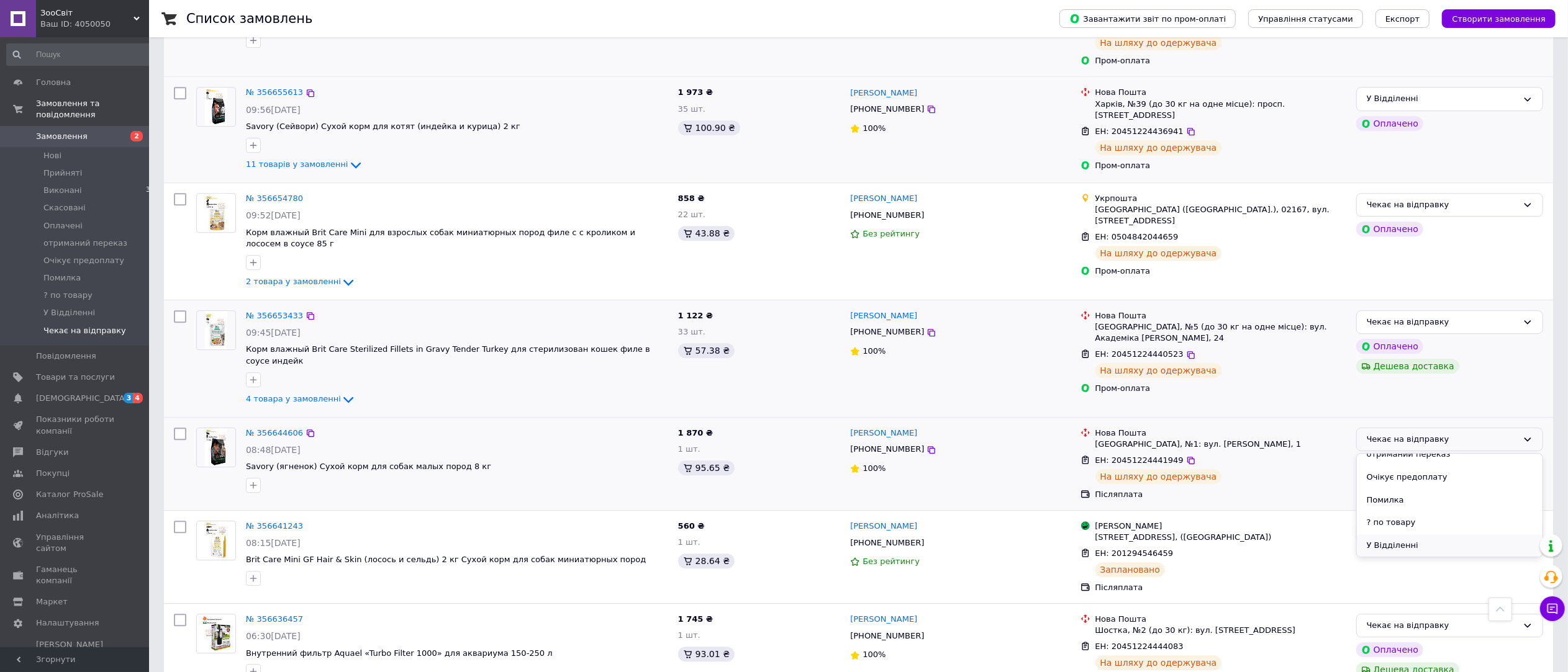
click at [1449, 535] on li "У Відділенні" at bounding box center [1449, 546] width 186 height 23
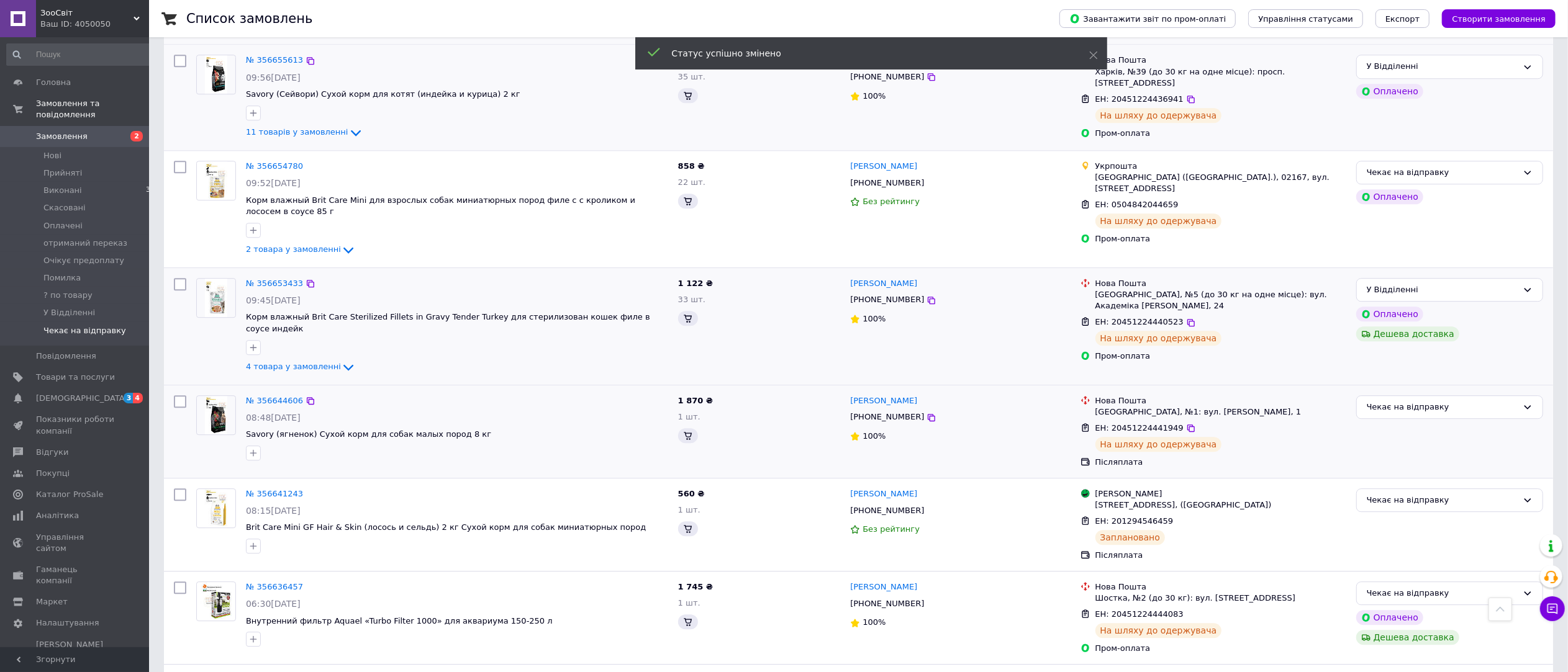
scroll to position [3493, 0]
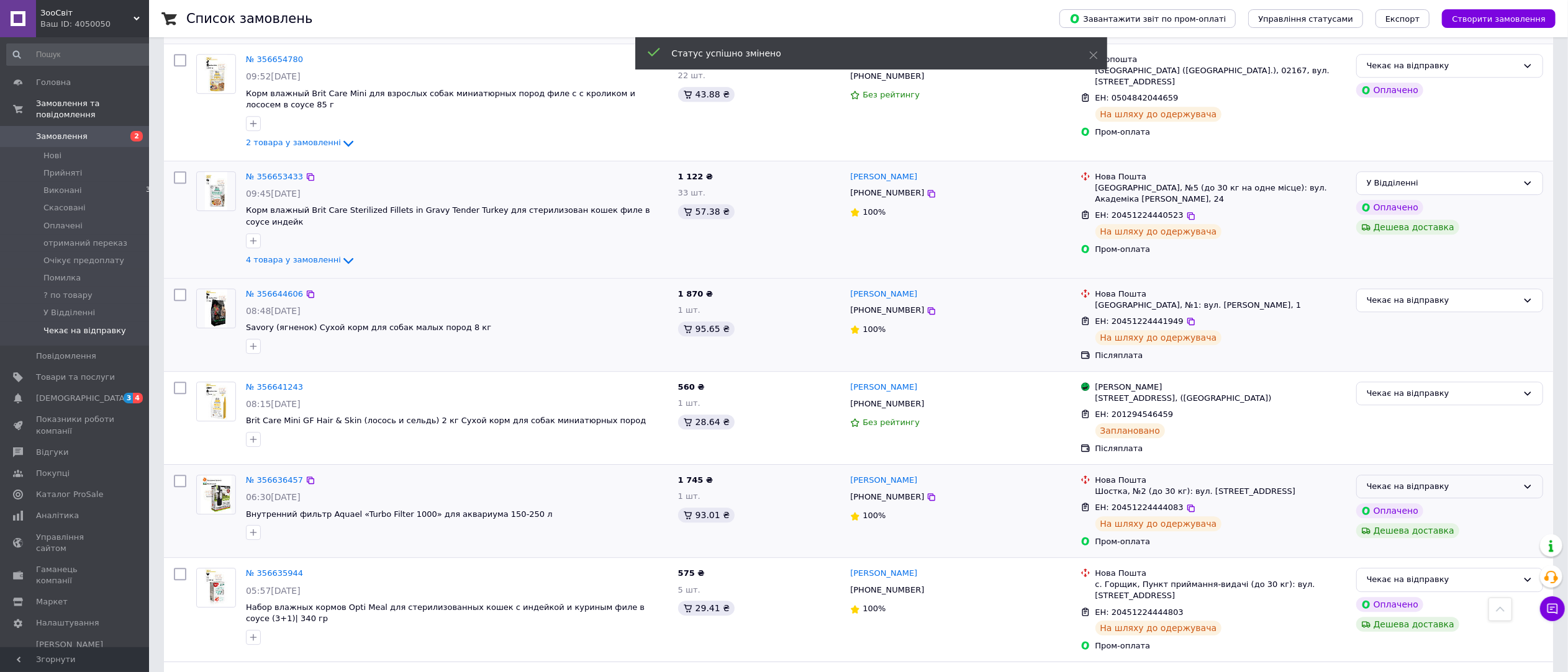
click at [1479, 481] on div "Чекає на відправку" at bounding box center [1441, 487] width 151 height 13
click at [1435, 582] on li "У Відділенні" at bounding box center [1449, 593] width 186 height 23
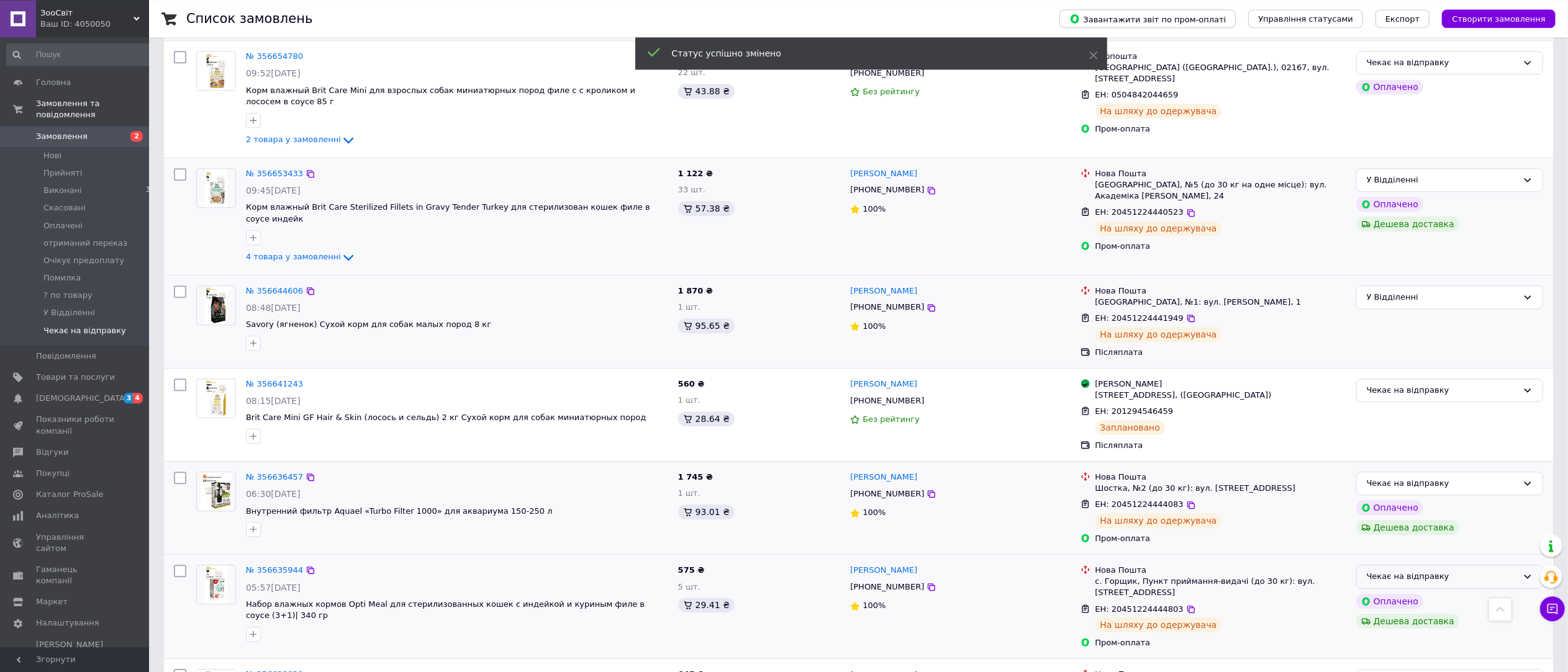
scroll to position [3563, 0]
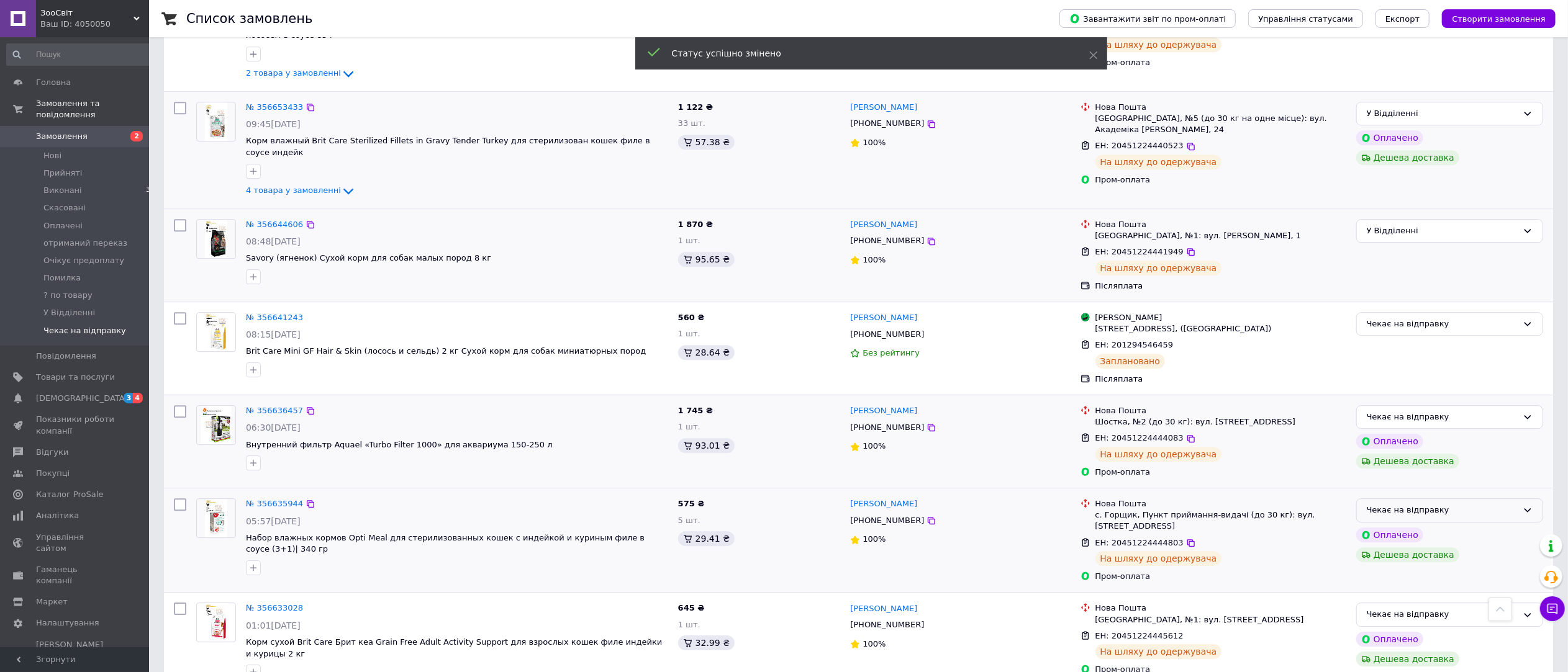
click at [1464, 504] on div "Чекає на відправку" at bounding box center [1441, 510] width 151 height 13
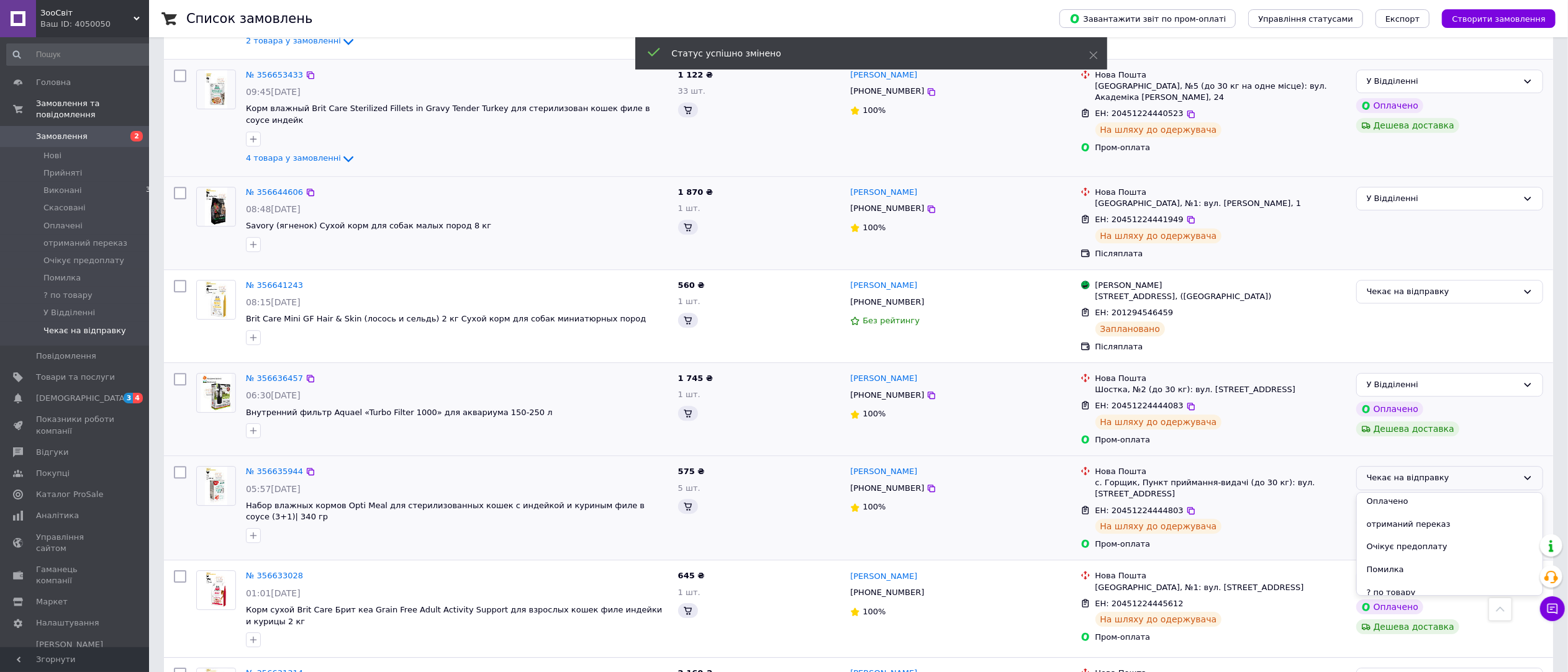
scroll to position [102, 0]
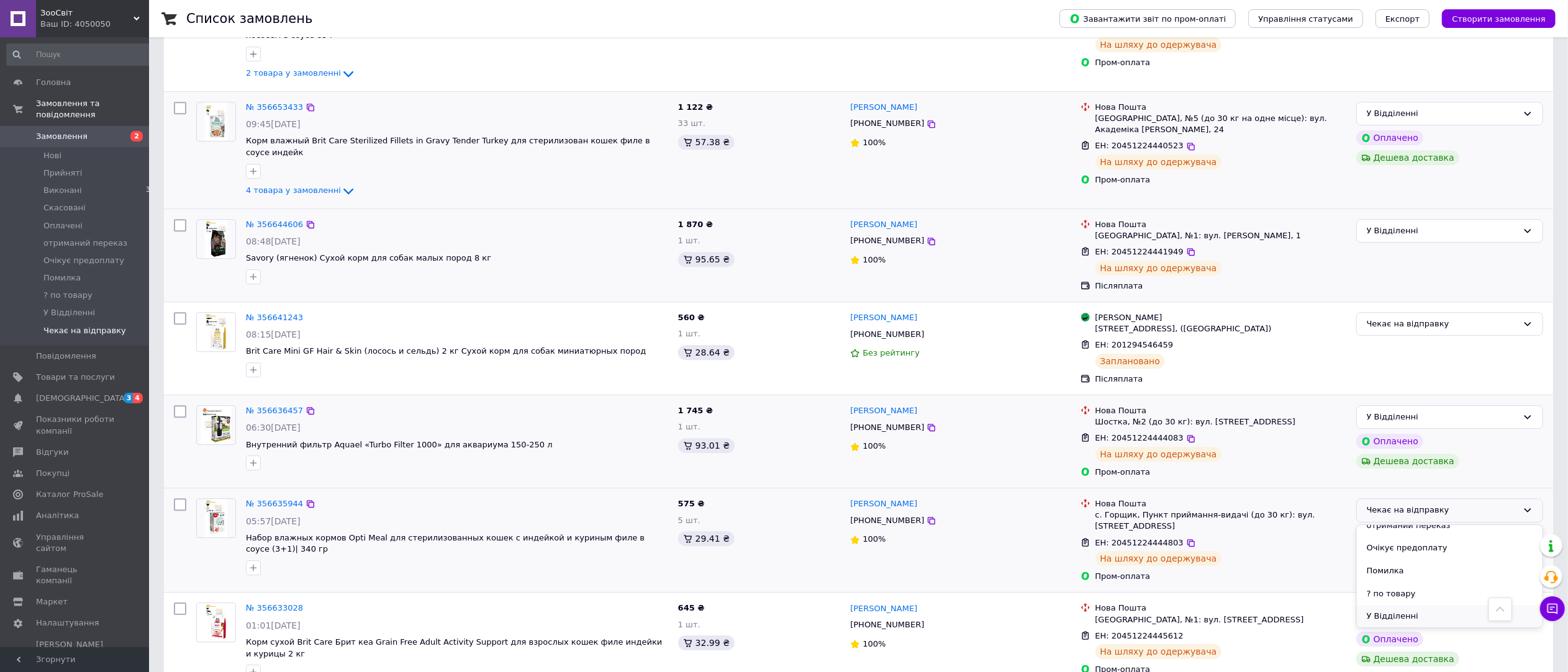
click at [1436, 606] on li "У Відділенні" at bounding box center [1449, 617] width 186 height 23
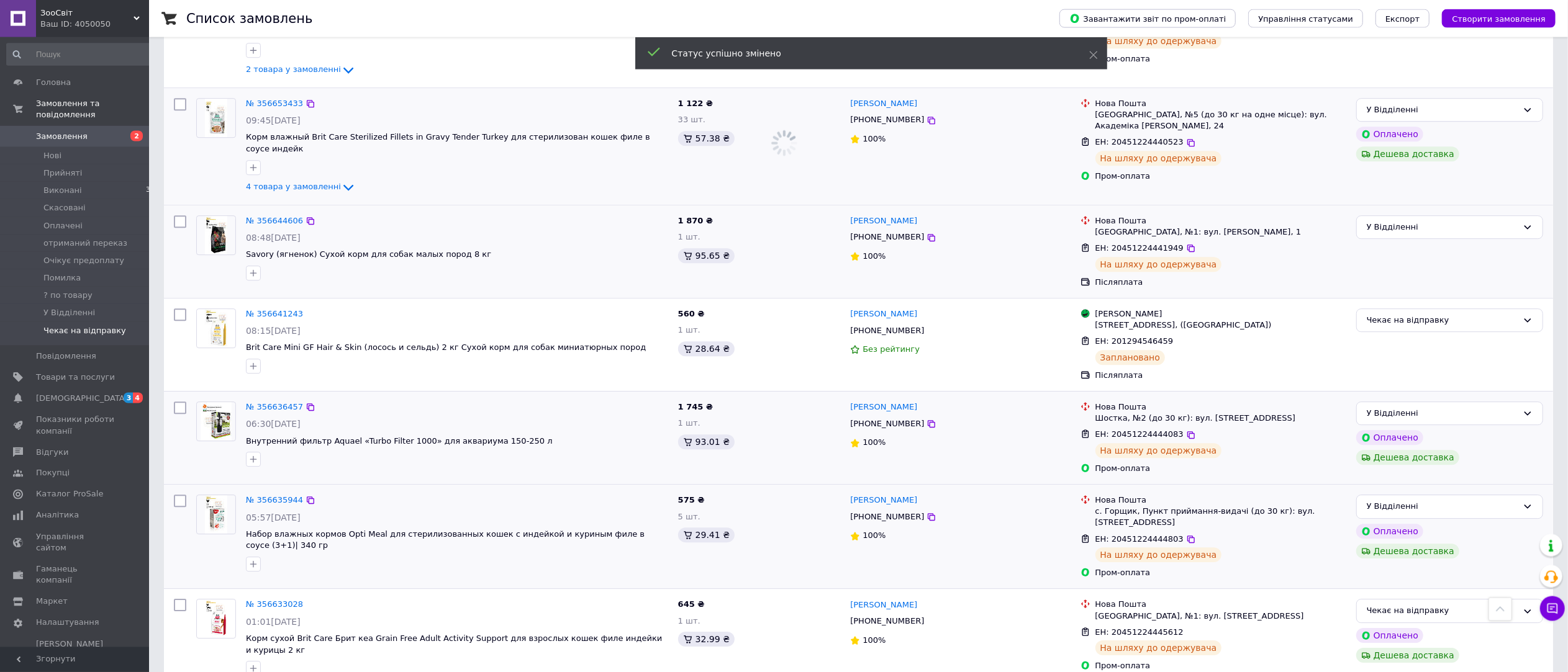
scroll to position [3632, 0]
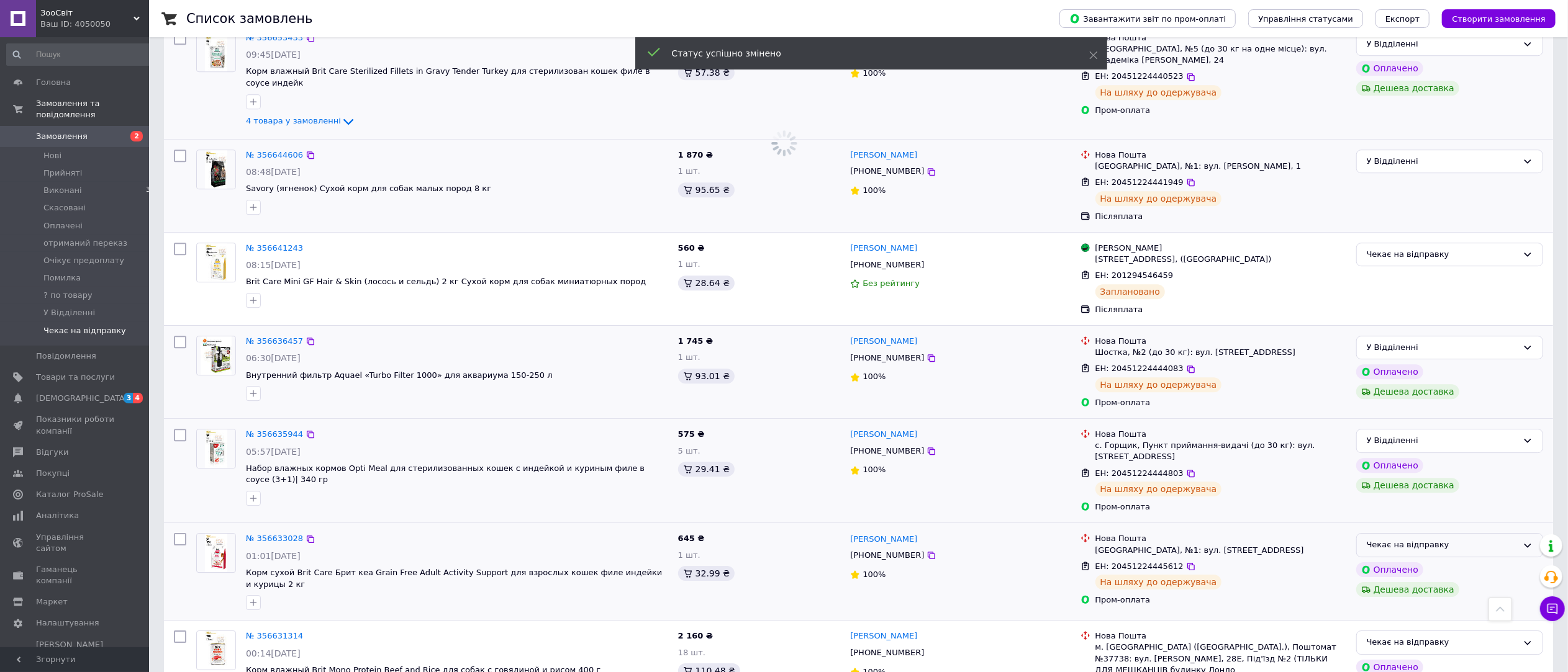
click at [1485, 539] on div "Чекає на відправку" at bounding box center [1441, 545] width 151 height 13
click at [1430, 641] on li "У Відділенні" at bounding box center [1449, 653] width 186 height 23
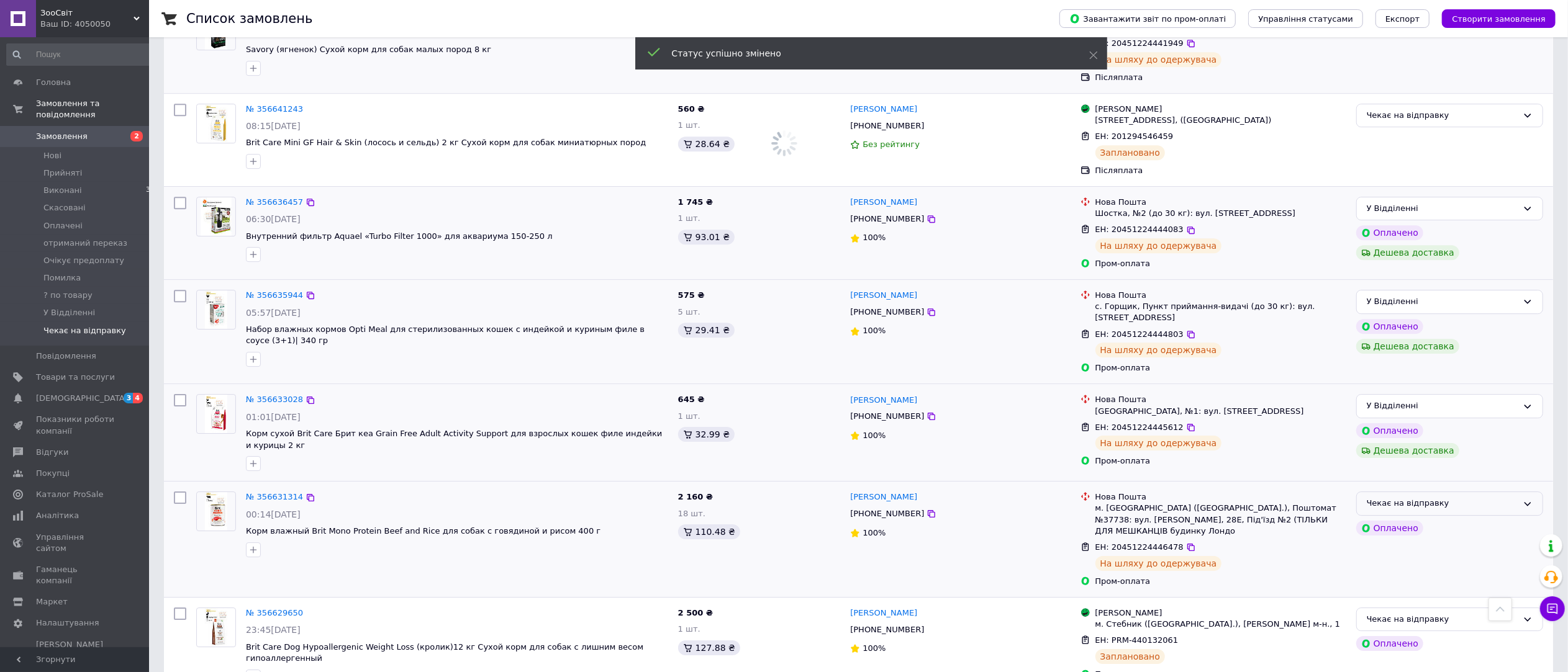
click at [1472, 498] on div "Чекає на відправку" at bounding box center [1441, 504] width 151 height 13
click at [1453, 599] on li "У Відділенні" at bounding box center [1449, 610] width 186 height 23
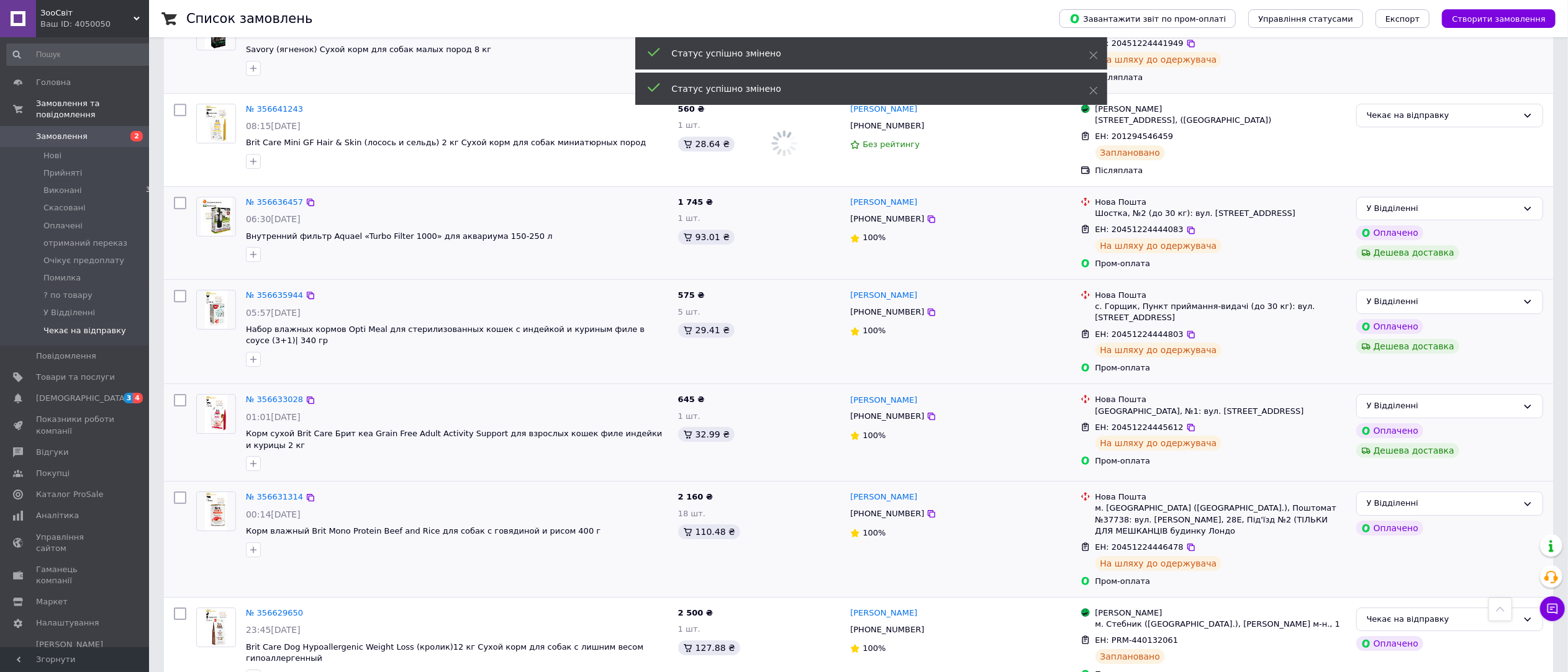
scroll to position [3911, 0]
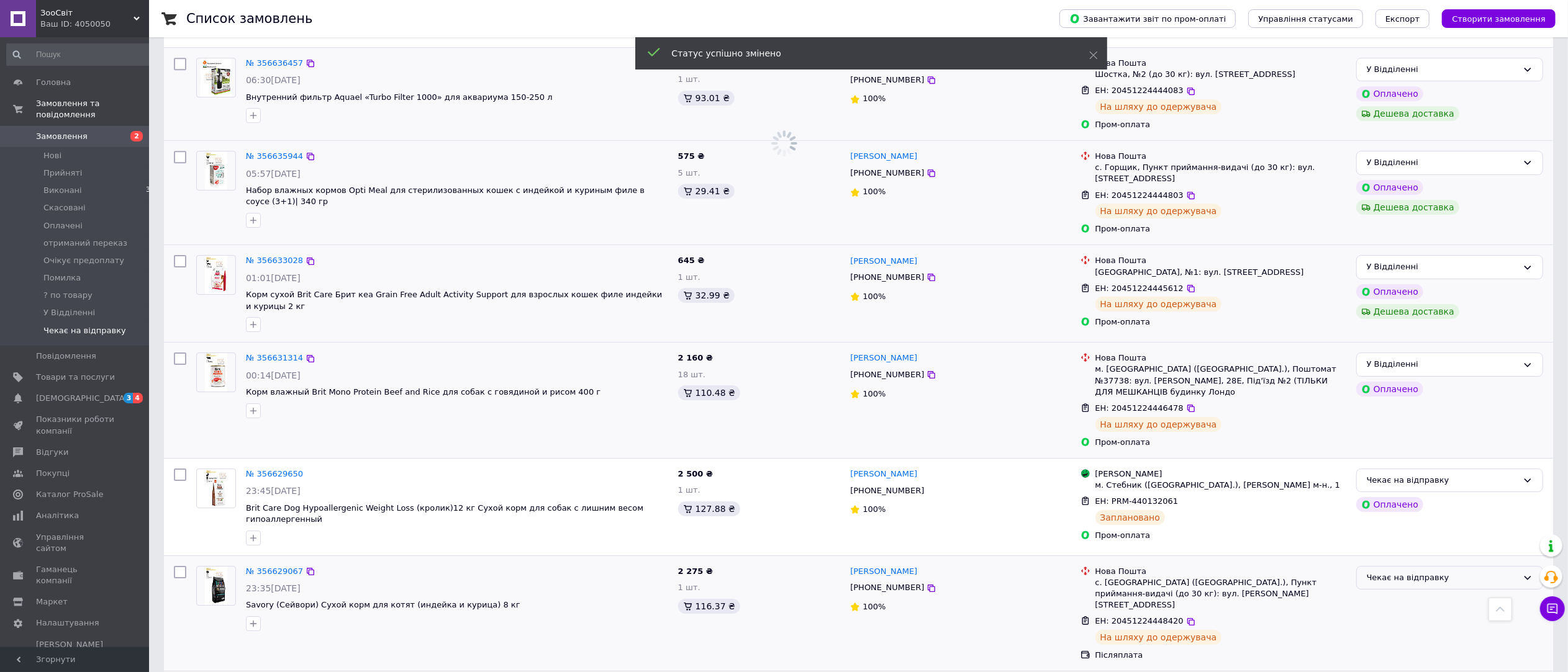
drag, startPoint x: 1455, startPoint y: 470, endPoint x: 1453, endPoint y: 480, distance: 10.2
click at [1455, 572] on div "Чекає на відправку" at bounding box center [1441, 578] width 151 height 13
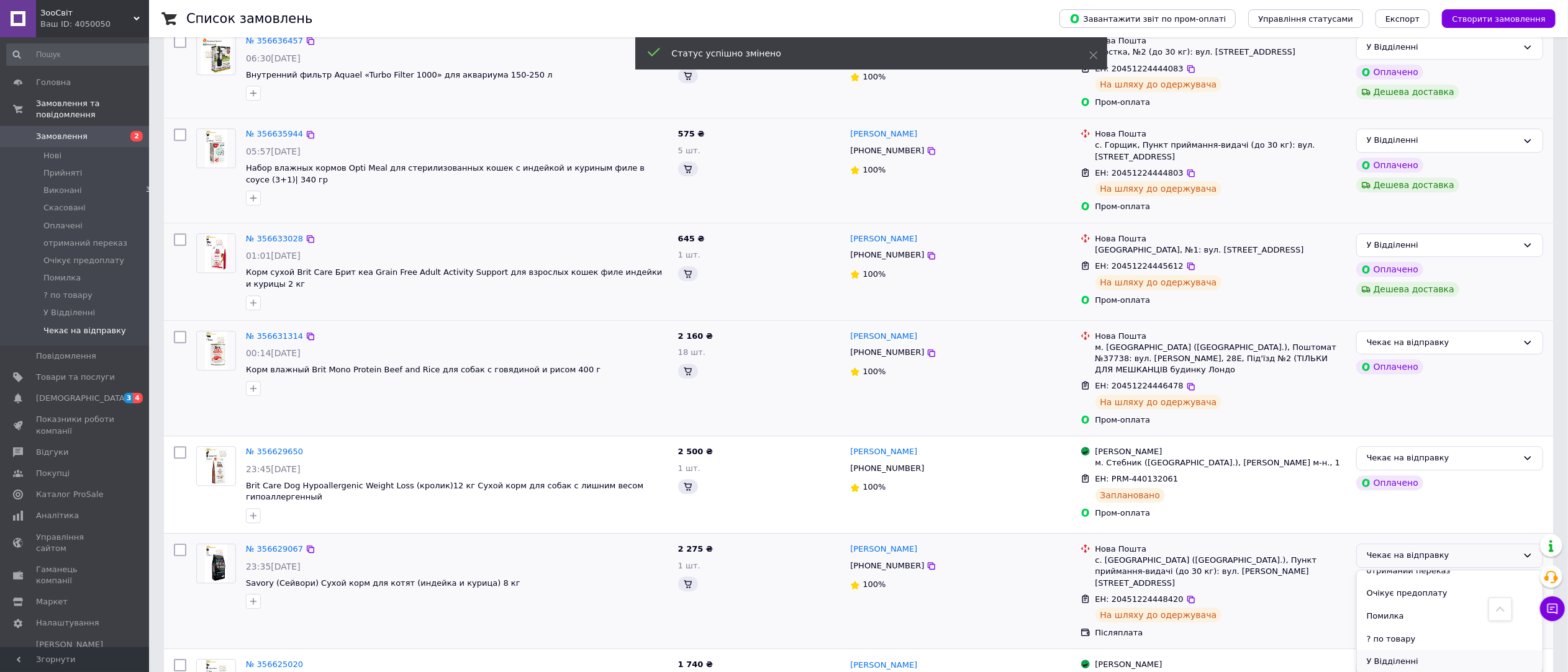
scroll to position [3511, 0]
click at [1412, 651] on li "У Відділенні" at bounding box center [1449, 662] width 186 height 23
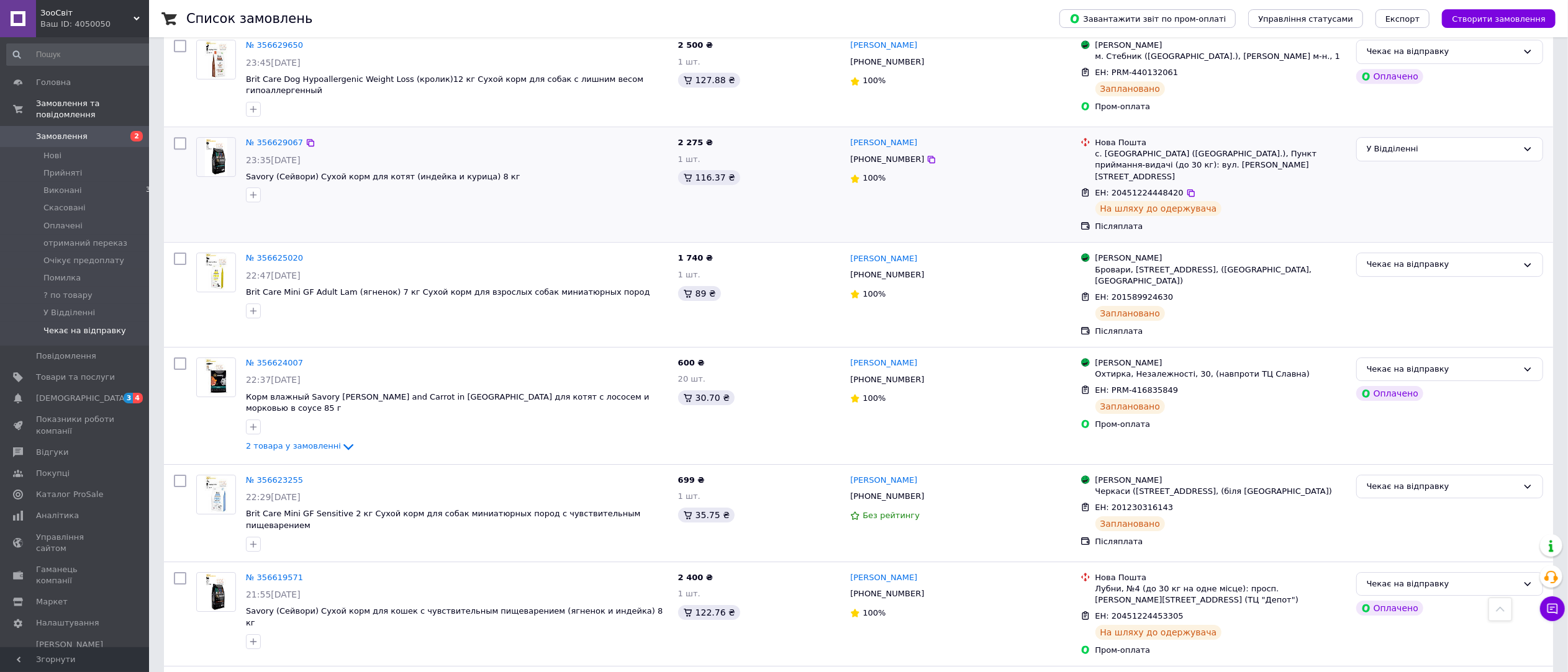
scroll to position [3988, 0]
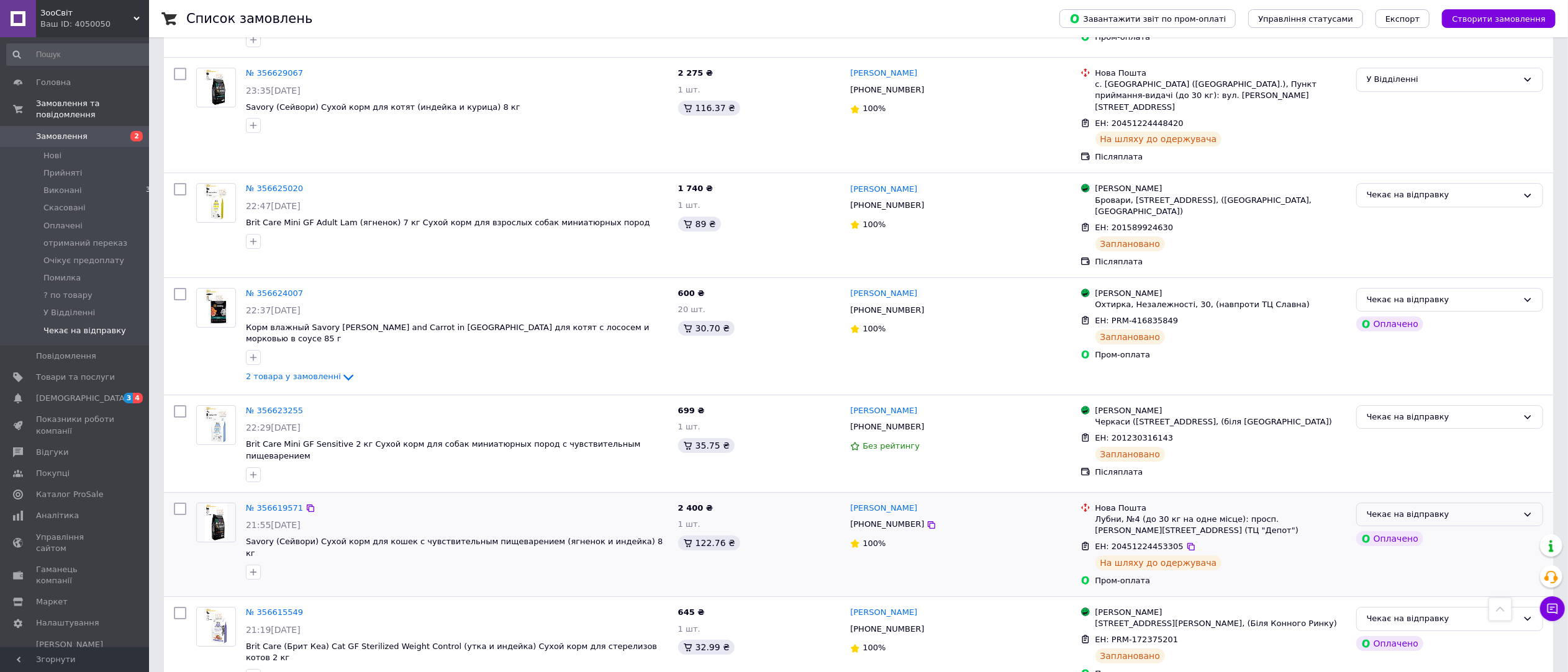
click at [1464, 508] on div "Чекає на відправку" at bounding box center [1441, 514] width 151 height 13
click at [1438, 610] on li "У Відділенні" at bounding box center [1449, 622] width 186 height 23
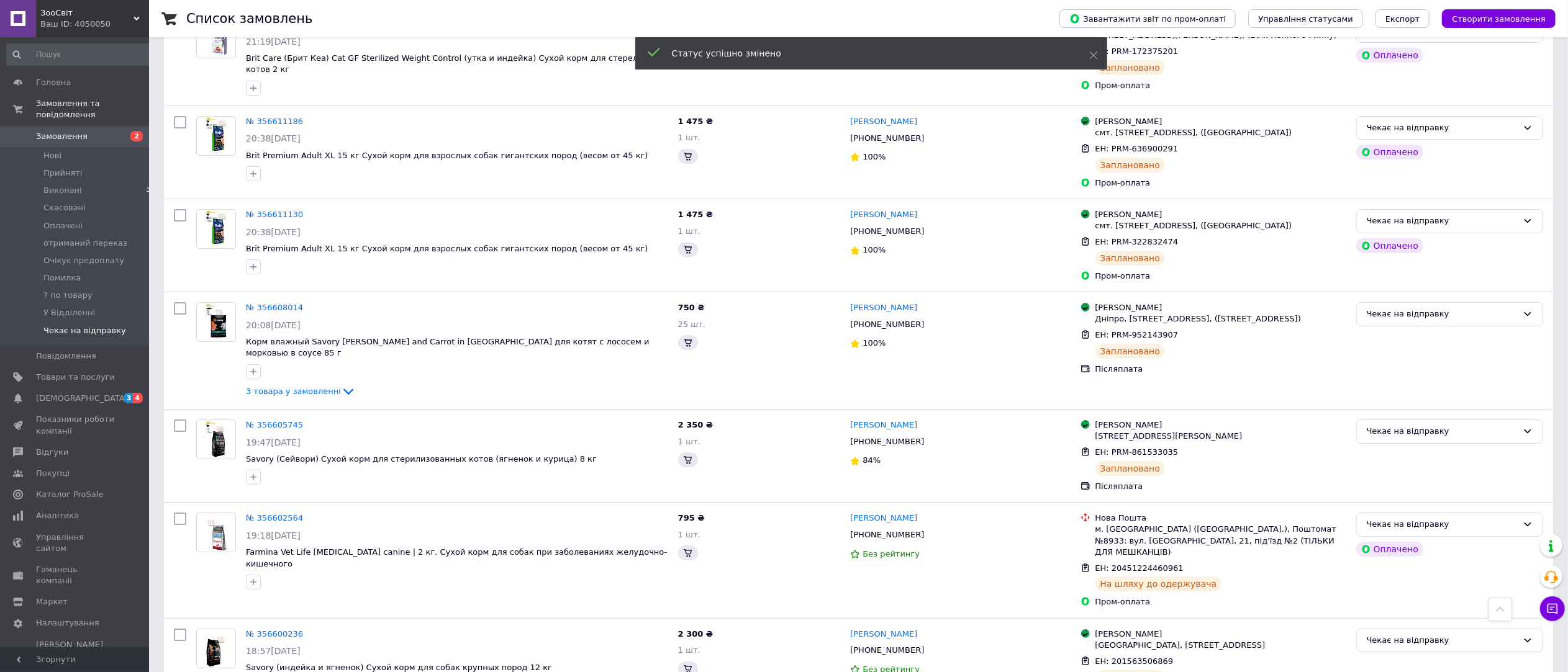
scroll to position [4545, 0]
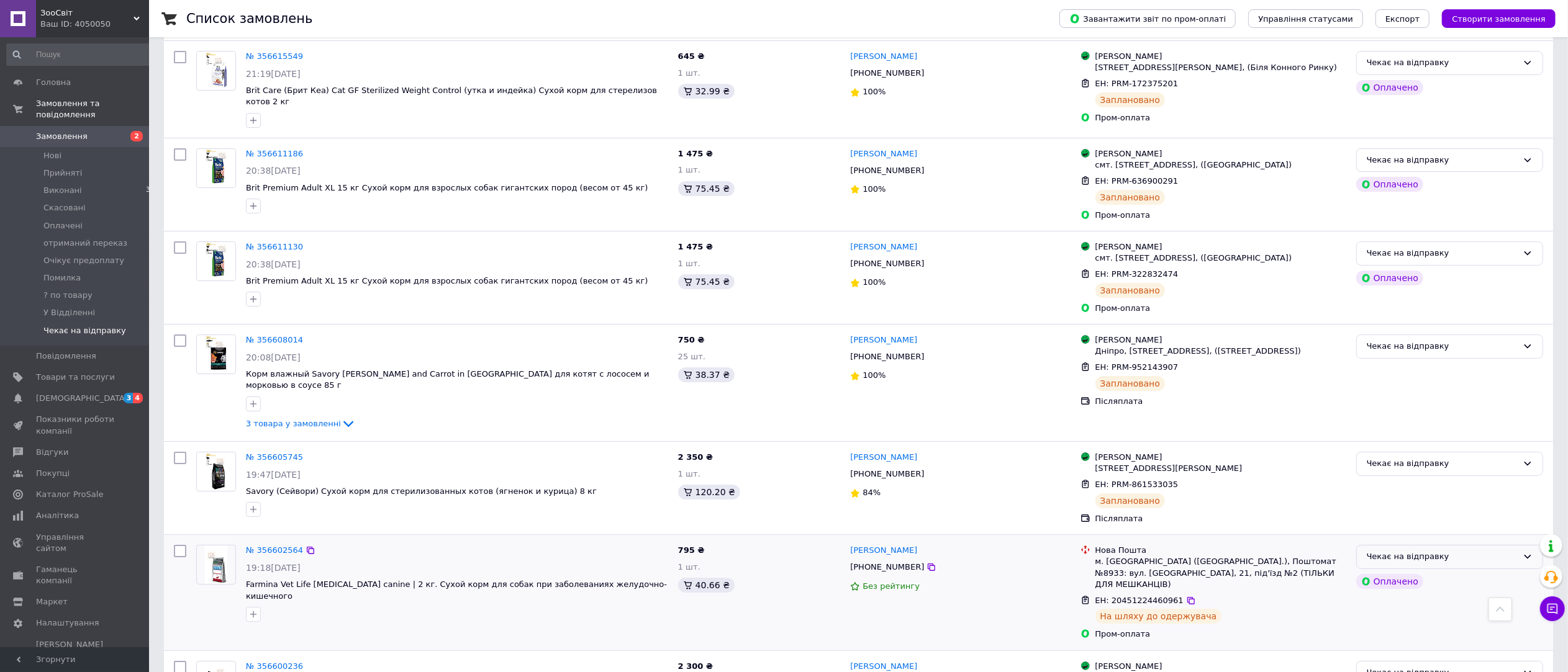
click at [1468, 551] on div "Чекає на відправку" at bounding box center [1441, 557] width 151 height 13
click at [1436, 652] on li "У Відділенні" at bounding box center [1449, 663] width 186 height 23
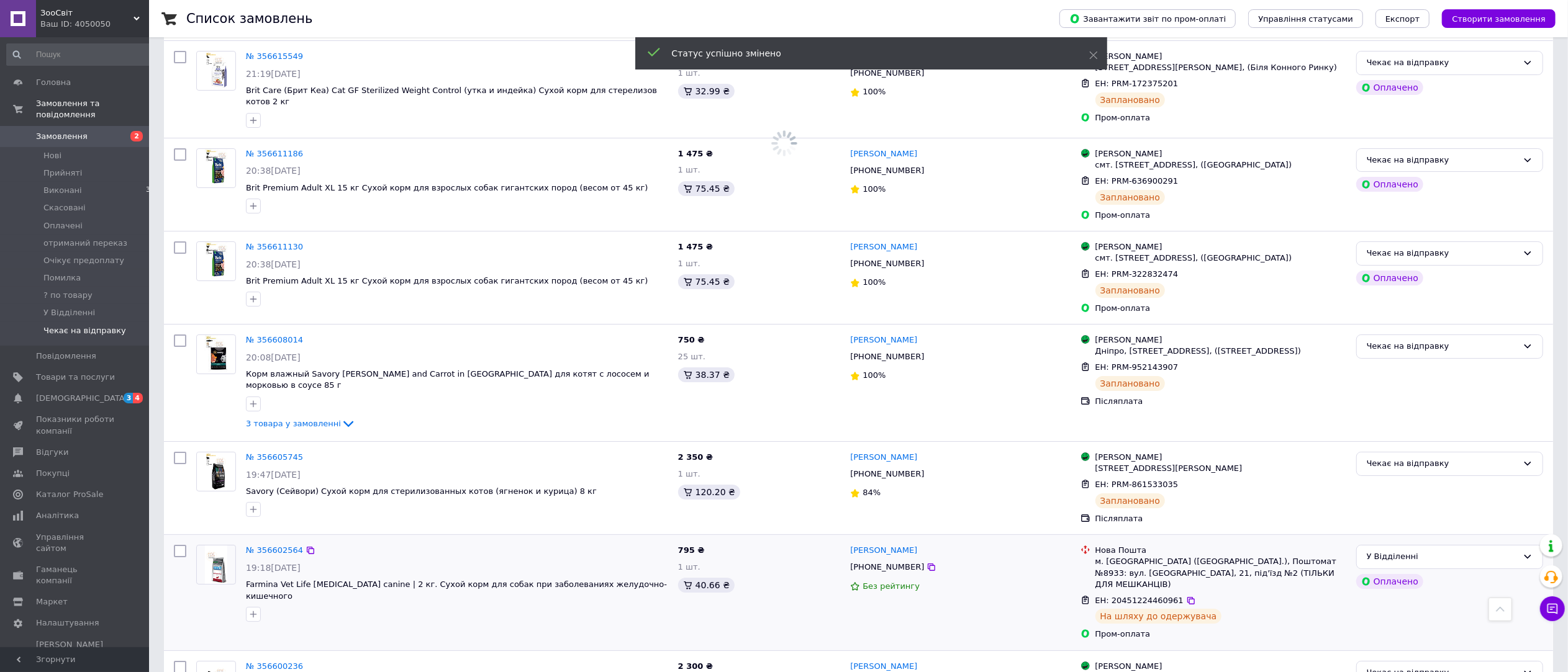
scroll to position [4684, 0]
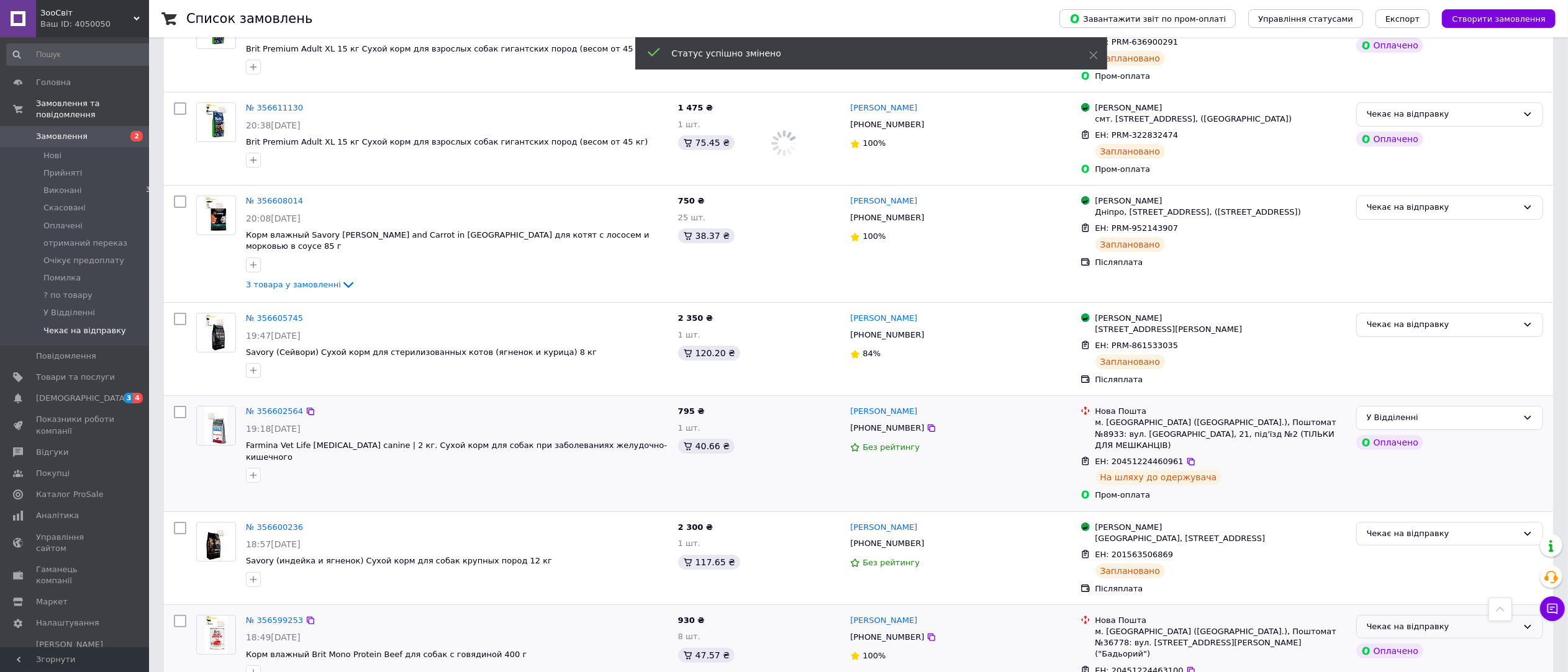
click at [1439, 621] on div "Чекає на відправку" at bounding box center [1441, 627] width 151 height 13
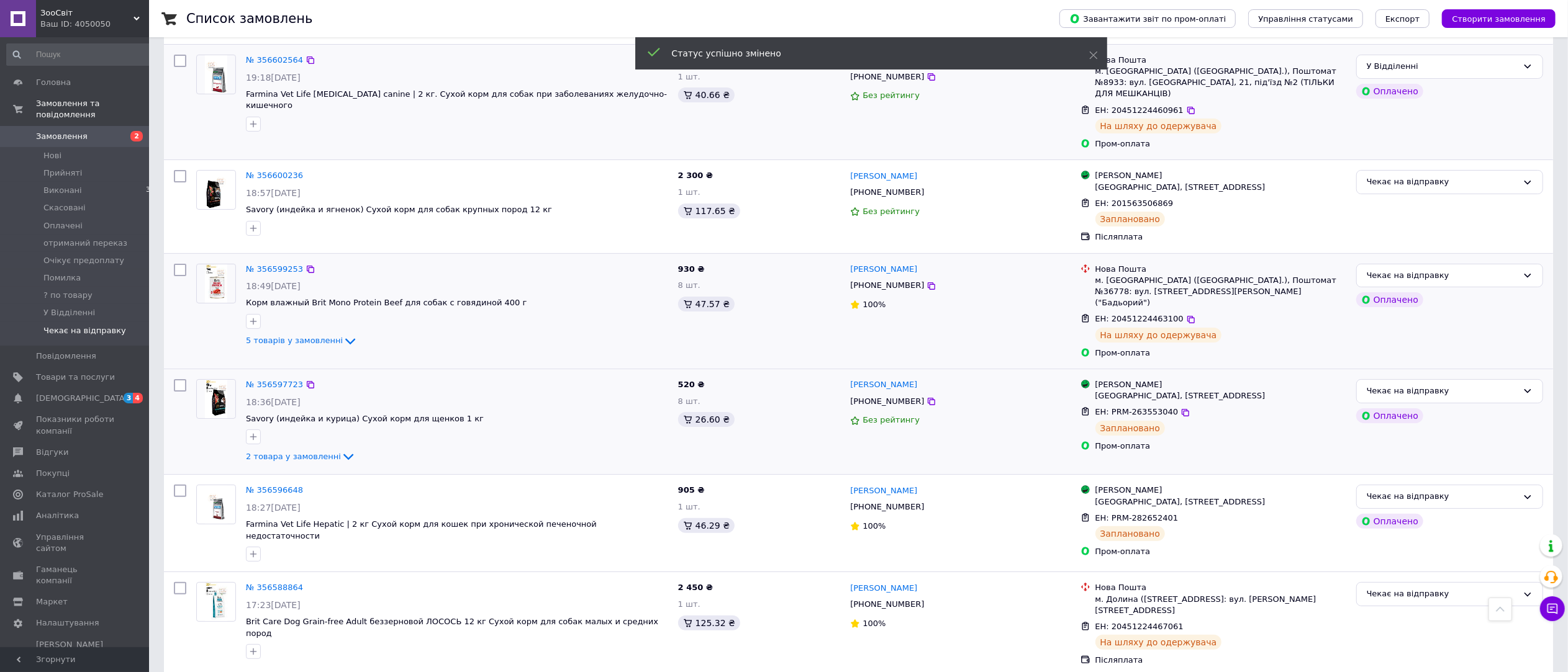
scroll to position [4902, 0]
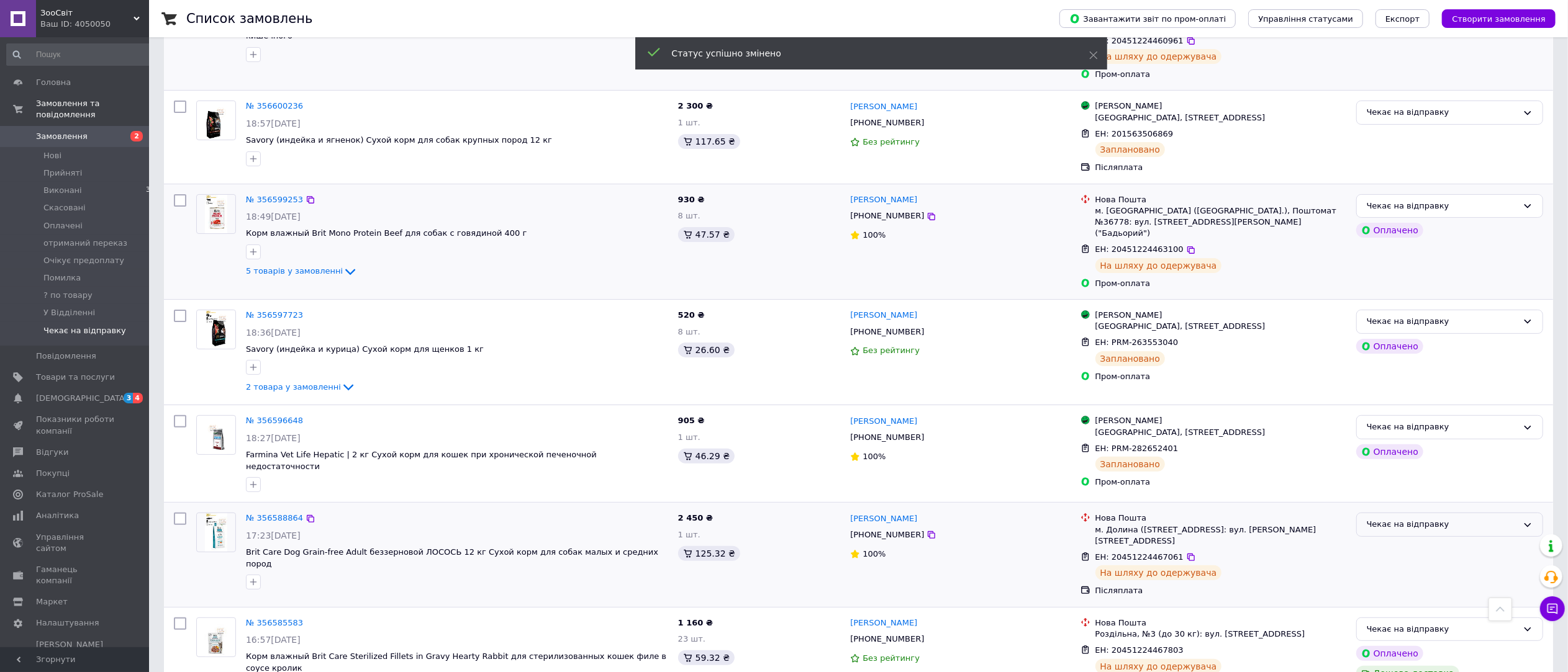
click at [1426, 519] on div "Чекає на відправку" at bounding box center [1441, 525] width 151 height 13
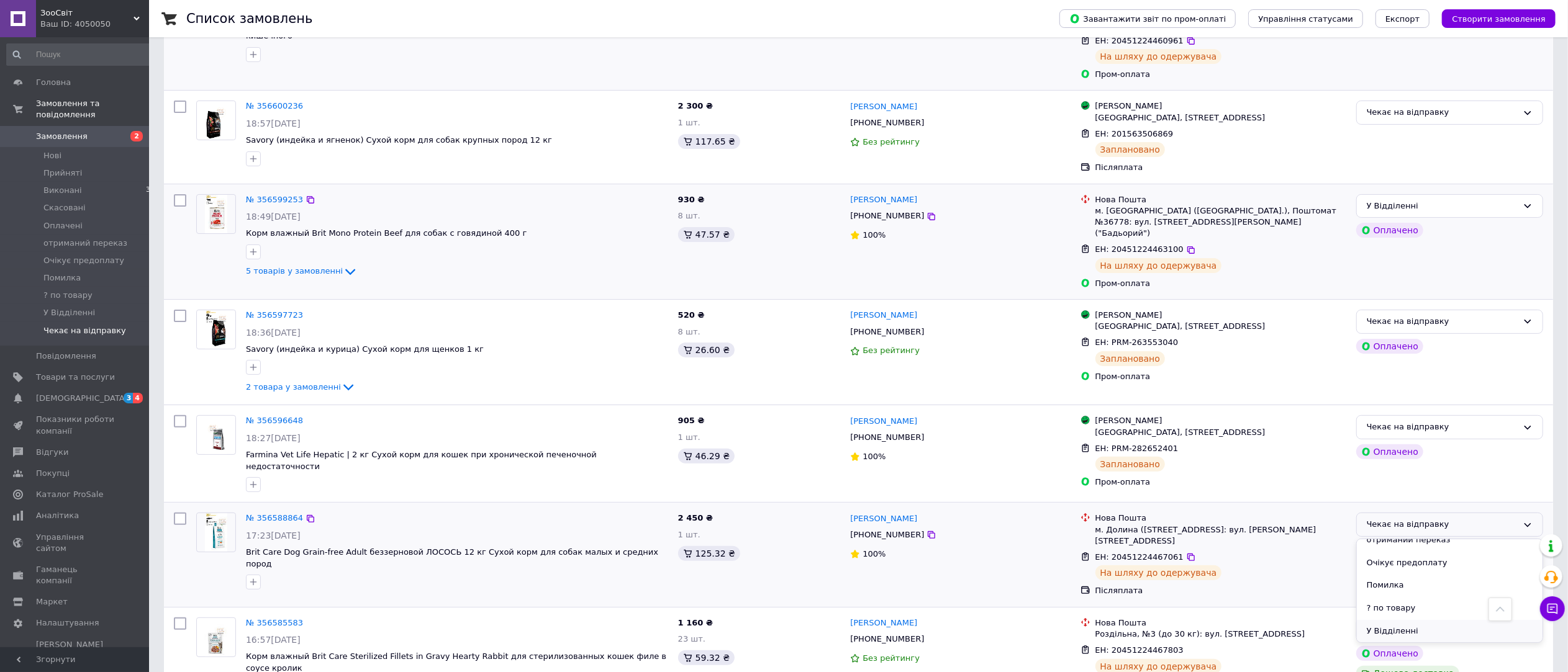
click at [1414, 621] on li "У Відділенні" at bounding box center [1449, 632] width 186 height 23
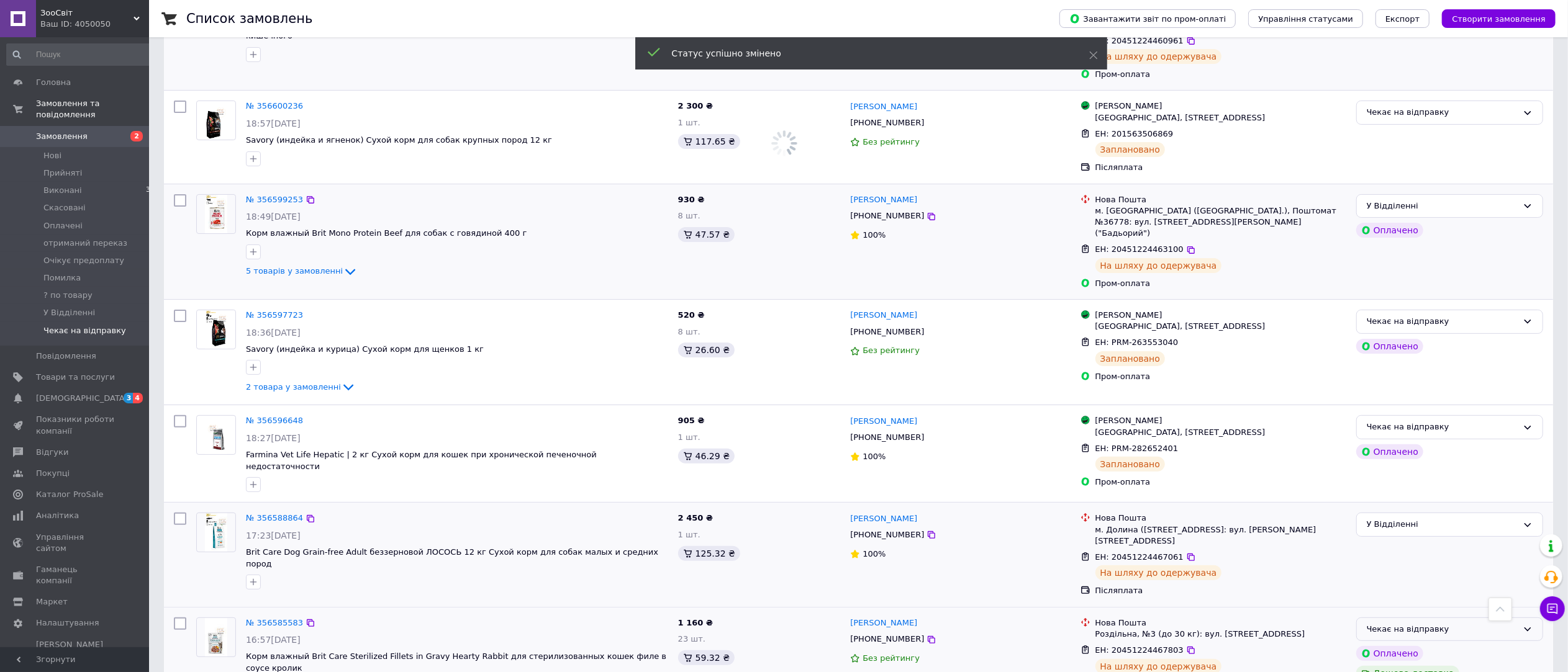
scroll to position [5041, 0]
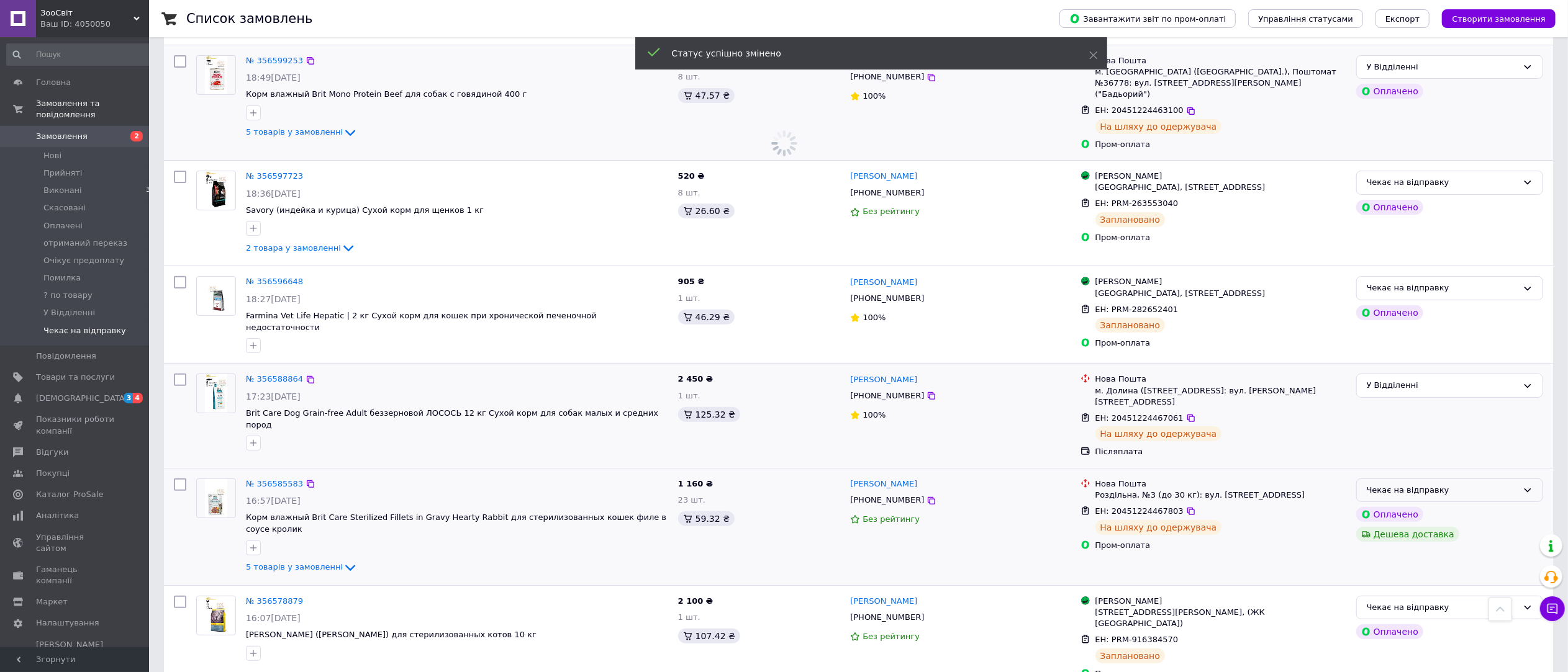
click at [1475, 484] on div "Чекає на відправку" at bounding box center [1441, 490] width 151 height 13
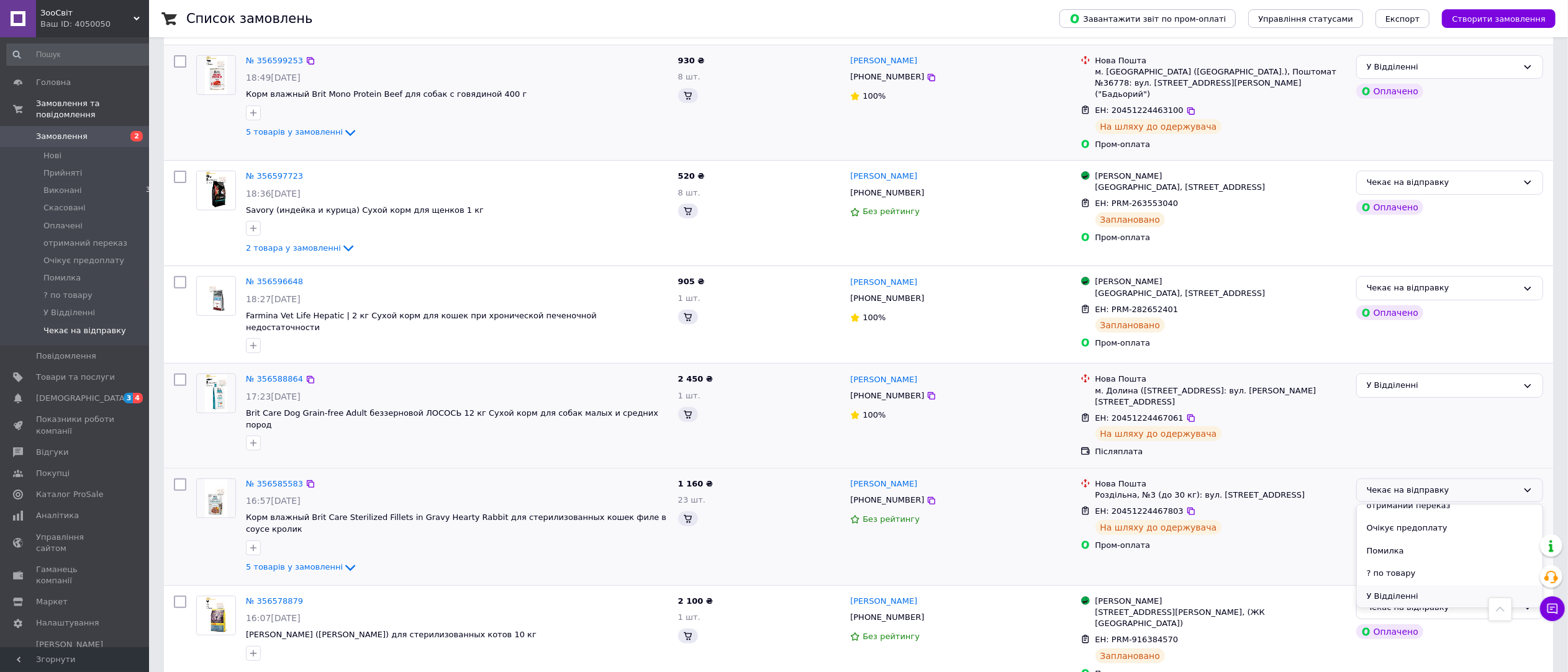
click at [1452, 585] on li "У Відділенні" at bounding box center [1449, 597] width 186 height 23
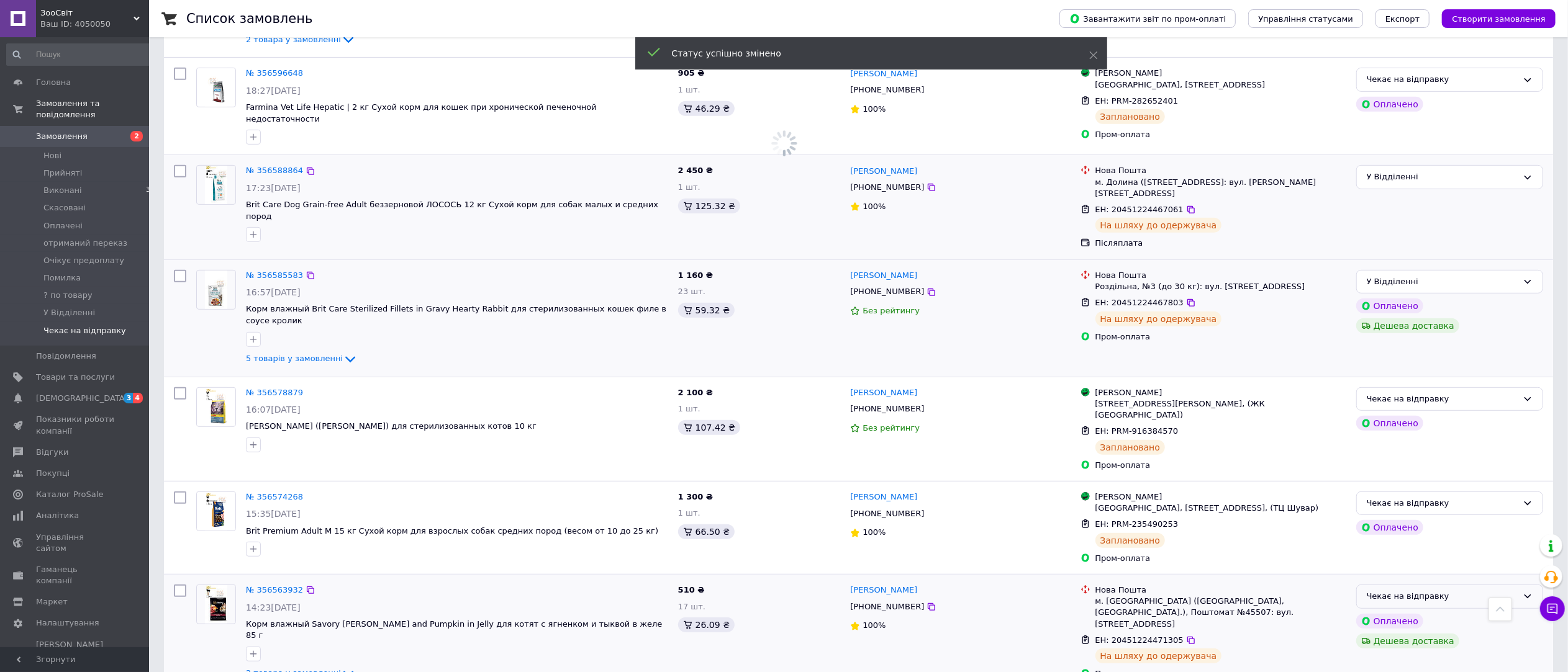
click at [1456, 591] on div "Чекає на відправку" at bounding box center [1441, 597] width 151 height 13
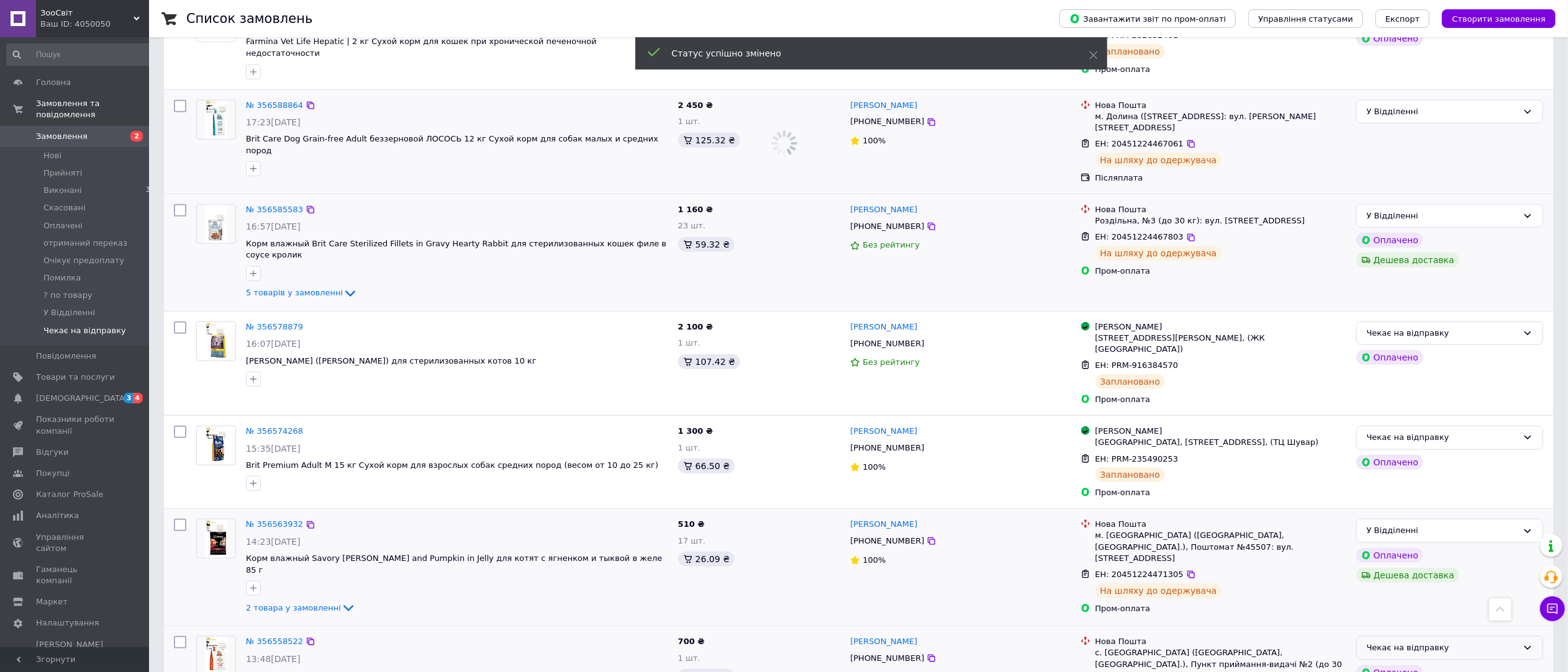
click at [1440, 642] on div "Чекає на відправку" at bounding box center [1441, 648] width 151 height 13
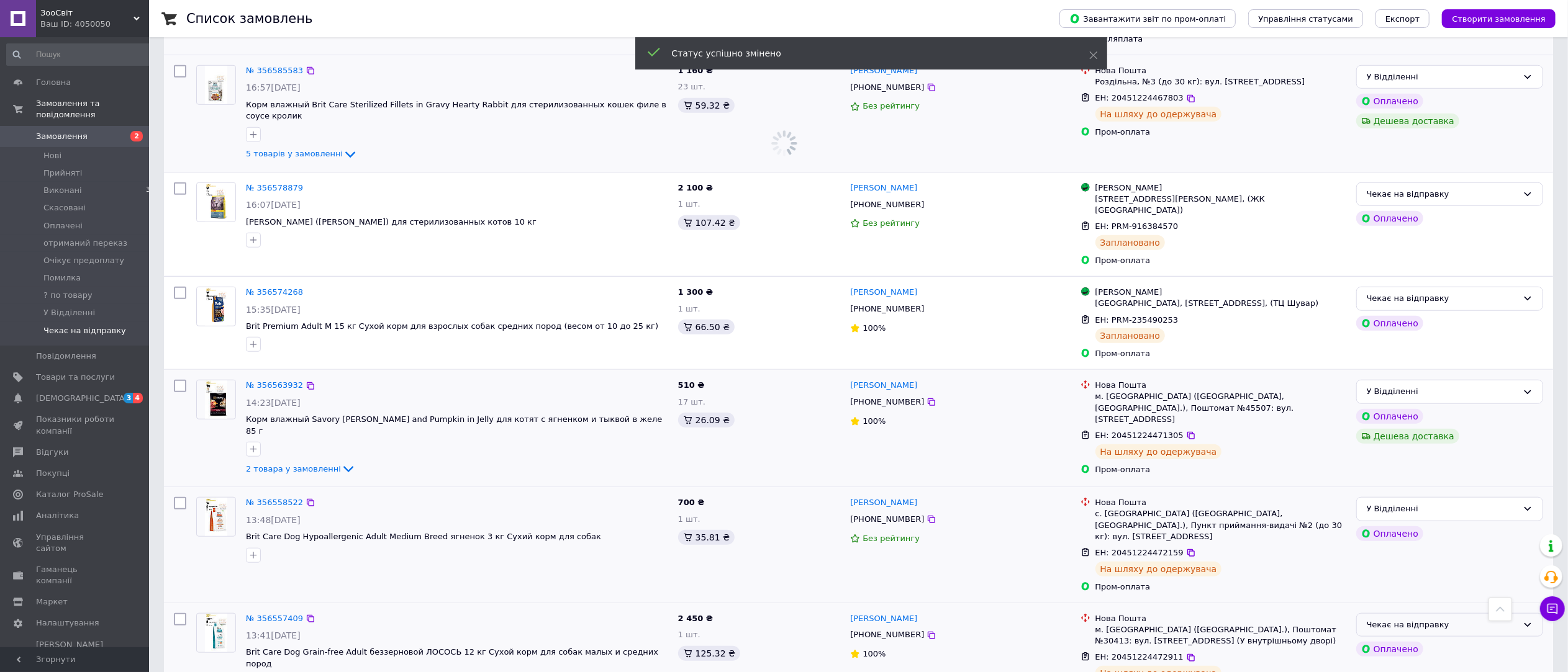
click at [1458, 619] on div "Чекає на відправку" at bounding box center [1441, 625] width 151 height 13
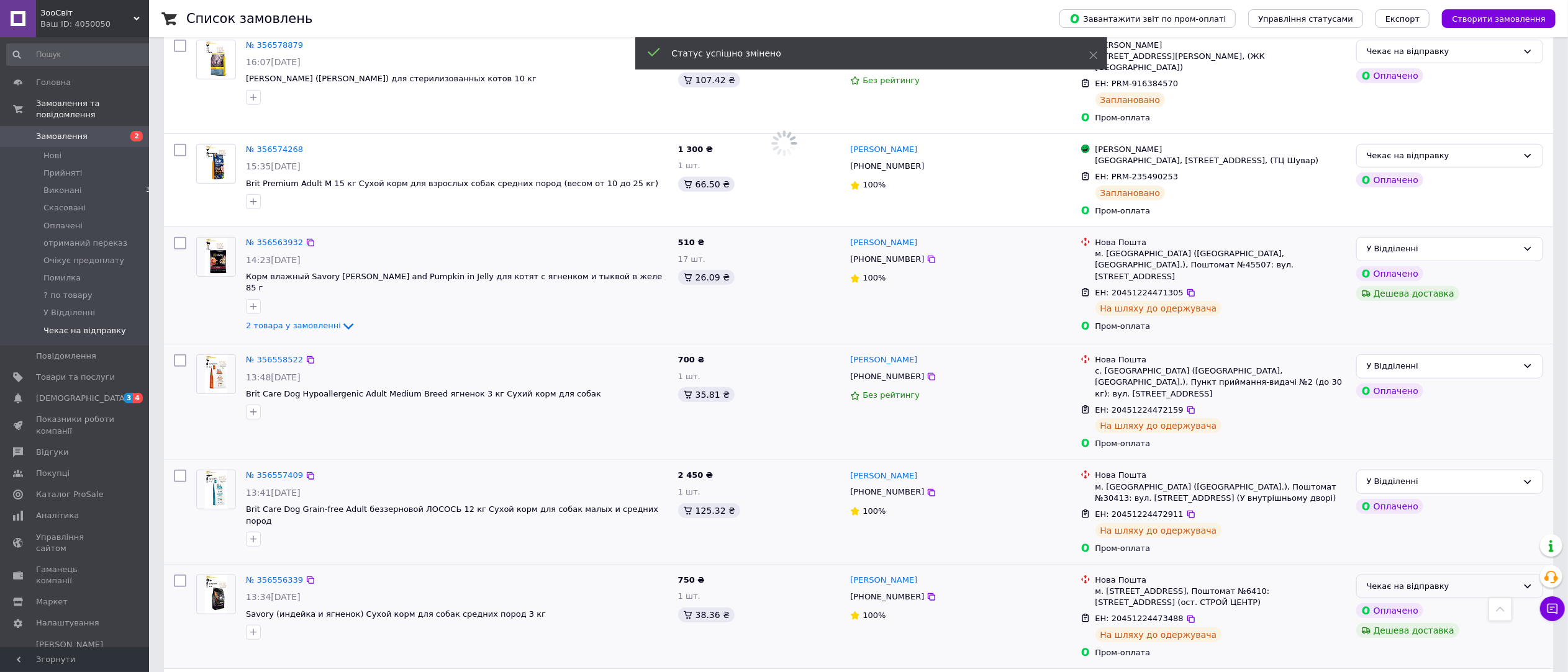
click at [1471, 581] on div "Чекає на відправку" at bounding box center [1441, 587] width 151 height 13
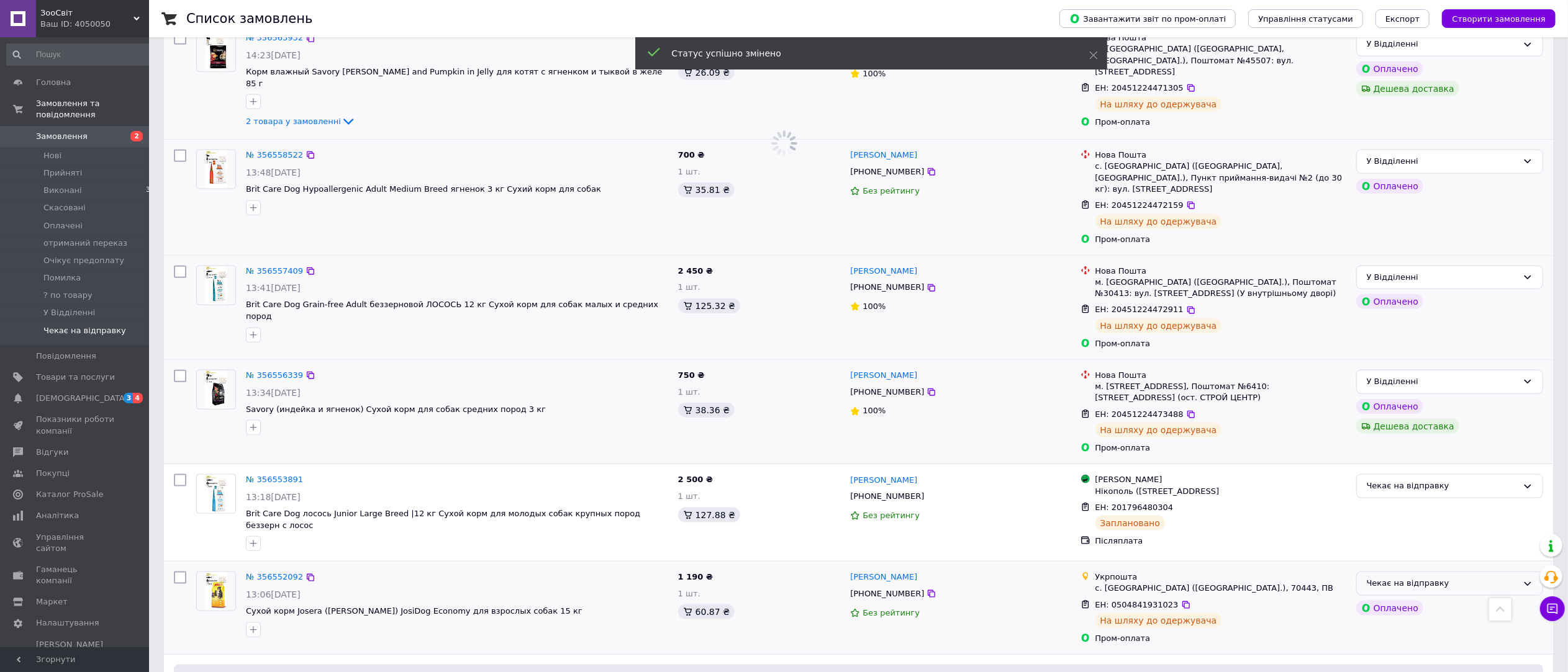
click at [1473, 577] on div "Чекає на відправку" at bounding box center [1441, 583] width 151 height 13
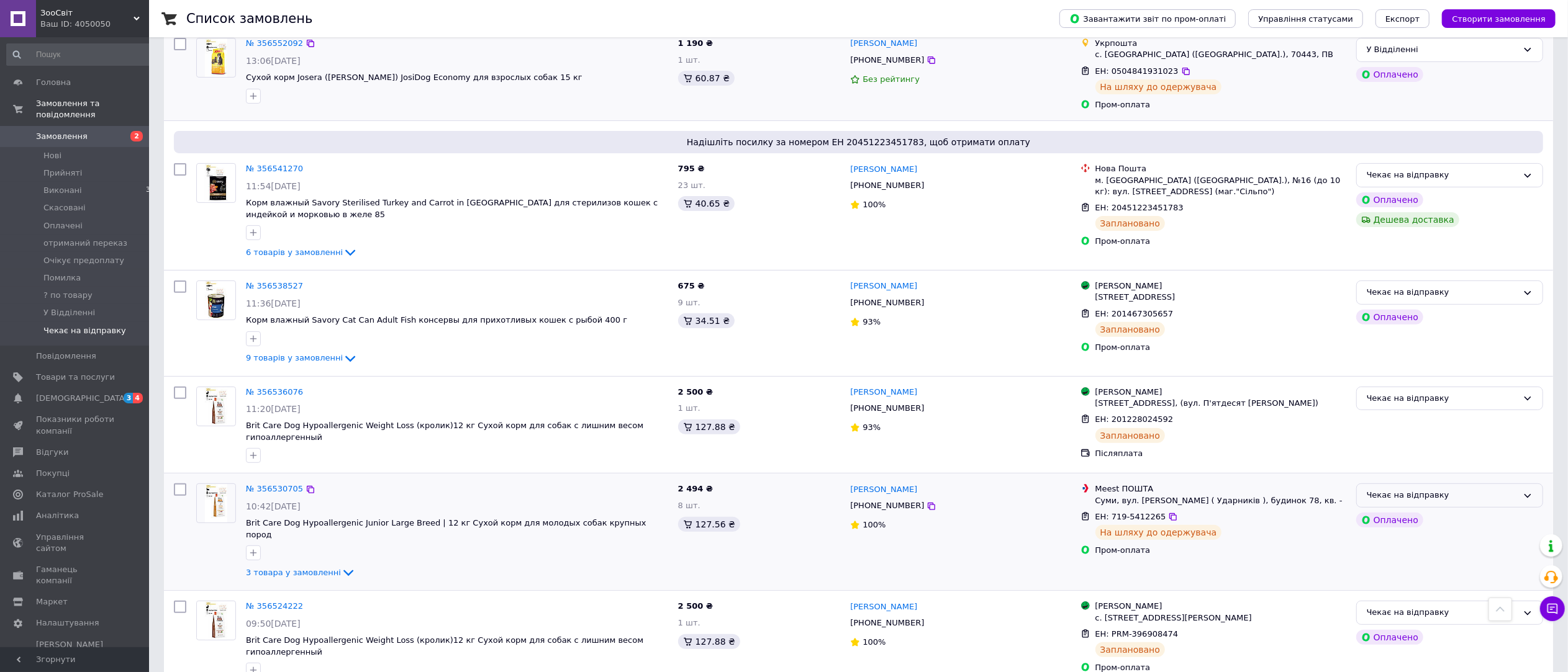
click at [1460, 490] on div "Чекає на відправку" at bounding box center [1441, 496] width 151 height 13
click at [1435, 591] on li "У Відділенні" at bounding box center [1449, 603] width 186 height 23
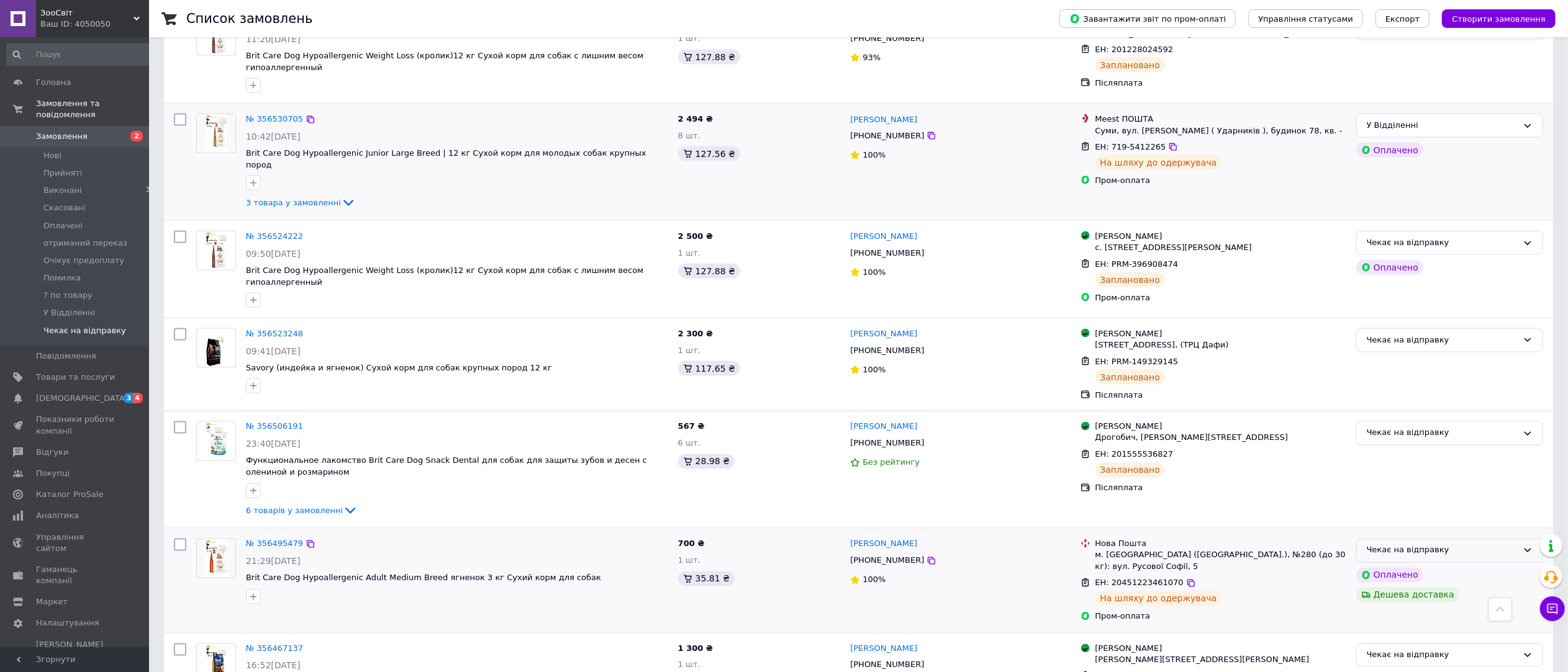
click at [1475, 545] on div "Чекає на відправку" at bounding box center [1441, 551] width 151 height 13
click at [1440, 645] on li "У Відділенні" at bounding box center [1449, 657] width 186 height 23
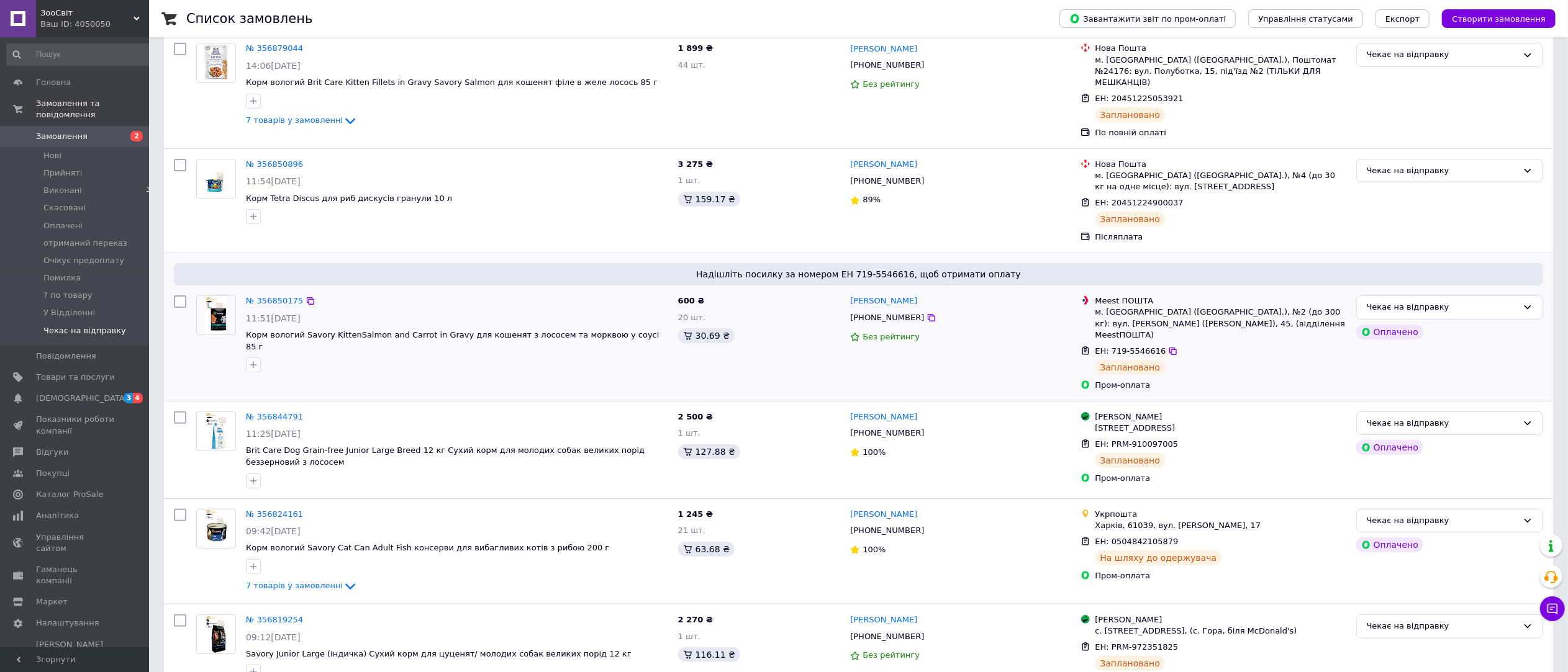
scroll to position [278, 0]
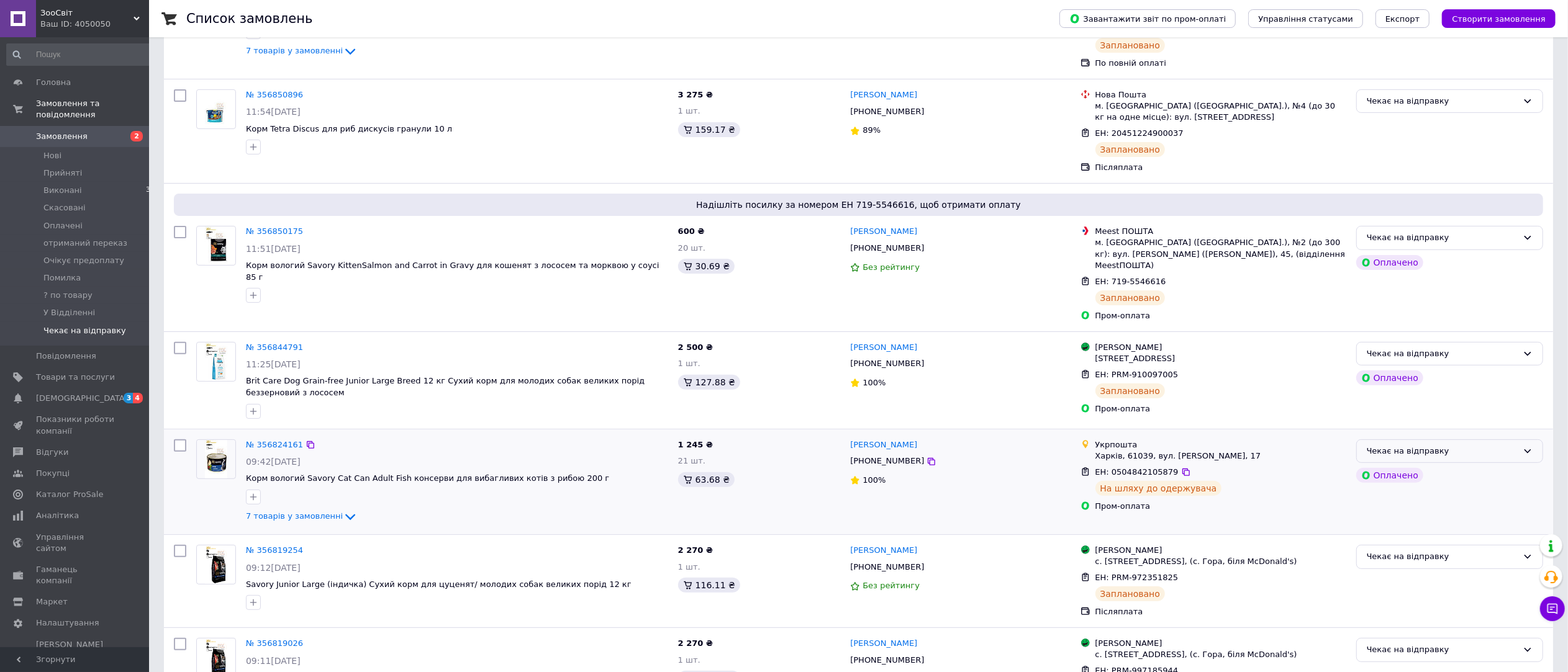
click at [1443, 445] on div "Чекає на відправку" at bounding box center [1441, 452] width 151 height 13
click at [1420, 546] on li "У Відділенні" at bounding box center [1449, 558] width 186 height 23
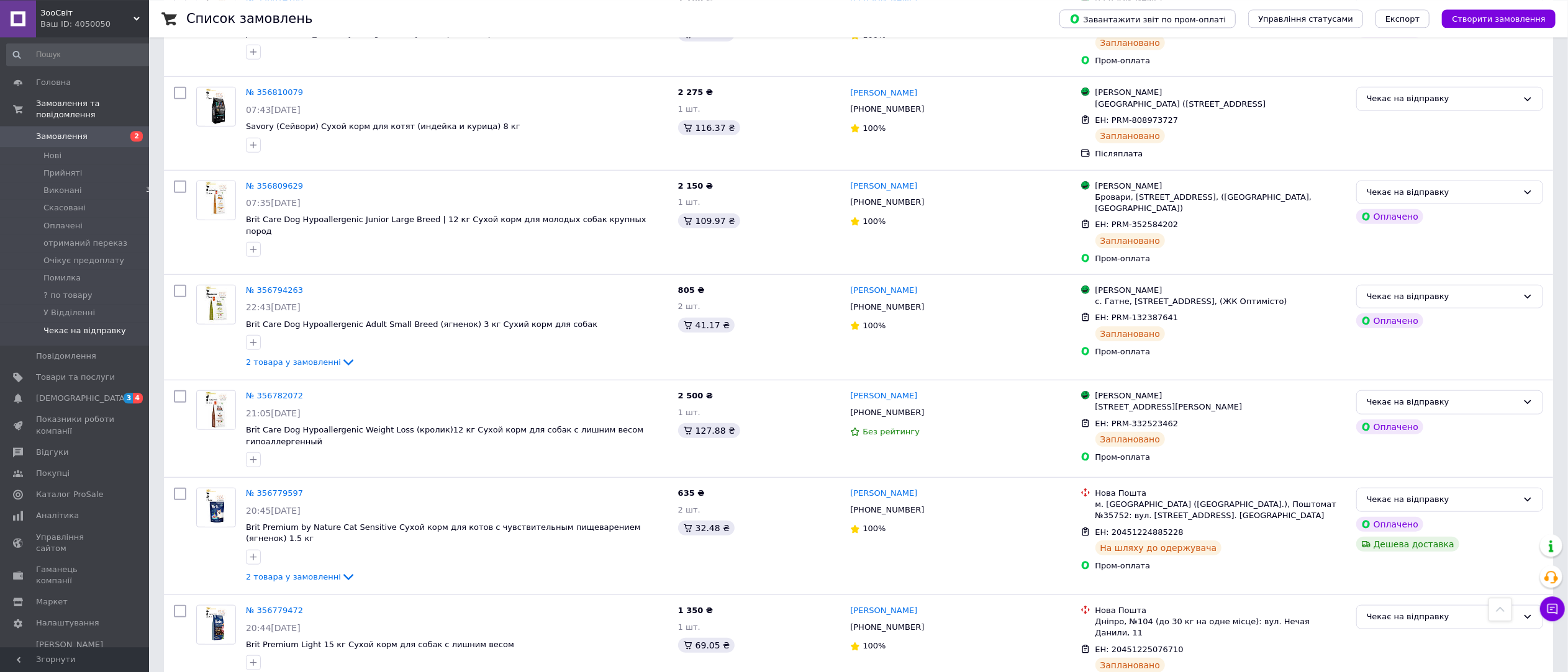
scroll to position [1043, 0]
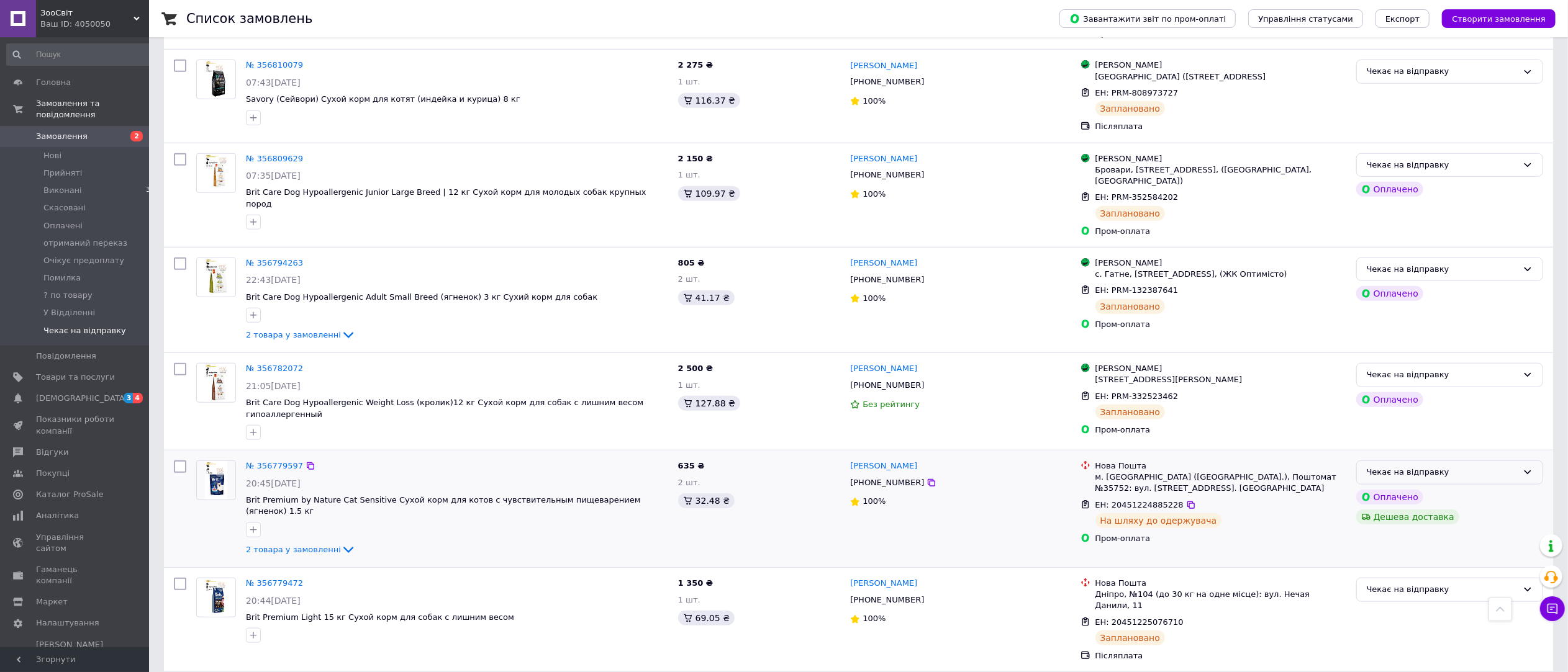
click at [1443, 467] on div "Чекає на відправку" at bounding box center [1441, 473] width 151 height 13
click at [1418, 568] on li "У Відділенні" at bounding box center [1449, 580] width 186 height 23
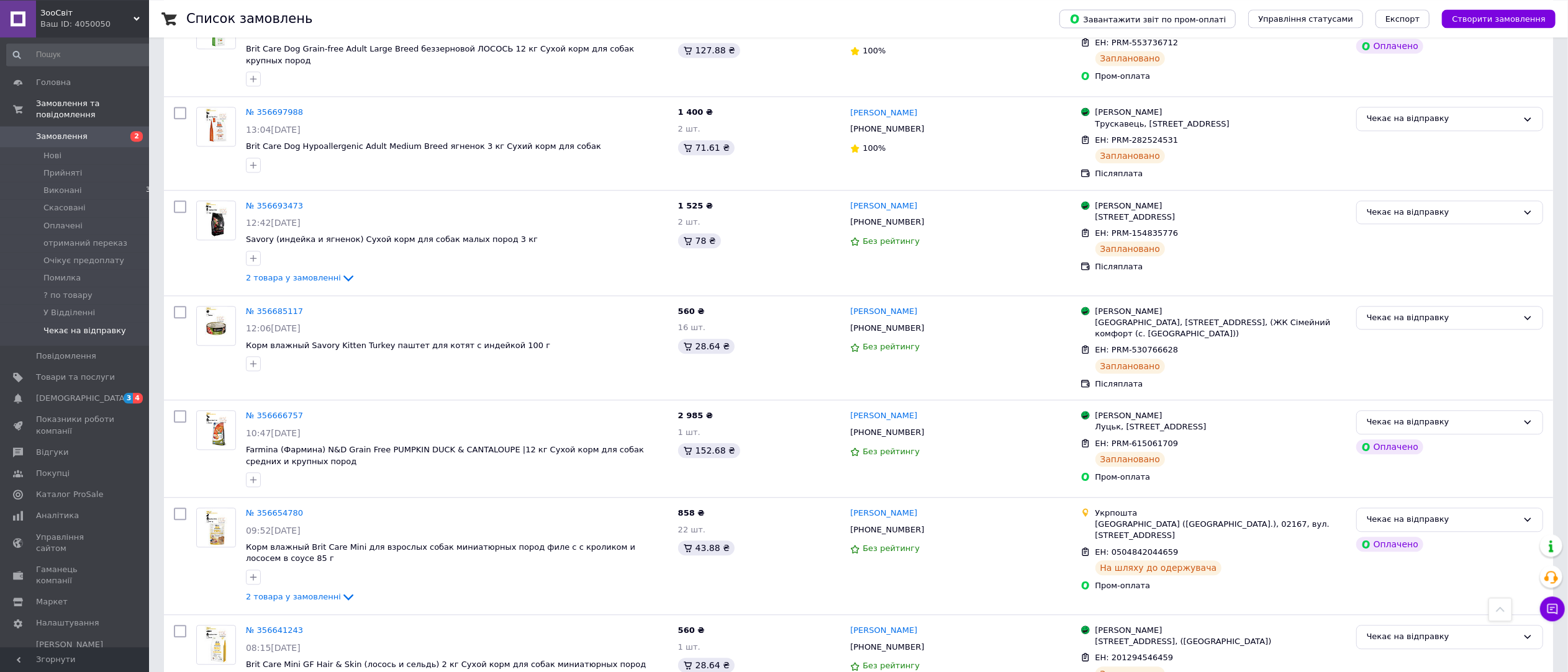
scroll to position [2921, 0]
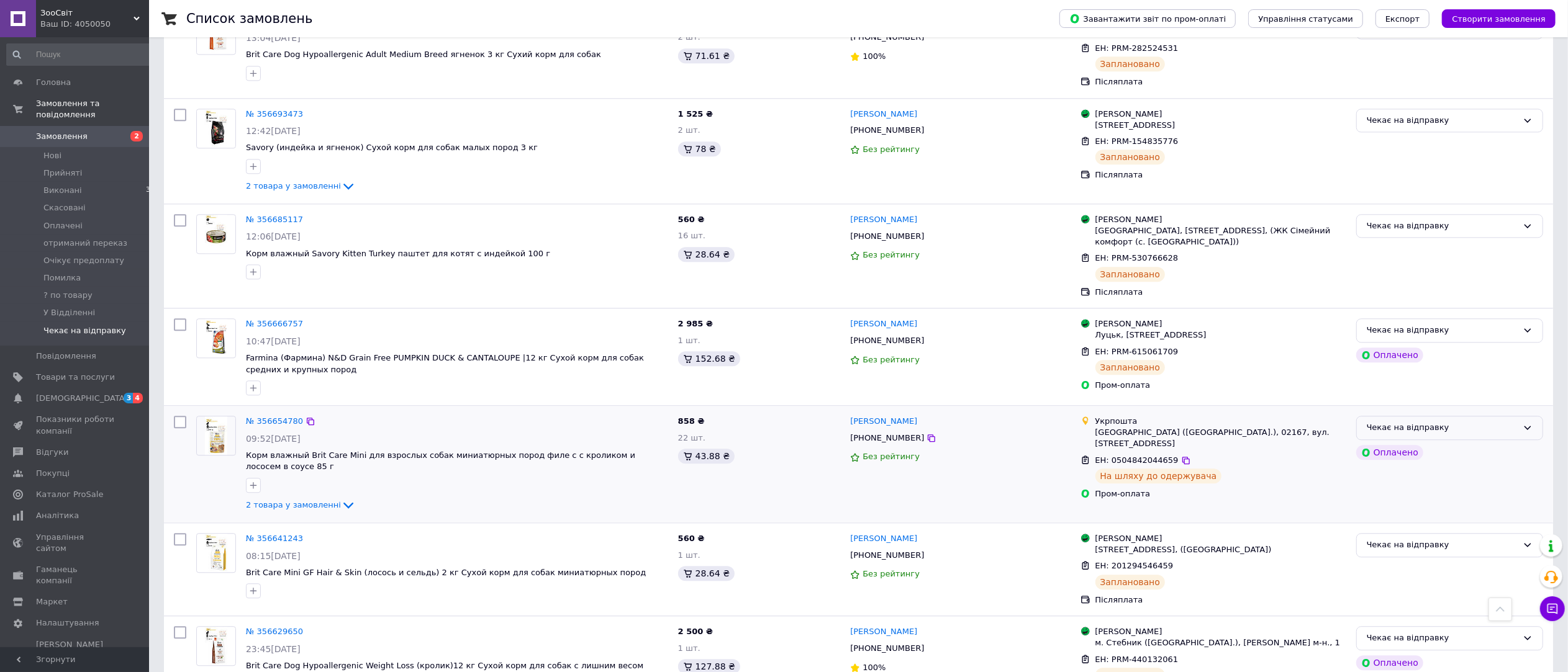
click at [1460, 421] on div "Чекає на відправку" at bounding box center [1441, 428] width 151 height 13
click at [1420, 523] on li "У Відділенні" at bounding box center [1449, 535] width 186 height 23
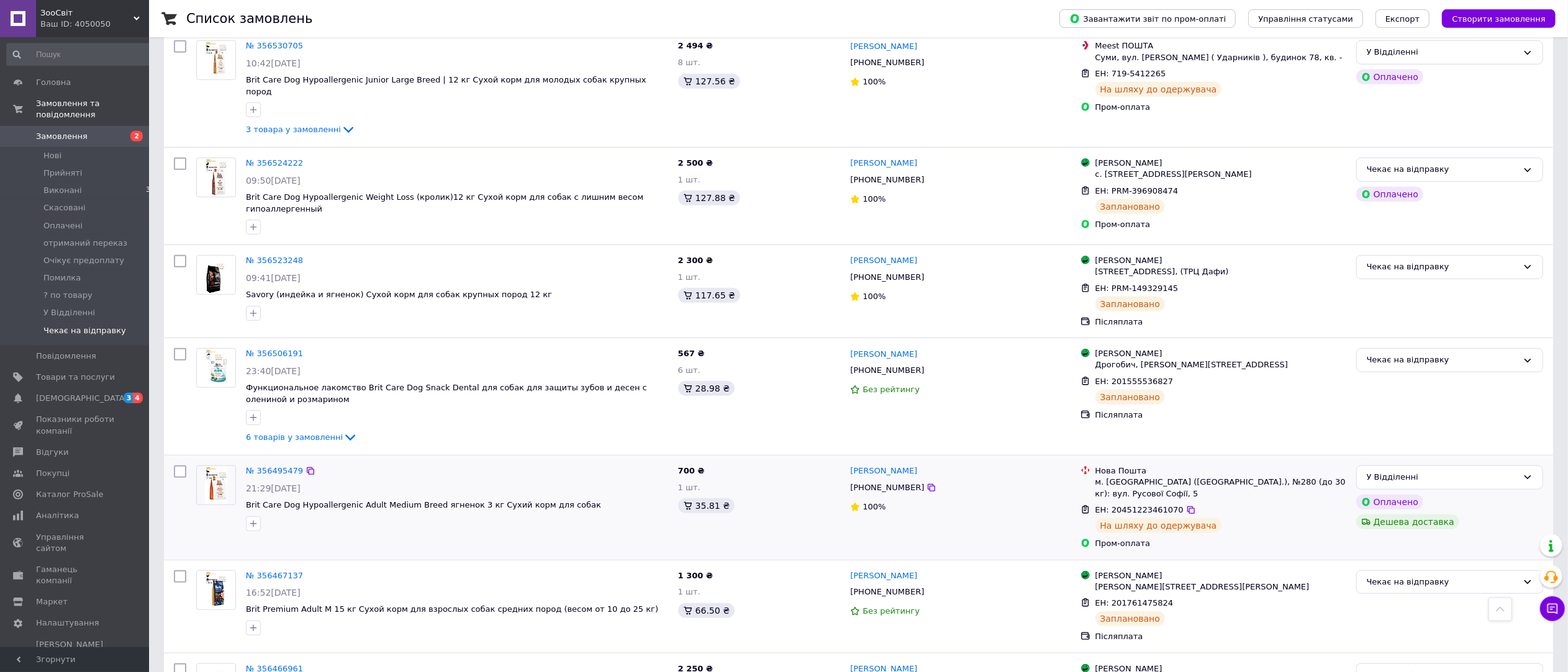
scroll to position [5364, 0]
click at [66, 307] on span "У Відділенні" at bounding box center [69, 313] width 51 height 12
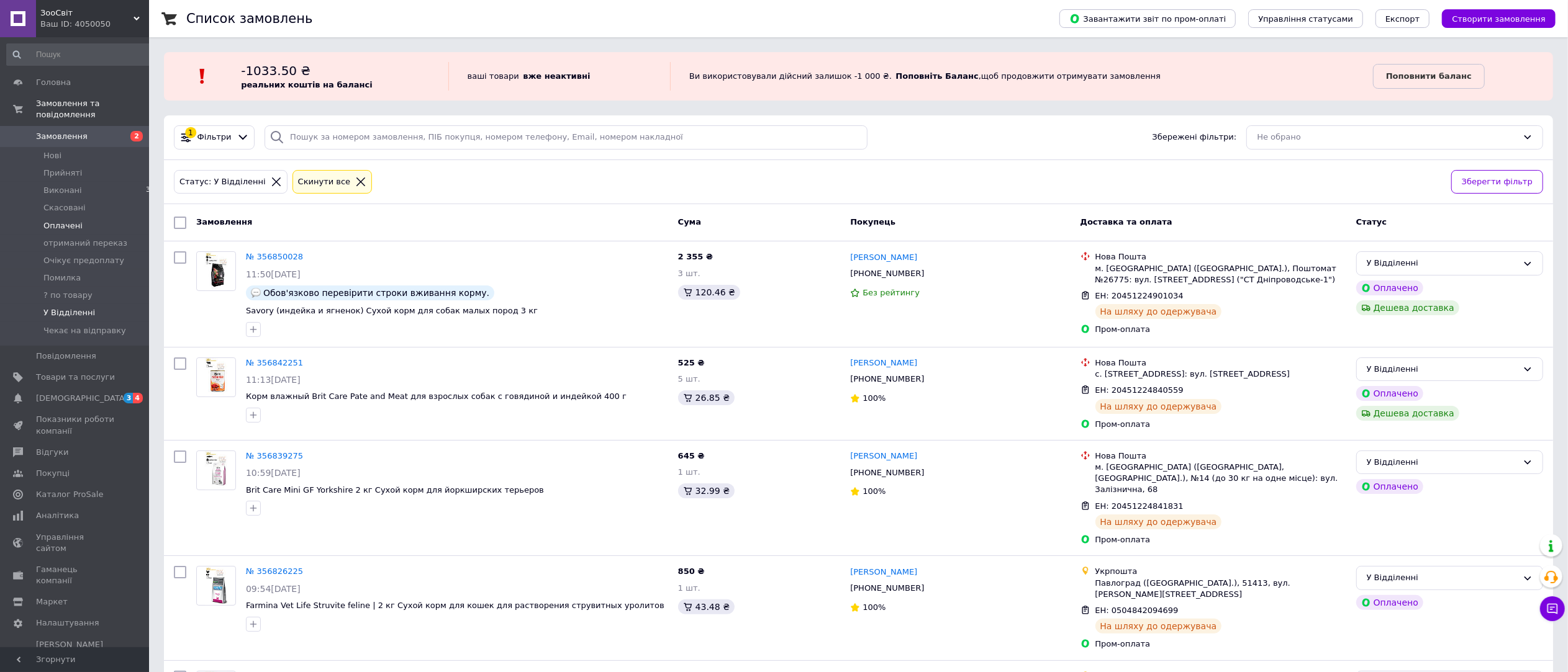
click at [64, 220] on span "Оплачені" at bounding box center [63, 226] width 39 height 12
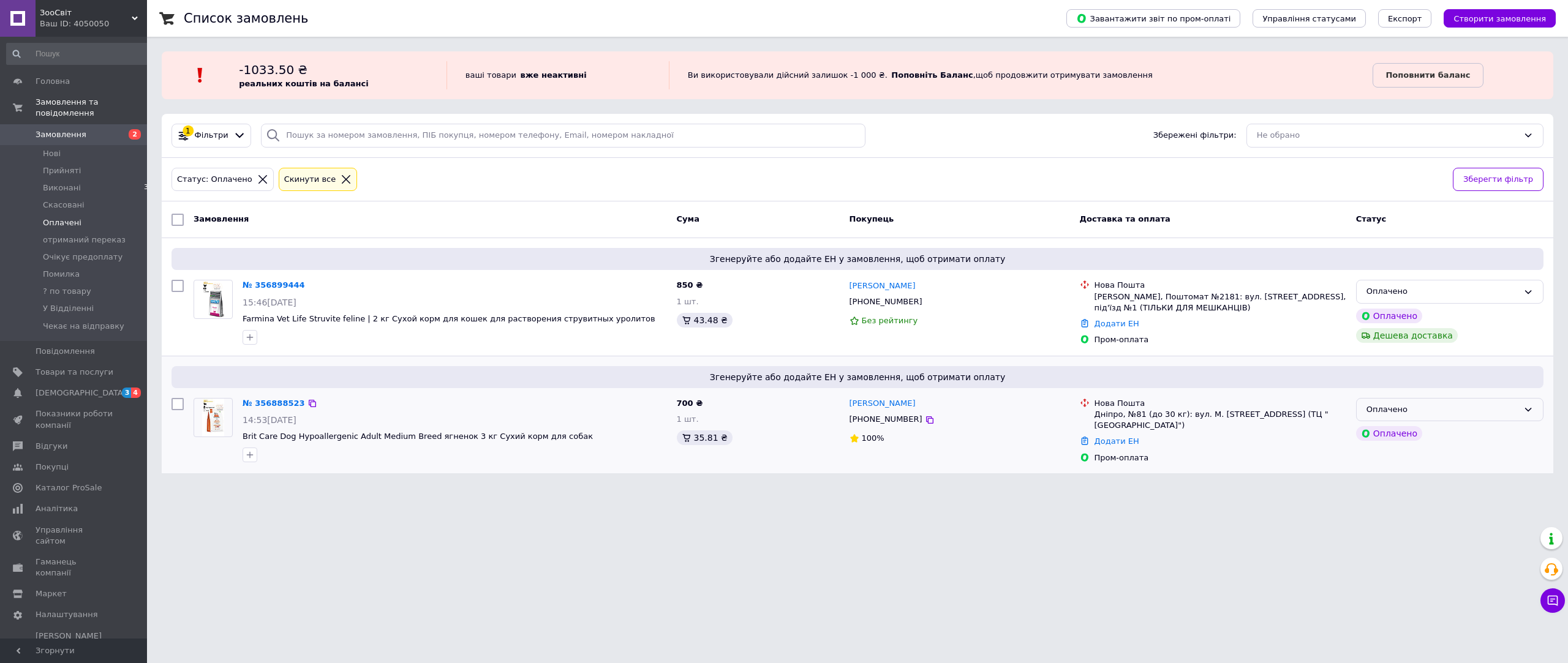
click at [1460, 410] on div "Оплачено" at bounding box center [1443, 410] width 152 height 13
click at [1421, 439] on li "Прийнято" at bounding box center [1449, 435] width 186 height 23
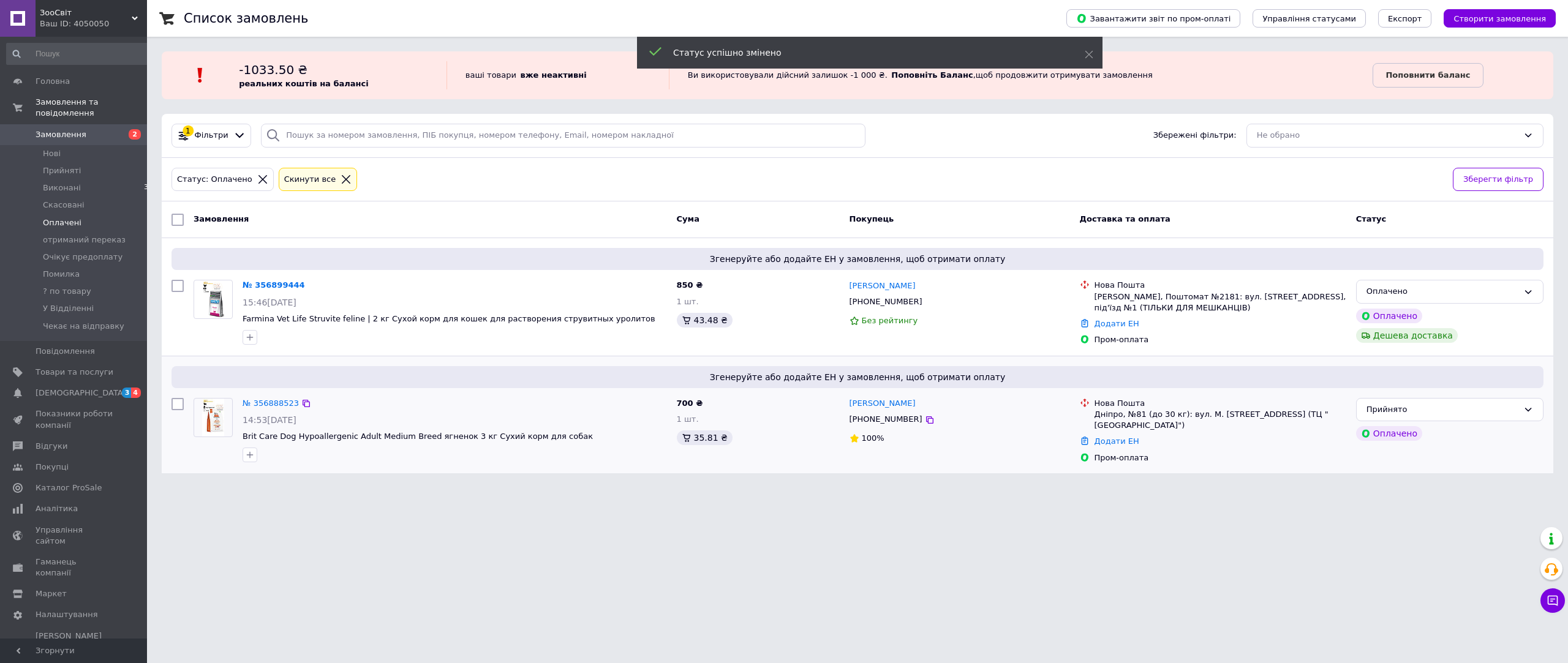
click at [1461, 294] on div "Оплачено" at bounding box center [1443, 292] width 152 height 13
click at [1453, 319] on li "Прийнято" at bounding box center [1449, 318] width 186 height 23
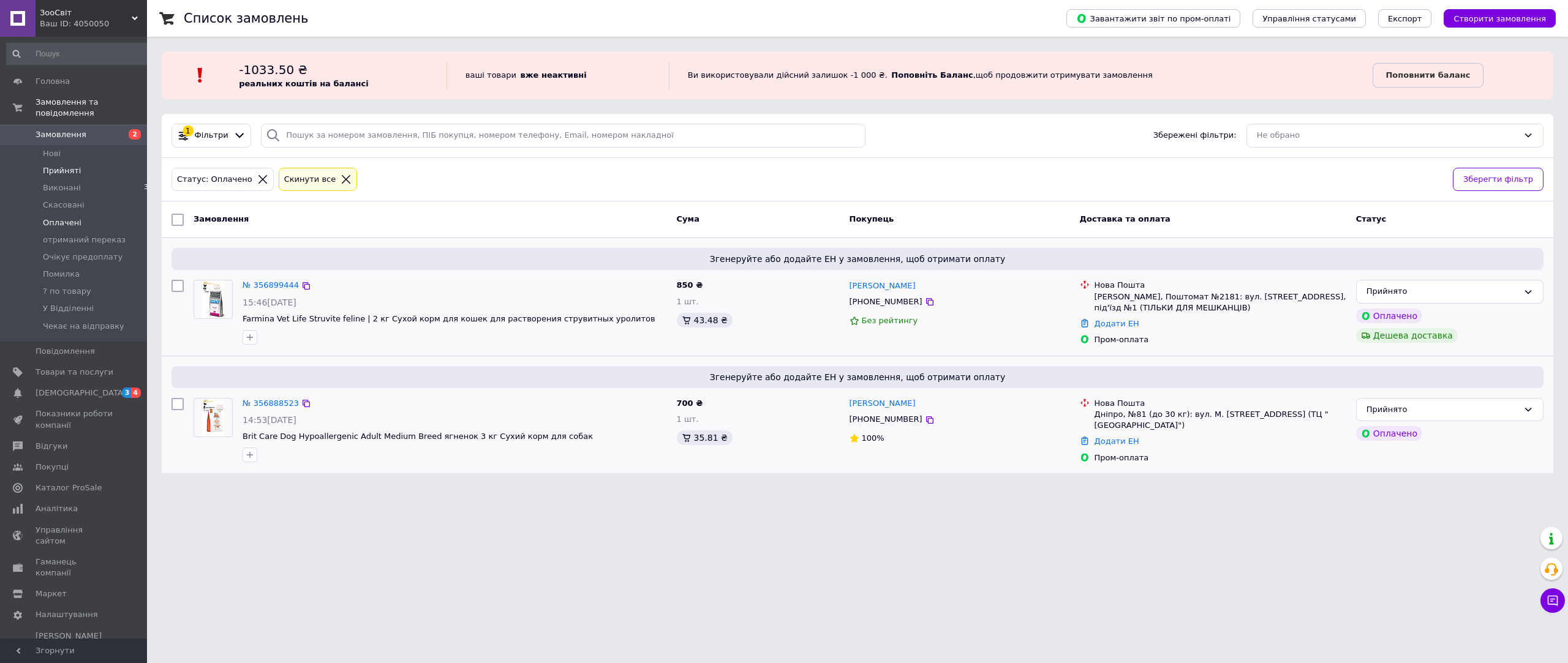
click at [69, 165] on span "Прийняті" at bounding box center [61, 170] width 38 height 11
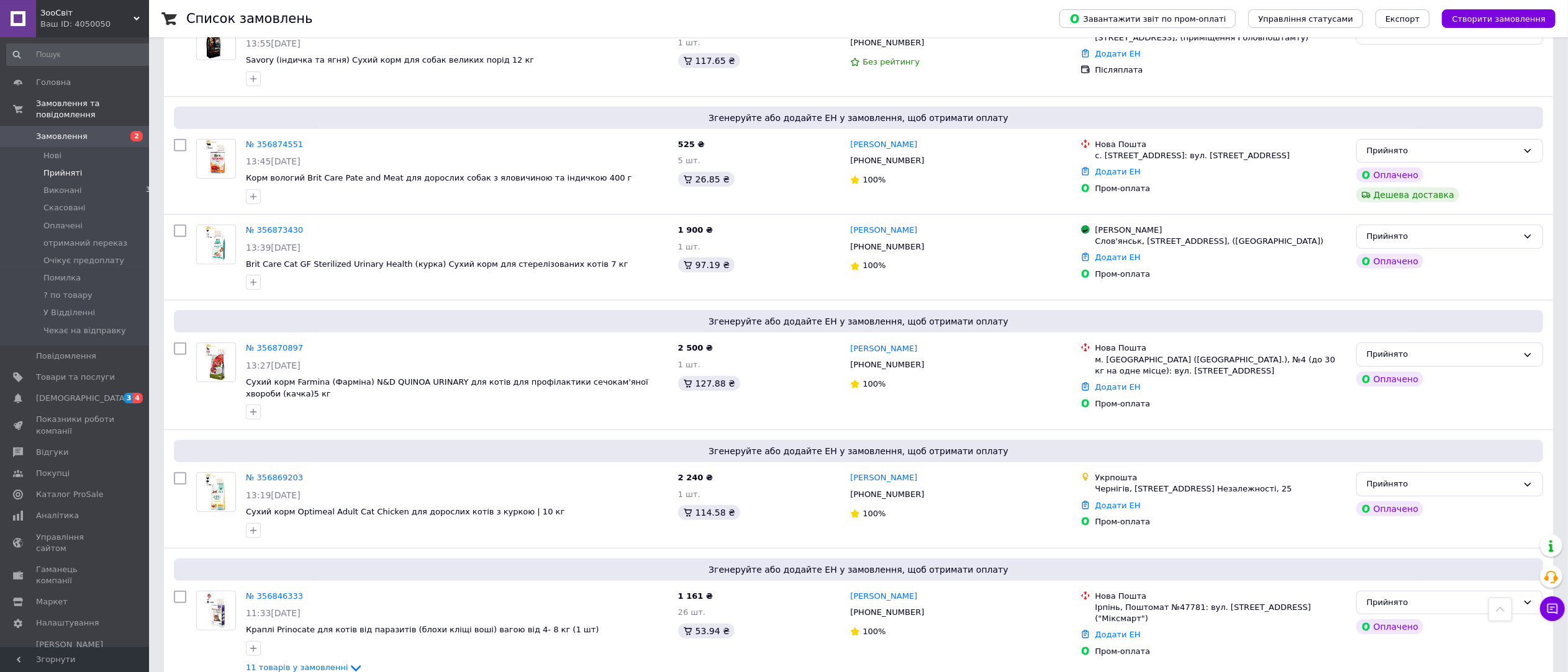
scroll to position [620, 0]
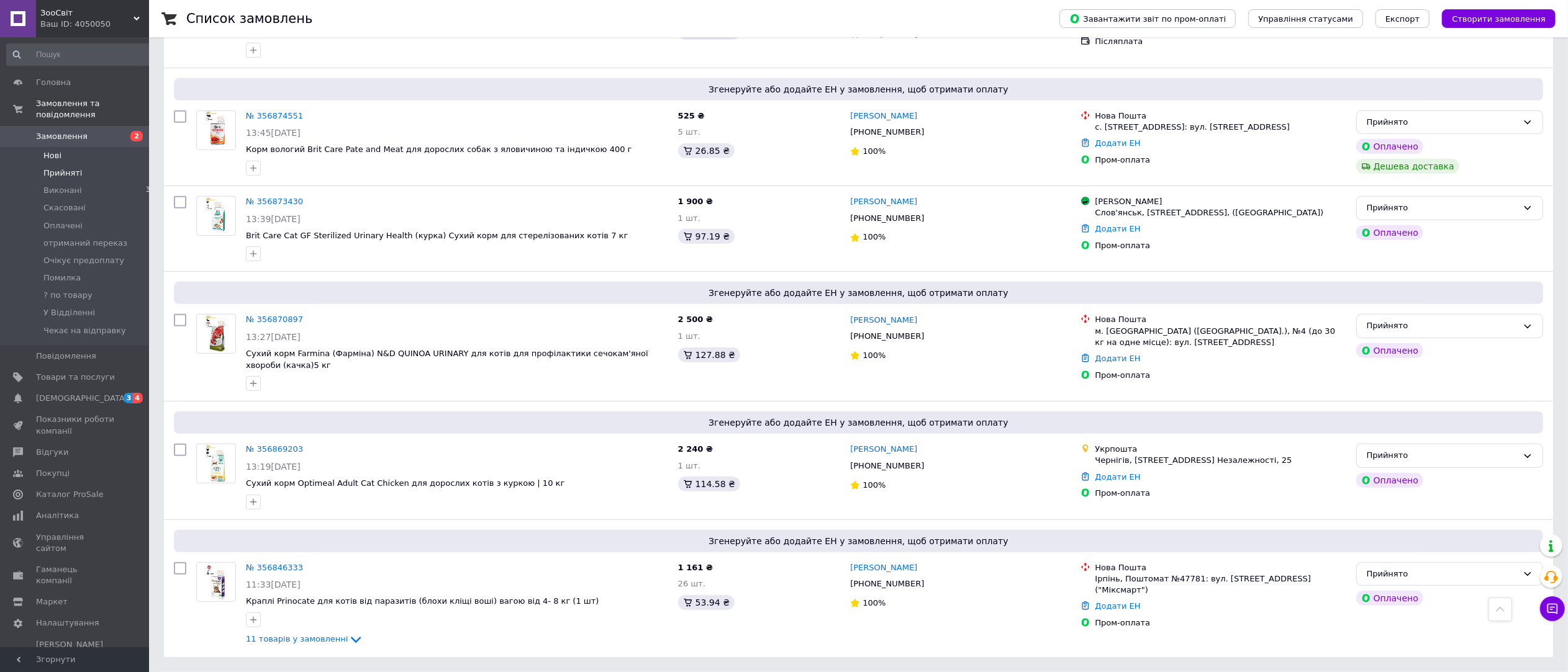
click at [47, 151] on span "Нові" at bounding box center [52, 156] width 18 height 12
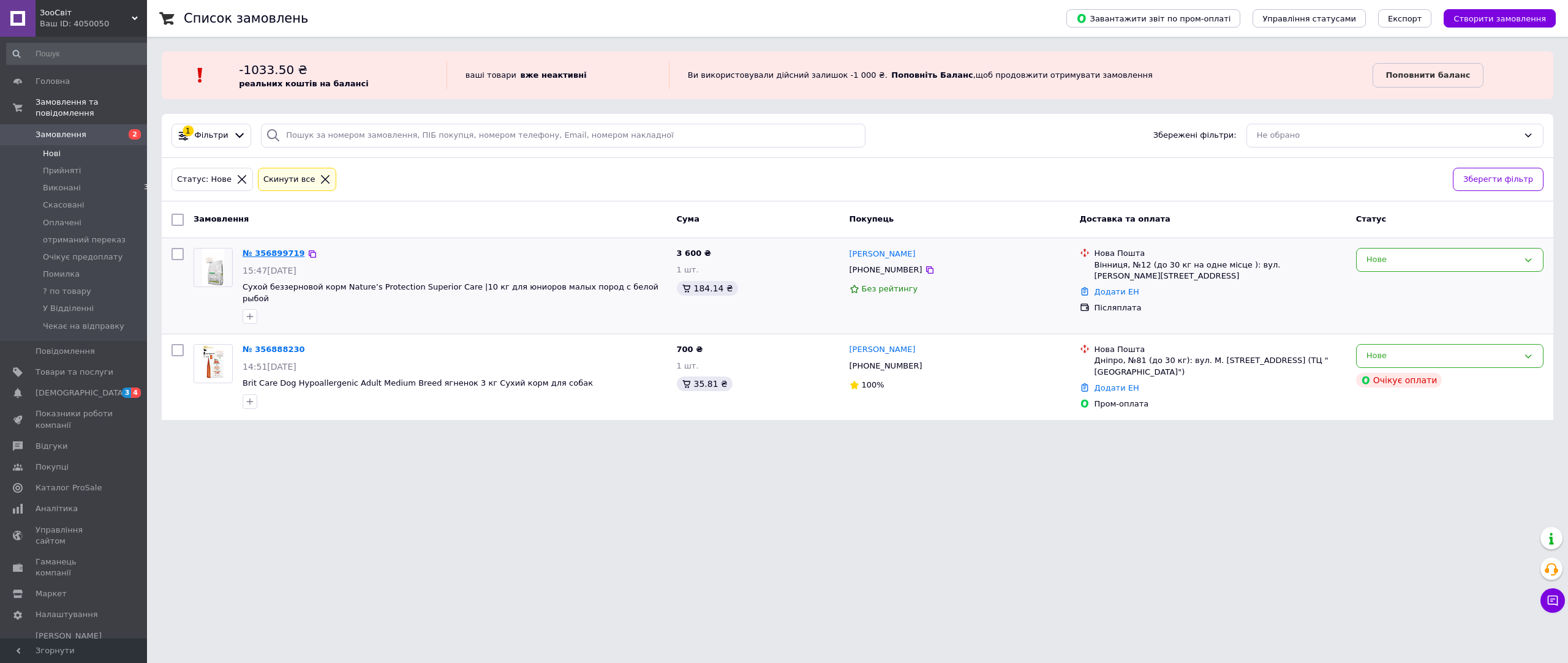
click at [272, 258] on link "№ 356899719" at bounding box center [274, 253] width 63 height 10
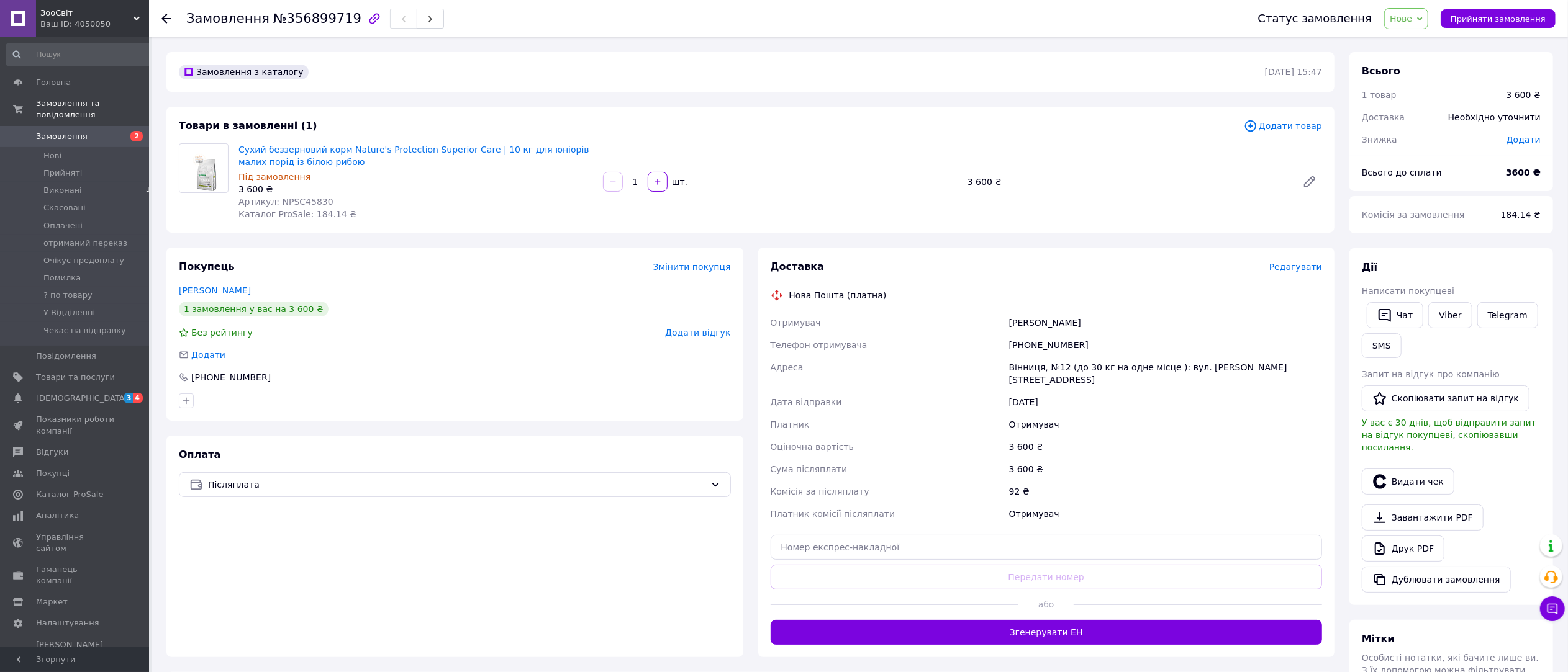
click at [161, 19] on div "Замовлення №356899719 Статус замовлення Нове Прийнято Виконано Скасовано Оплаче…" at bounding box center [858, 19] width 1418 height 37
click at [166, 19] on use at bounding box center [166, 18] width 10 height 10
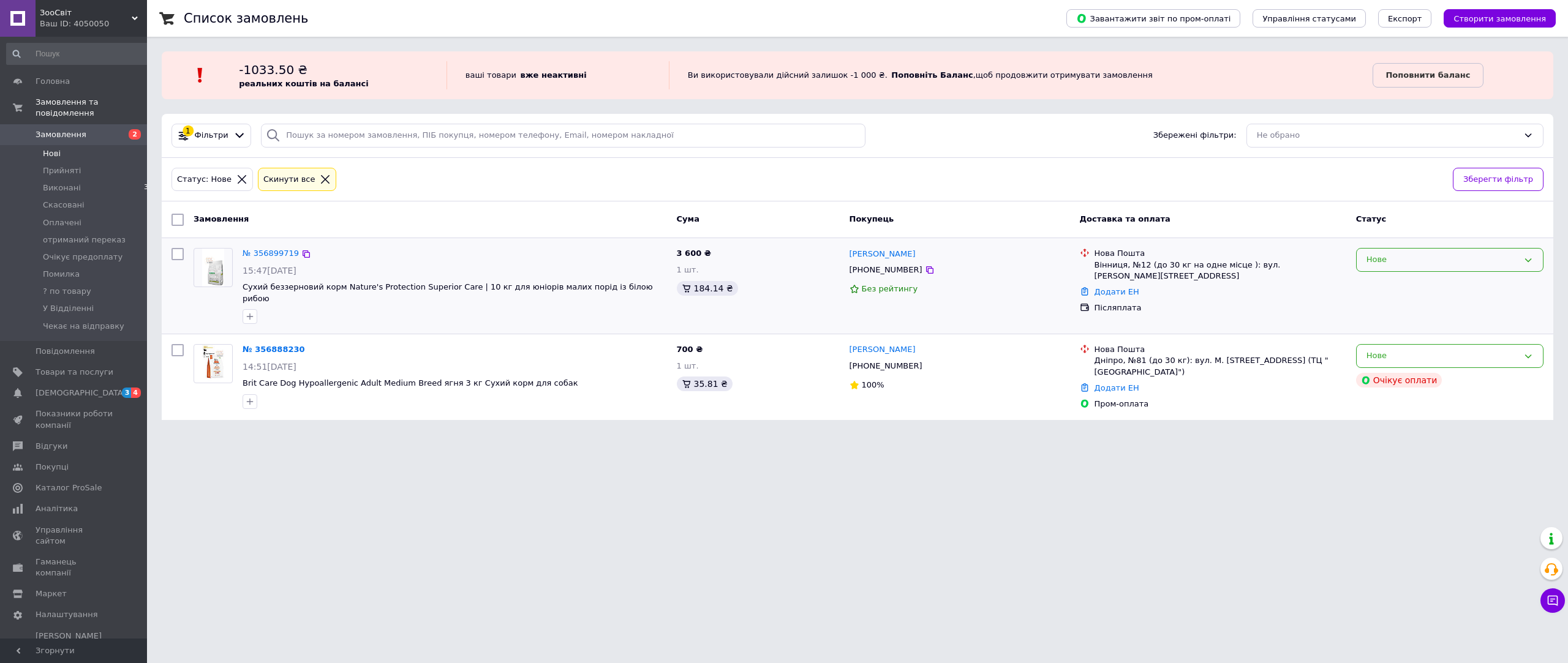
click at [1468, 257] on div "Нове" at bounding box center [1443, 259] width 152 height 13
click at [1457, 280] on li "Прийнято" at bounding box center [1449, 286] width 186 height 23
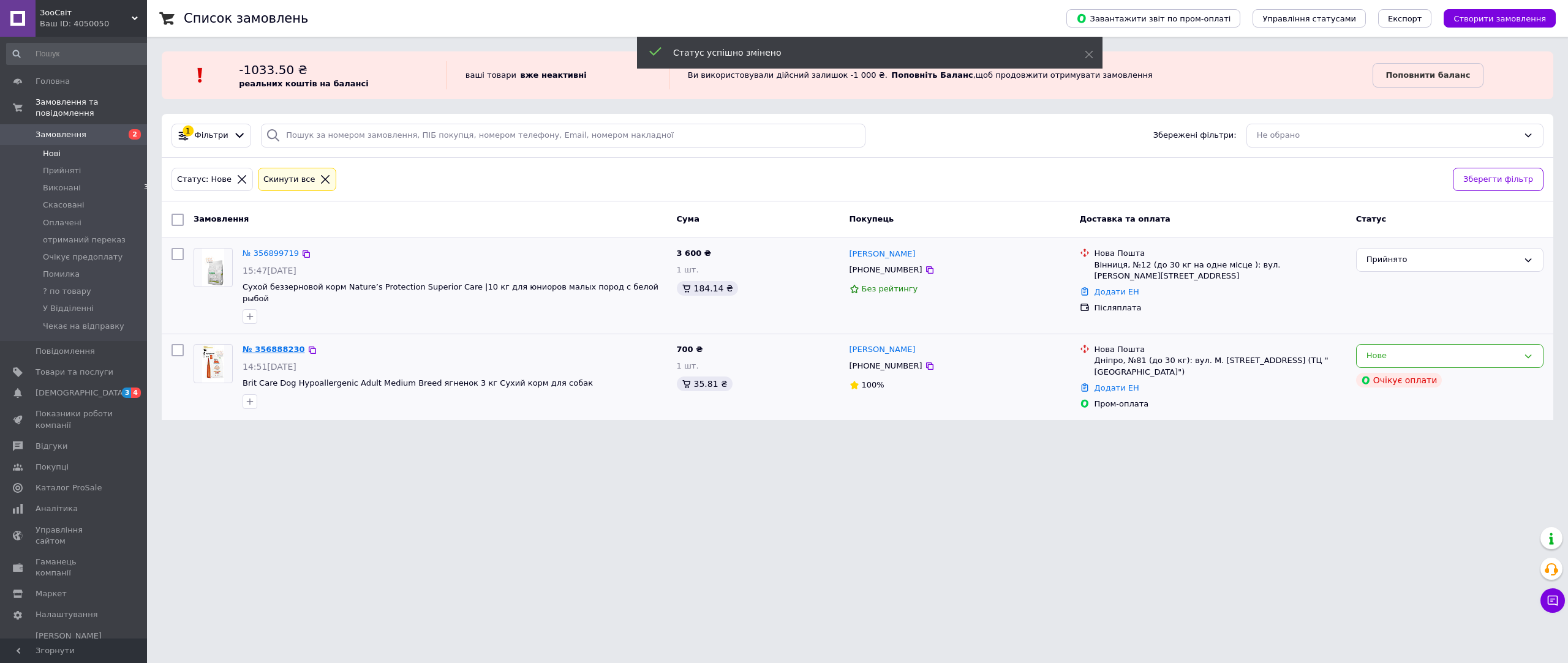
click at [262, 345] on link "№ 356888230" at bounding box center [274, 349] width 63 height 10
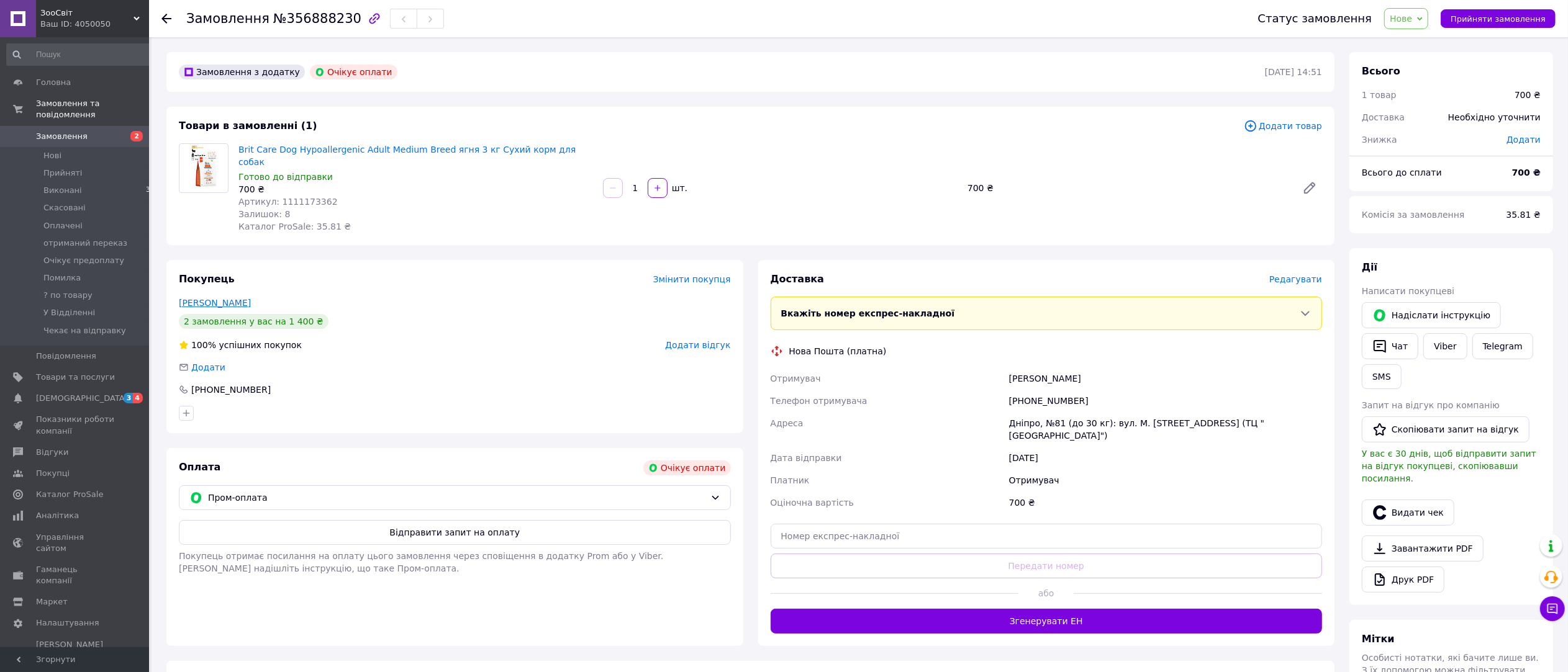
click at [215, 298] on link "Леонова Наталья" at bounding box center [214, 303] width 72 height 10
